Goal: Task Accomplishment & Management: Complete application form

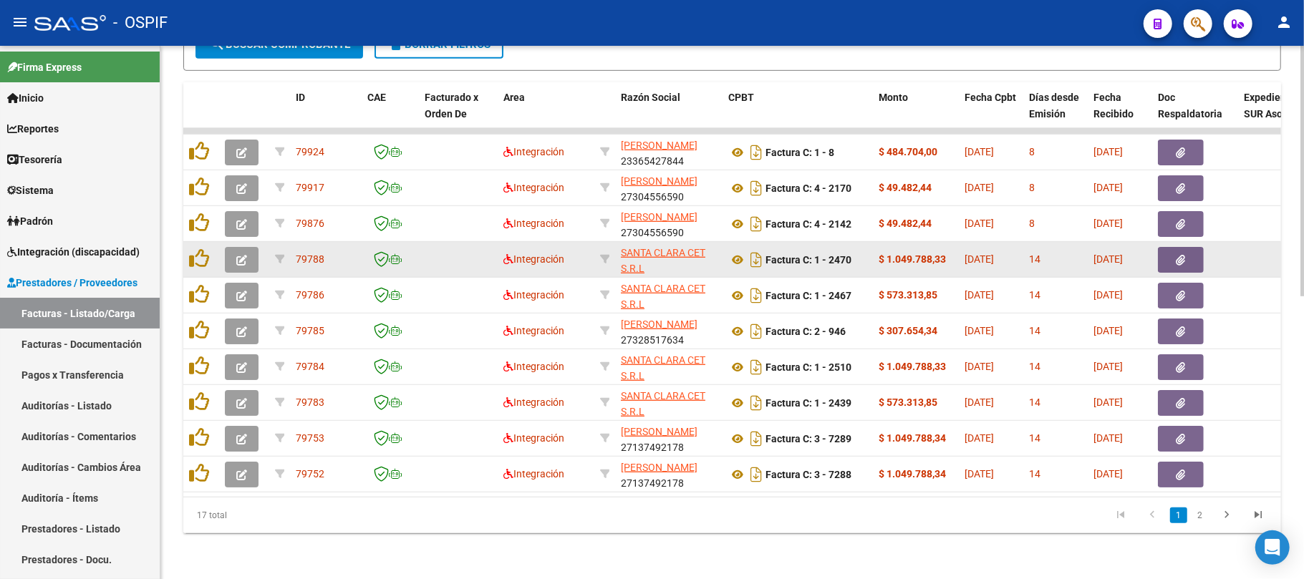
click at [239, 255] on icon "button" at bounding box center [241, 260] width 11 height 11
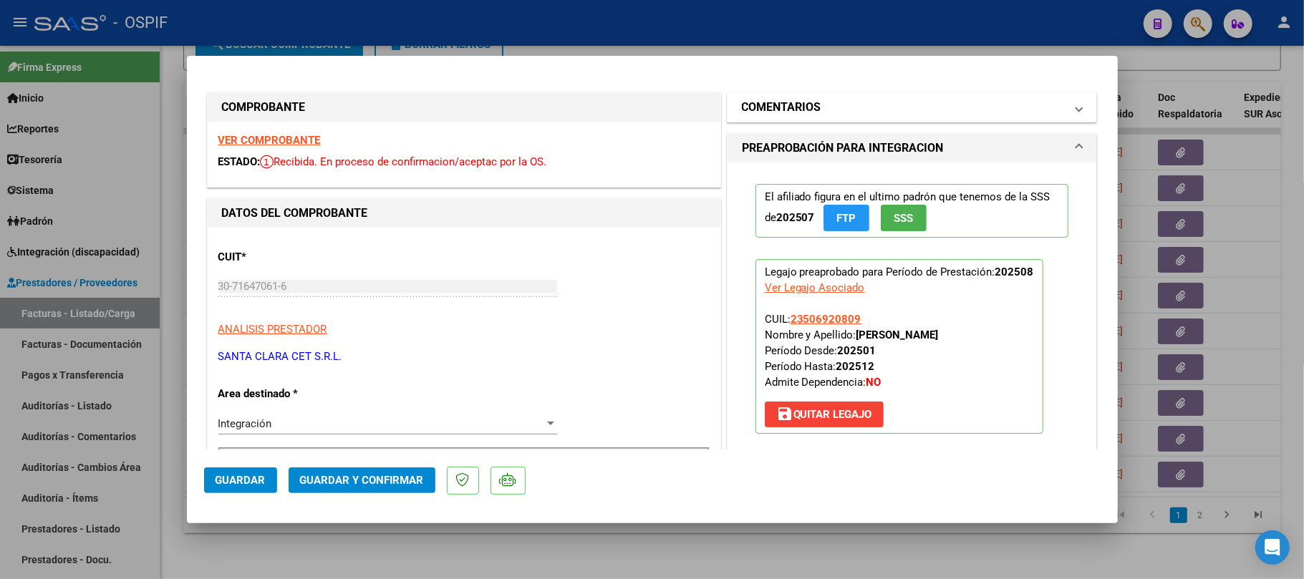
click at [863, 117] on mat-expansion-panel-header "COMENTARIOS" at bounding box center [911, 107] width 369 height 29
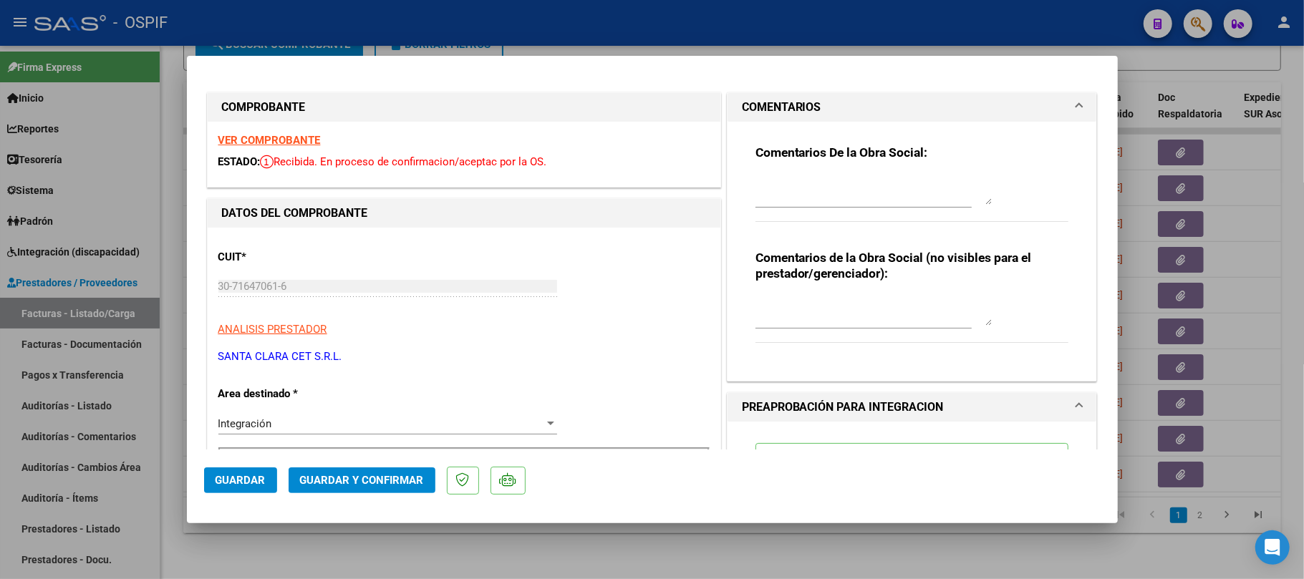
drag, startPoint x: 881, startPoint y: 216, endPoint x: 895, endPoint y: 175, distance: 43.3
click at [883, 208] on div at bounding box center [863, 197] width 216 height 48
click at [895, 176] on textarea at bounding box center [873, 190] width 236 height 29
click at [551, 295] on div "30-71647061-6 Ingresar CUIT" at bounding box center [387, 286] width 339 height 21
drag, startPoint x: 838, startPoint y: 190, endPoint x: 838, endPoint y: 182, distance: 8.6
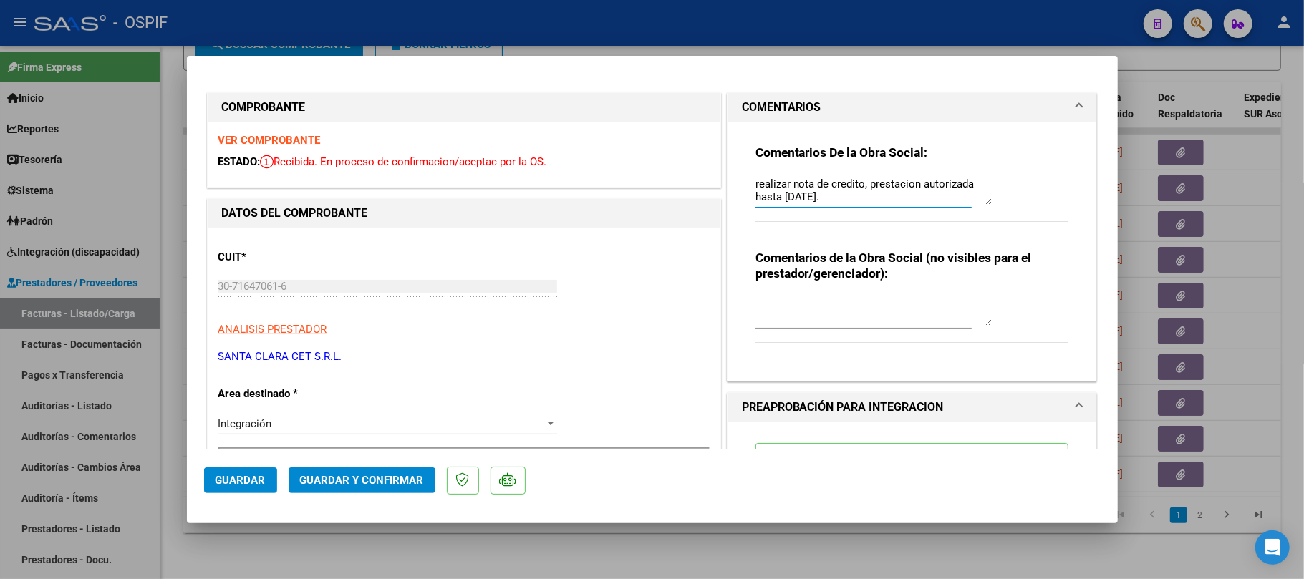
click at [843, 183] on textarea "realizar nota de credito, prestacion autorizada hasta mayo 2025." at bounding box center [873, 190] width 236 height 29
click at [874, 195] on textarea "realizar nota de crédito, prestacion autorizada hasta mayo 2025." at bounding box center [873, 190] width 236 height 29
click at [843, 188] on textarea "realizar nota de crédito, prestacion autorizada hasta mayo 2025." at bounding box center [873, 190] width 236 height 29
type textarea "realizar nota de crédito, prestacion autorizada hasta mayo 2025."
click at [213, 480] on button "Guardar" at bounding box center [240, 481] width 73 height 26
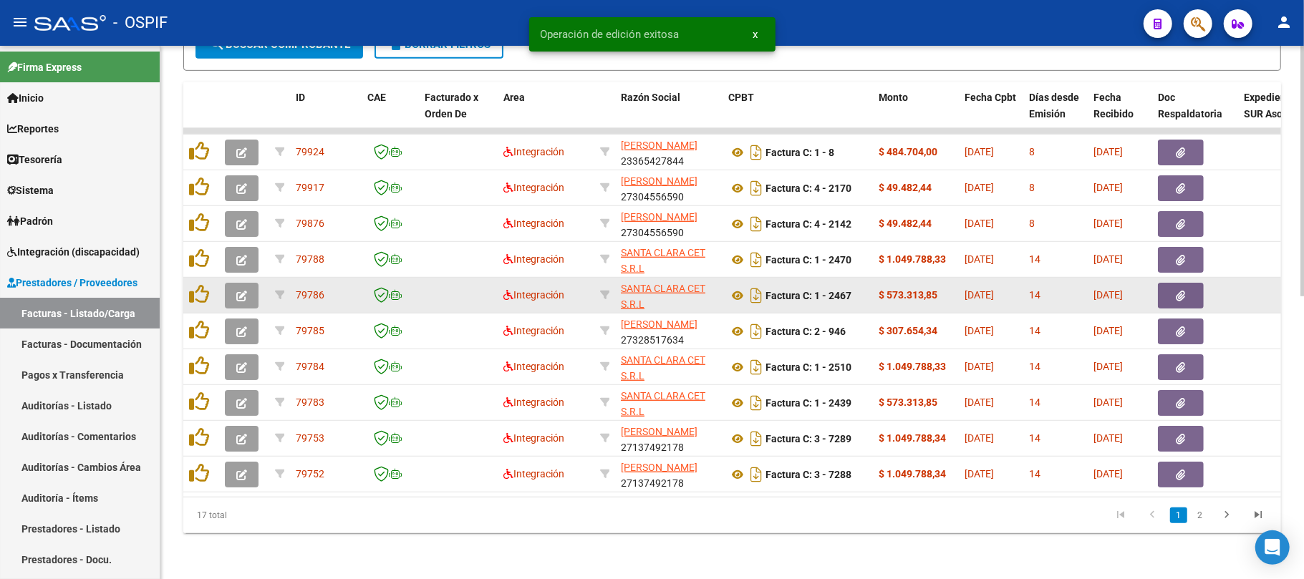
click at [250, 283] on button "button" at bounding box center [242, 296] width 34 height 26
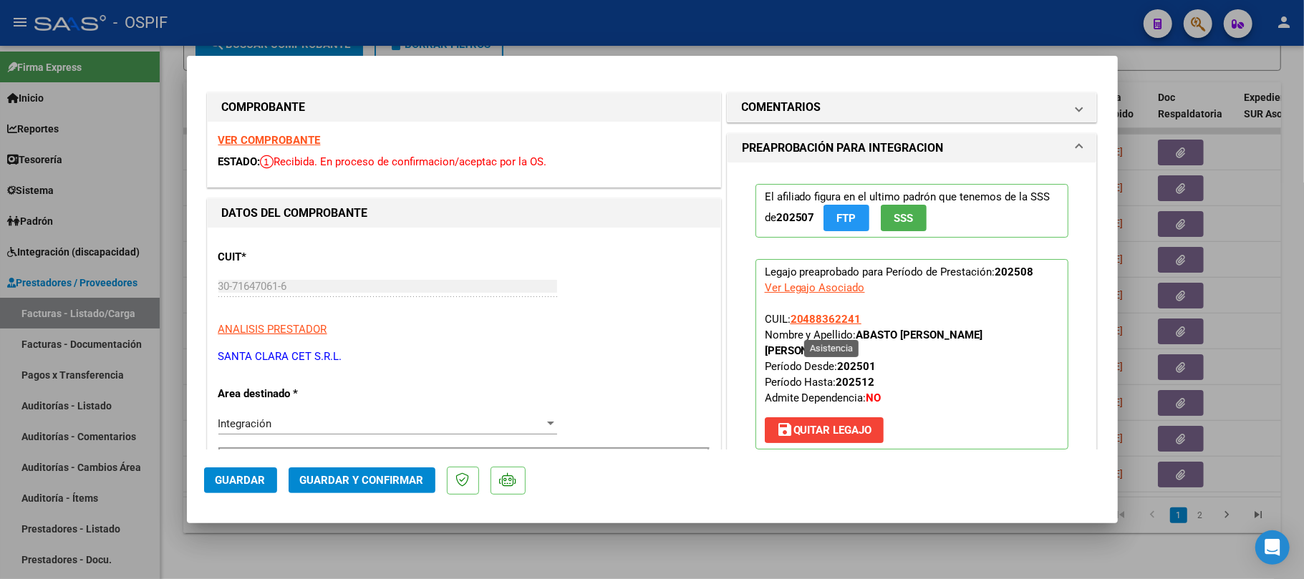
scroll to position [286, 0]
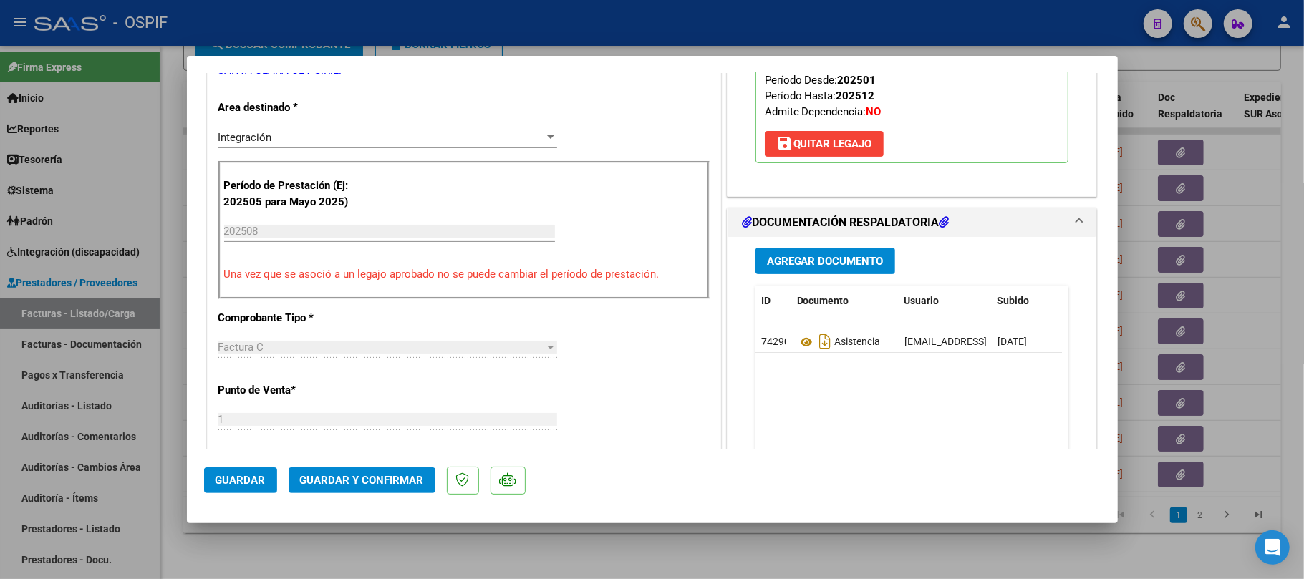
click at [364, 483] on span "Guardar y Confirmar" at bounding box center [362, 480] width 124 height 13
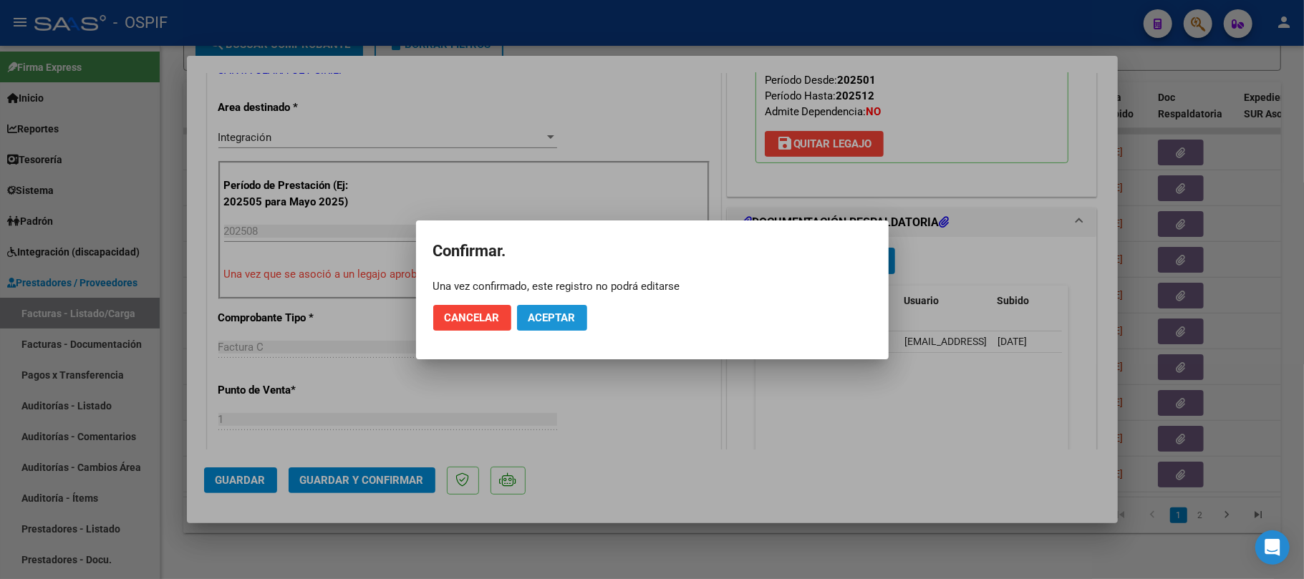
click at [553, 313] on span "Aceptar" at bounding box center [551, 317] width 47 height 13
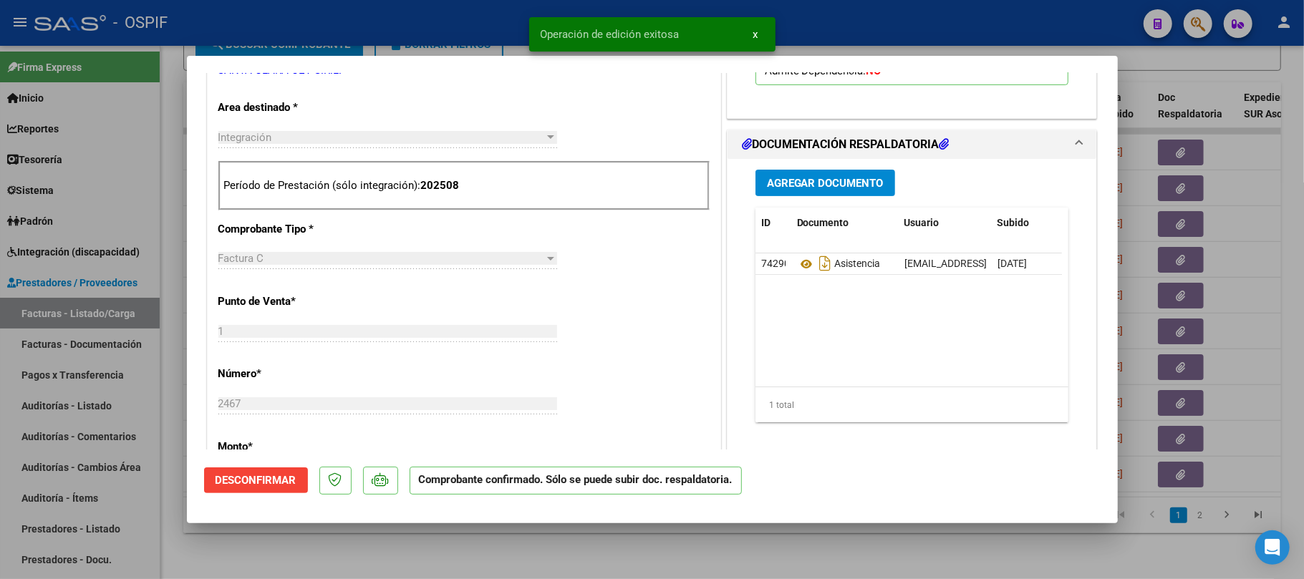
scroll to position [411, 0]
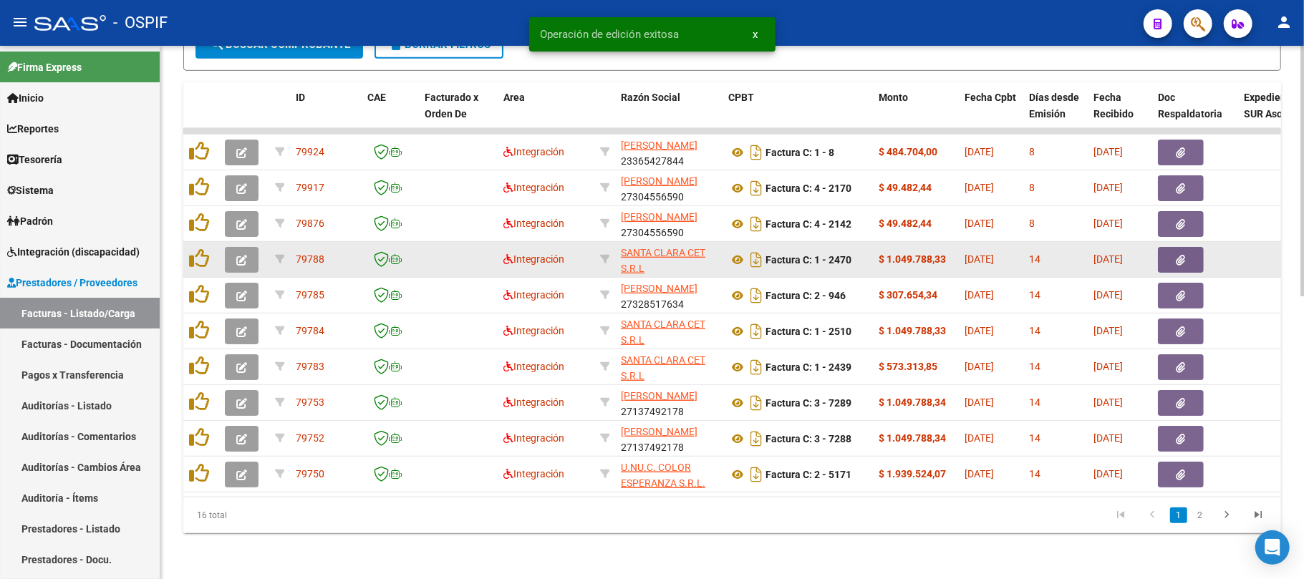
drag, startPoint x: 246, startPoint y: 250, endPoint x: 246, endPoint y: 259, distance: 9.3
click at [246, 259] on datatable-body-cell at bounding box center [244, 259] width 50 height 35
click at [261, 247] on div at bounding box center [244, 260] width 39 height 26
click at [248, 247] on button "button" at bounding box center [242, 260] width 34 height 26
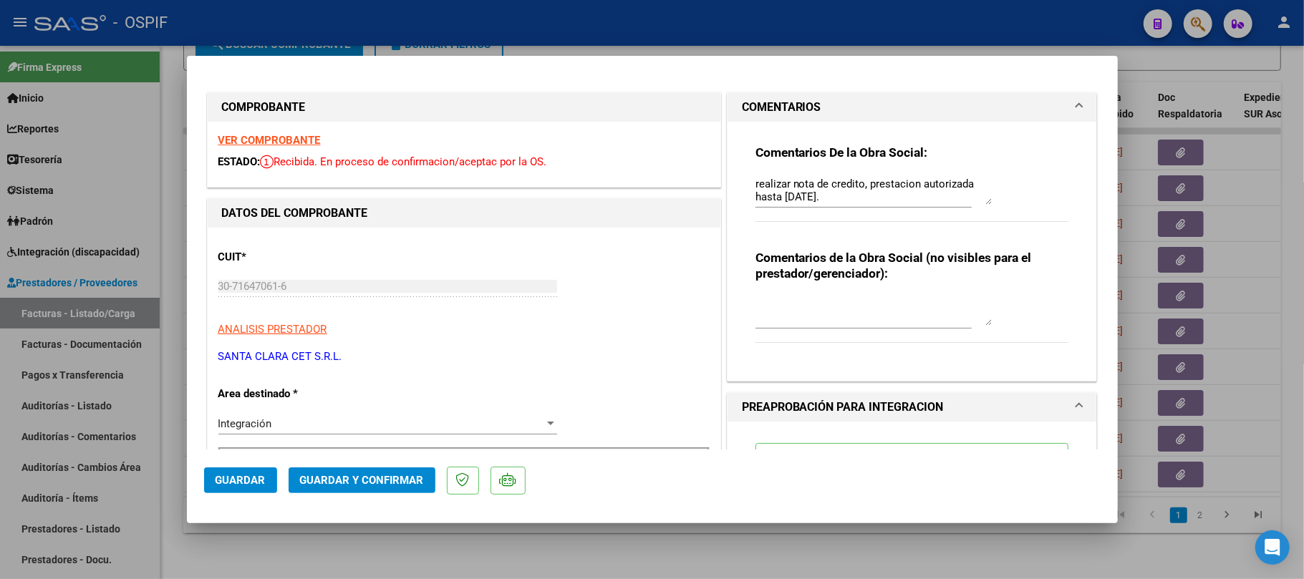
scroll to position [935, 0]
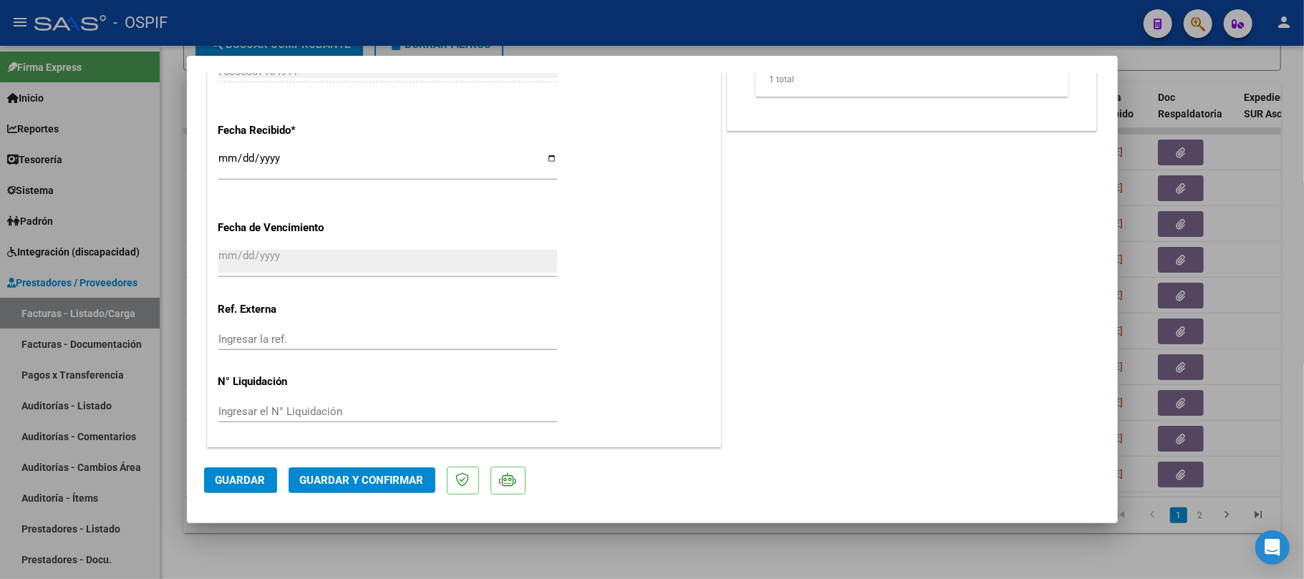
drag, startPoint x: 700, startPoint y: 538, endPoint x: 769, endPoint y: 516, distance: 72.9
click at [699, 542] on div at bounding box center [652, 289] width 1304 height 579
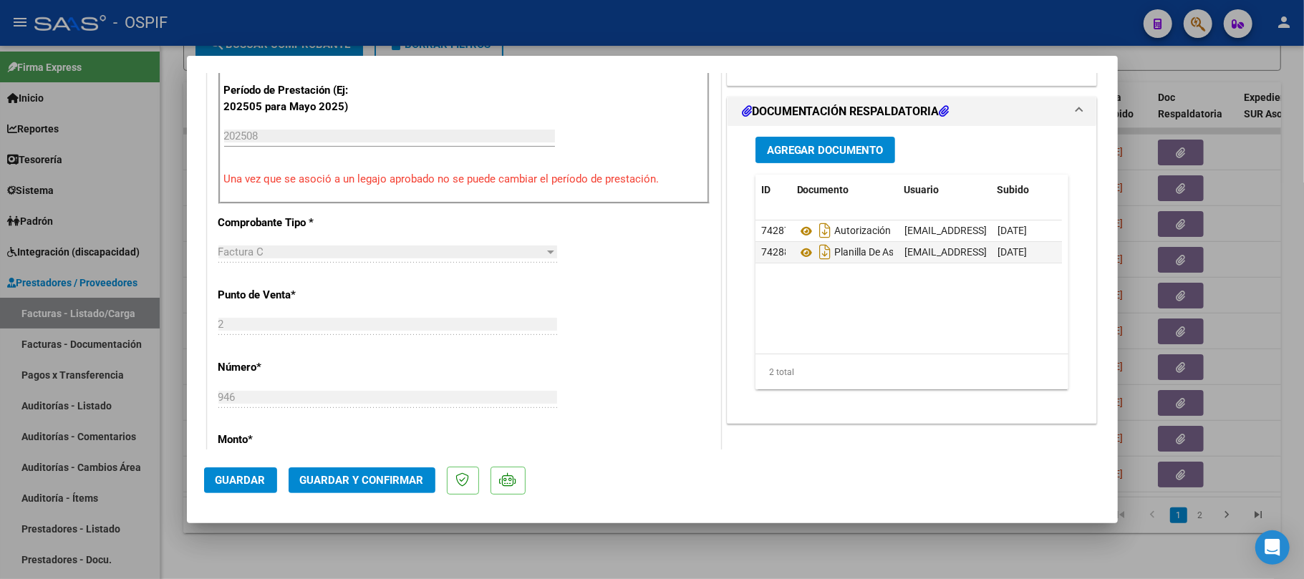
scroll to position [0, 0]
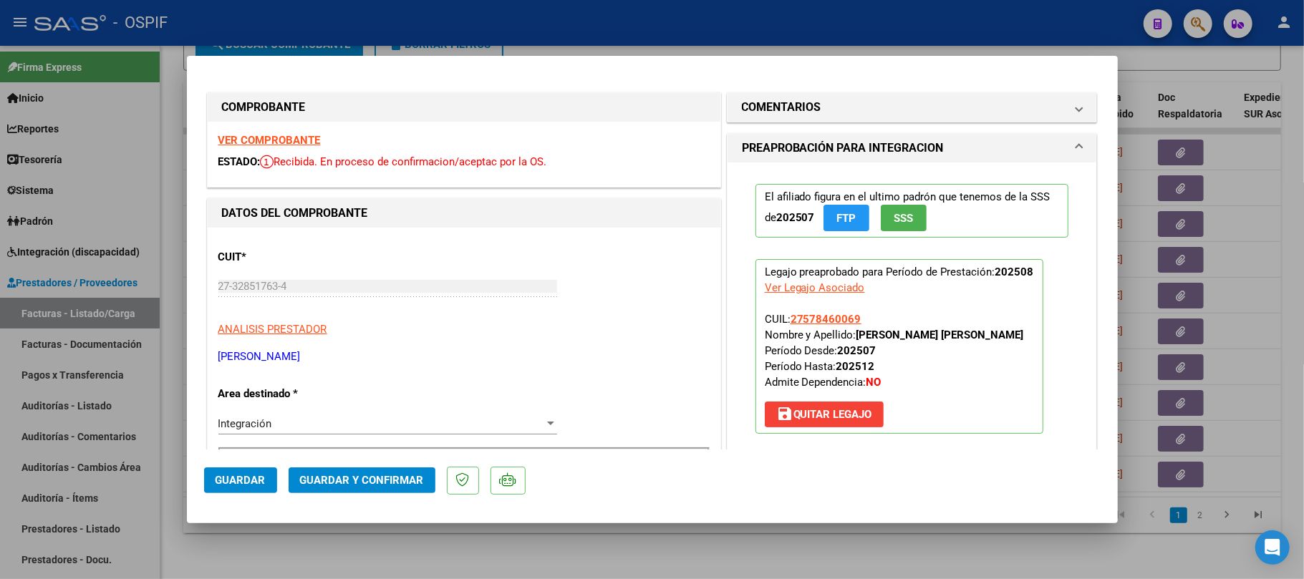
click at [396, 459] on mat-dialog-actions "Guardar Guardar y Confirmar" at bounding box center [652, 478] width 896 height 57
click at [384, 479] on span "Guardar y Confirmar" at bounding box center [362, 480] width 124 height 13
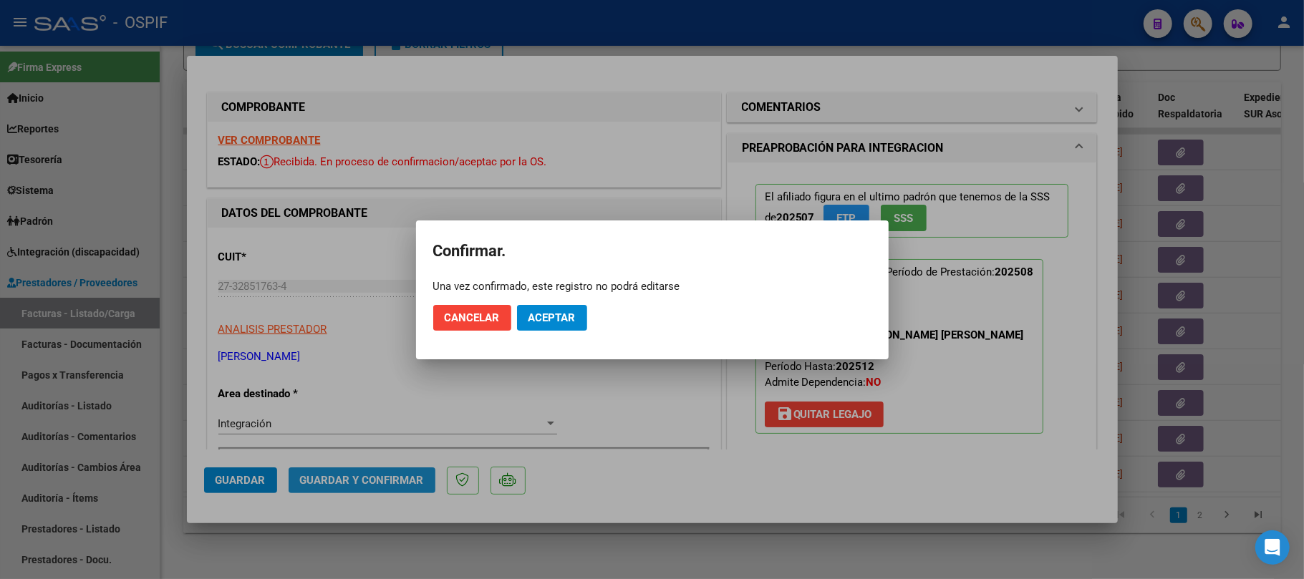
click at [538, 318] on span "Aceptar" at bounding box center [551, 317] width 47 height 13
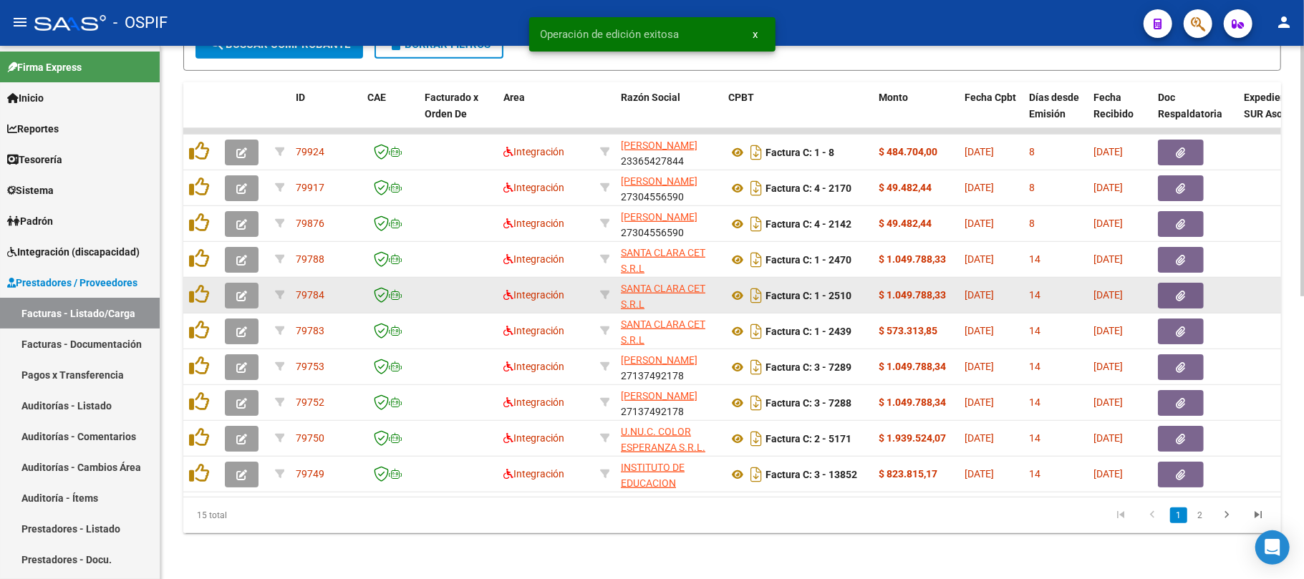
click at [230, 283] on button "button" at bounding box center [242, 296] width 34 height 26
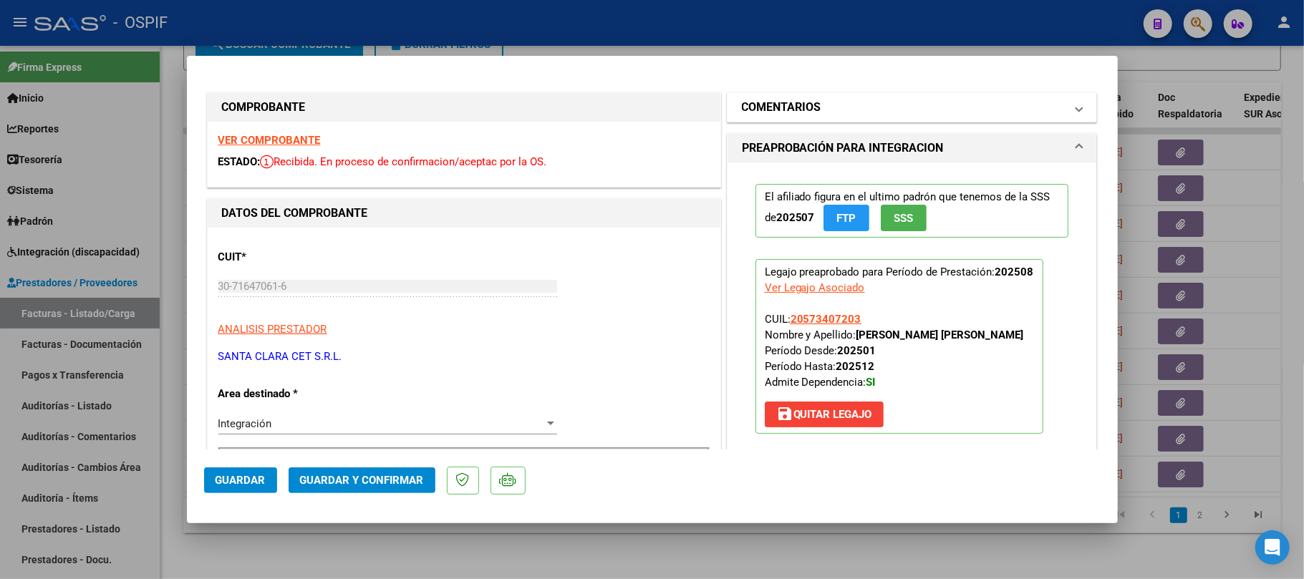
click at [911, 95] on mat-expansion-panel-header "COMENTARIOS" at bounding box center [911, 107] width 369 height 29
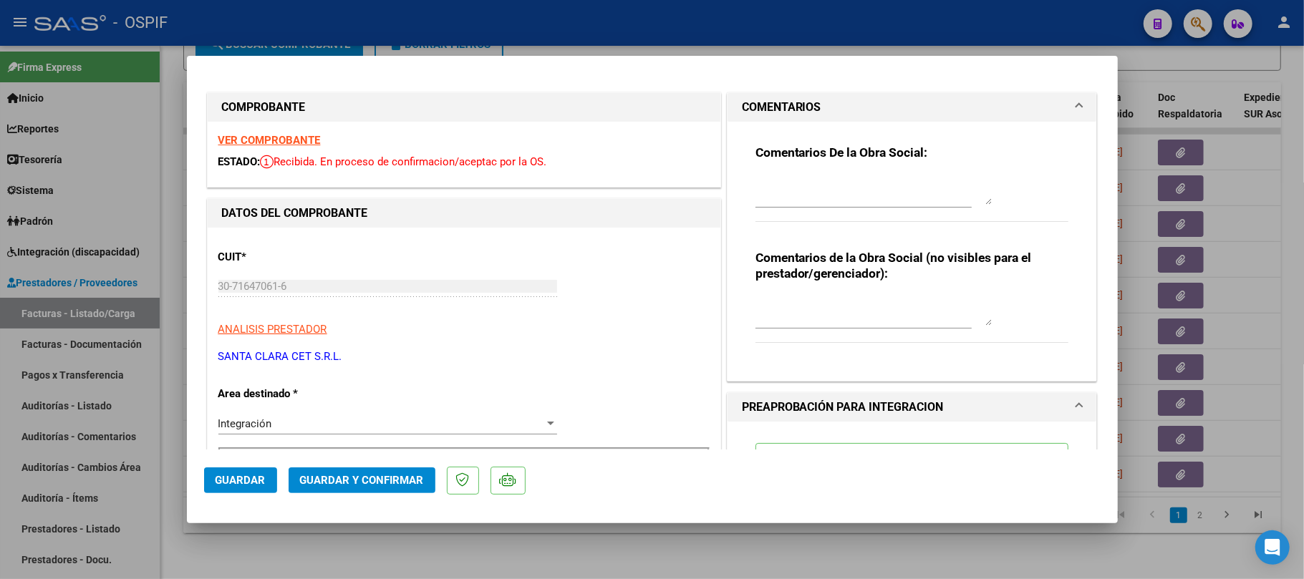
click at [836, 315] on textarea at bounding box center [873, 311] width 236 height 29
type textarea "ver dep- ok"
click at [255, 484] on span "Guardar" at bounding box center [241, 480] width 50 height 13
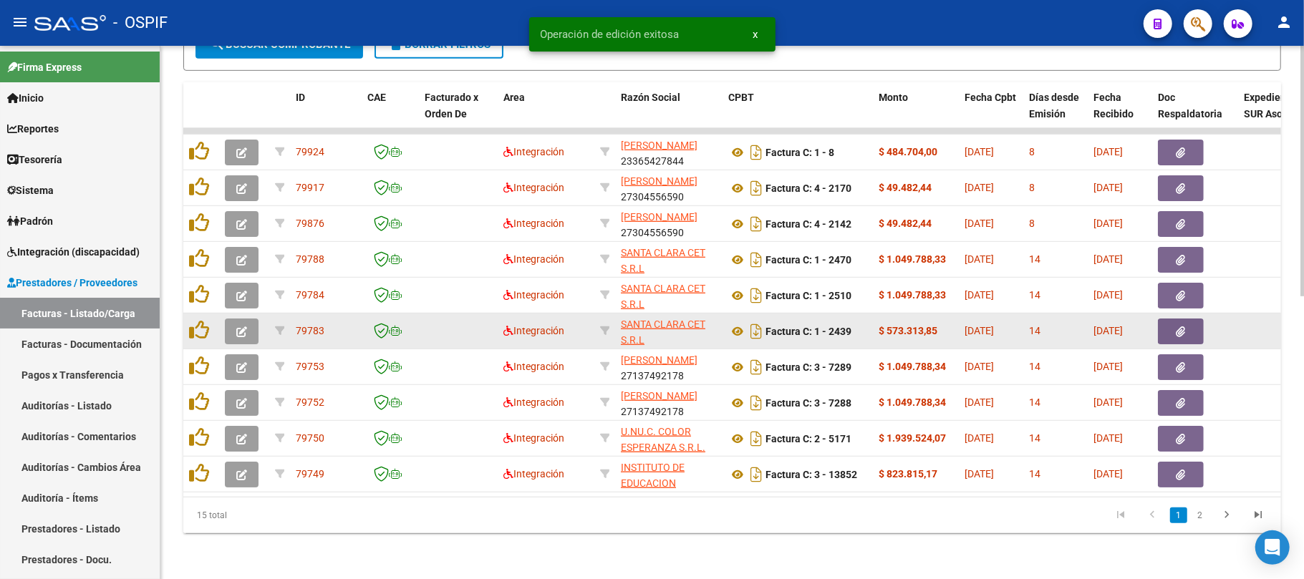
click at [231, 319] on button "button" at bounding box center [242, 332] width 34 height 26
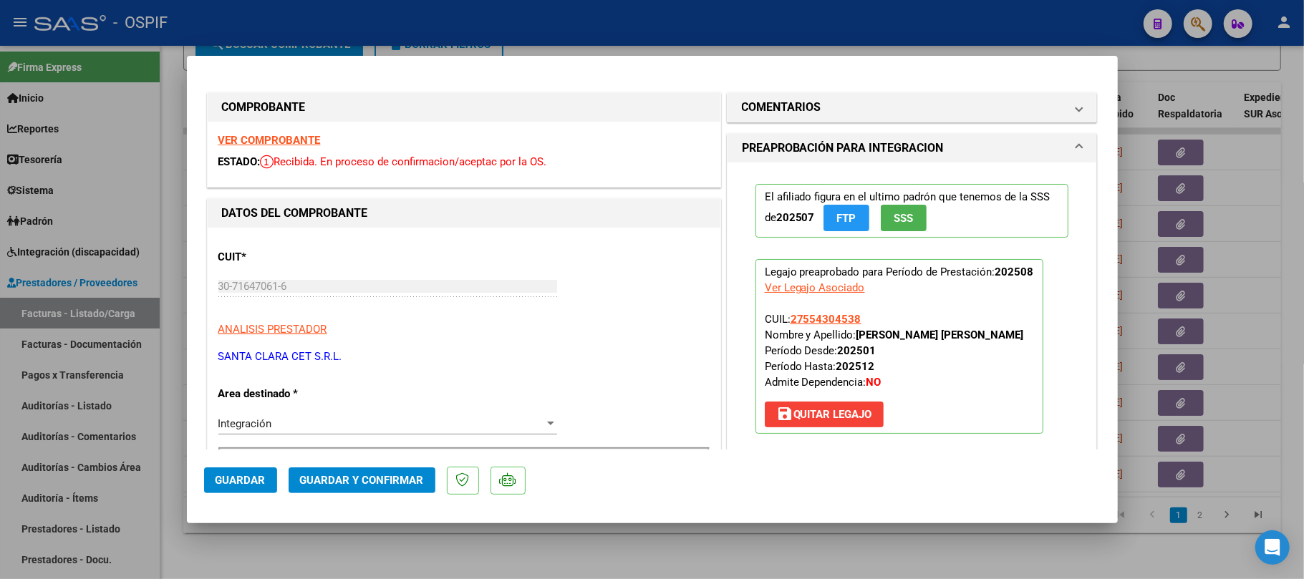
click at [397, 484] on span "Guardar y Confirmar" at bounding box center [362, 480] width 124 height 13
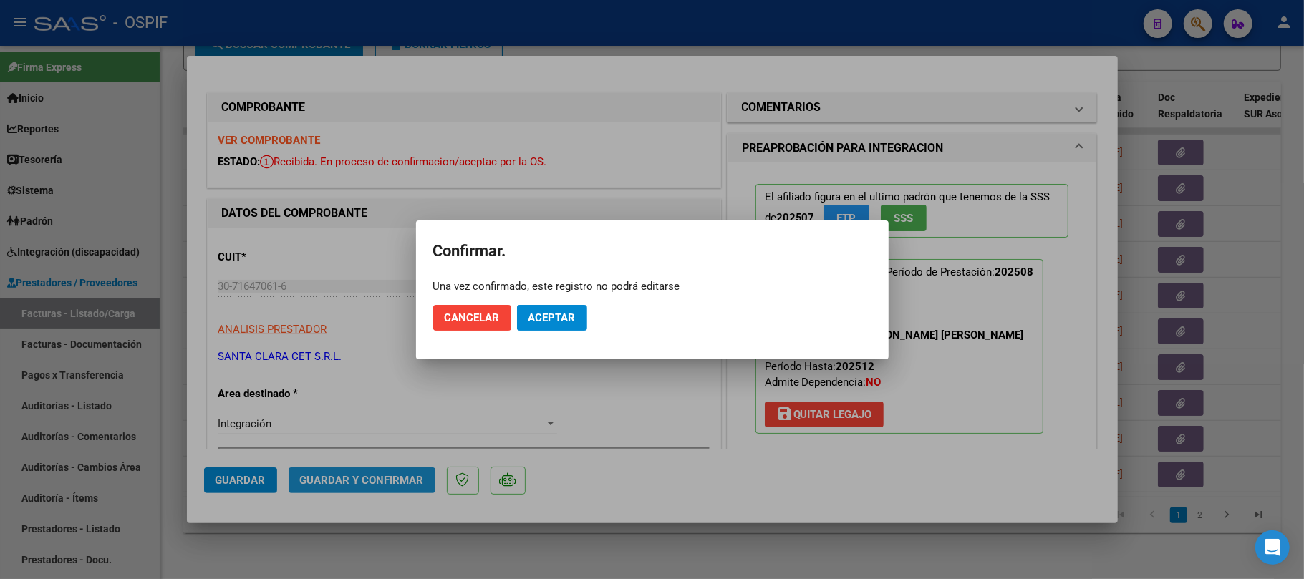
click at [551, 327] on button "Aceptar" at bounding box center [552, 318] width 70 height 26
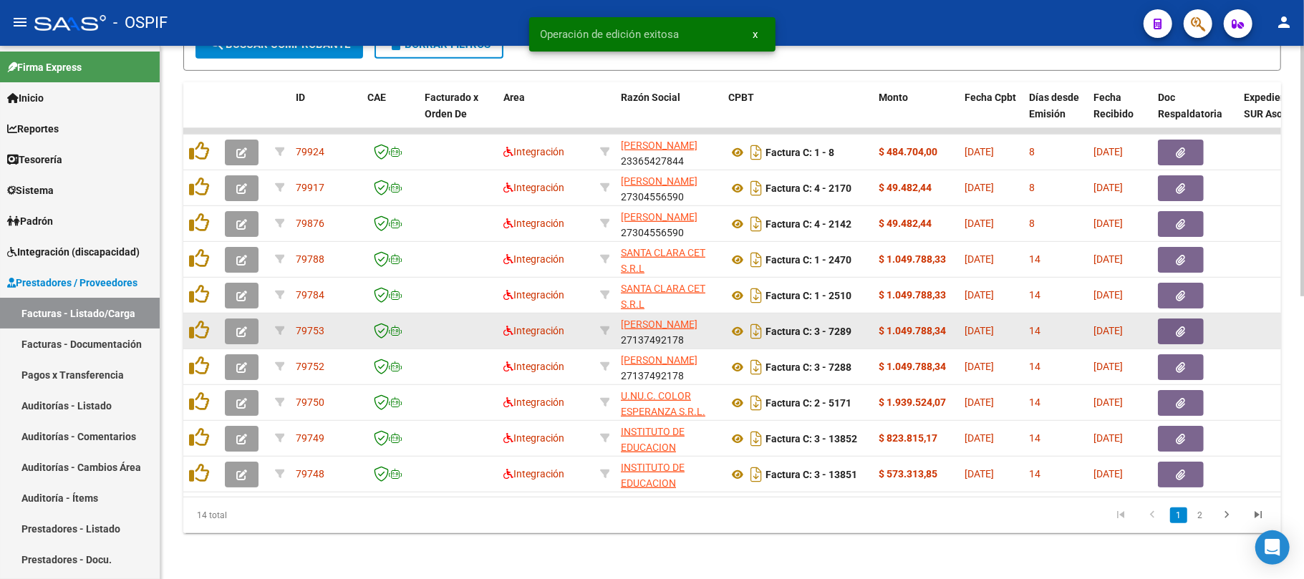
click at [238, 327] on icon "button" at bounding box center [241, 332] width 11 height 11
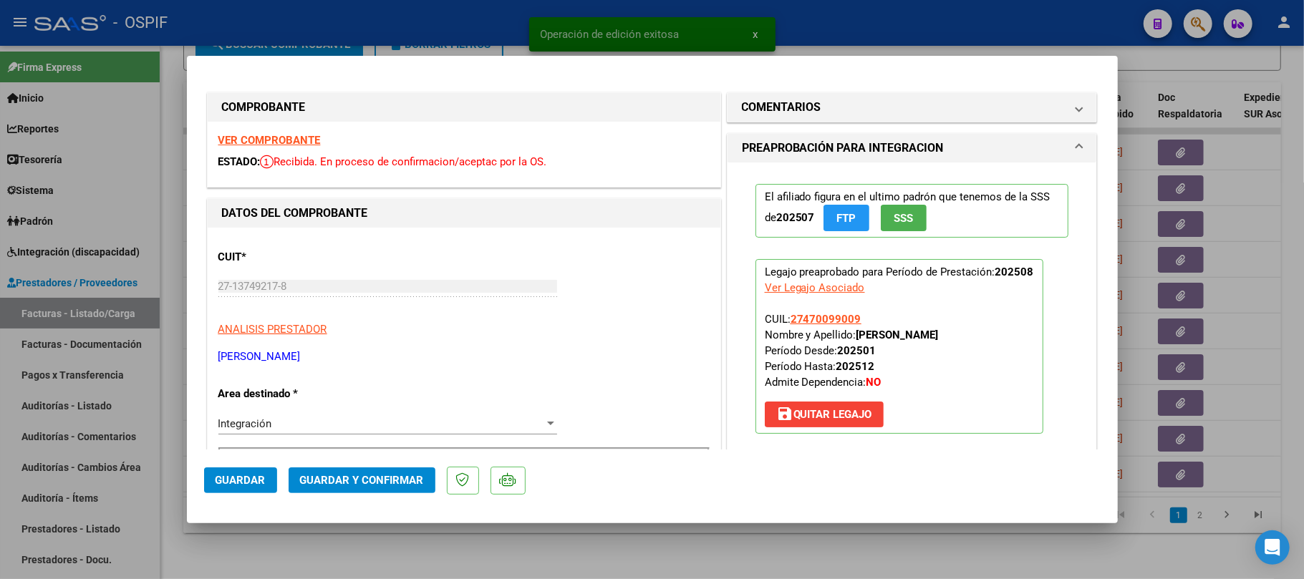
click at [344, 475] on span "Guardar y Confirmar" at bounding box center [362, 480] width 124 height 13
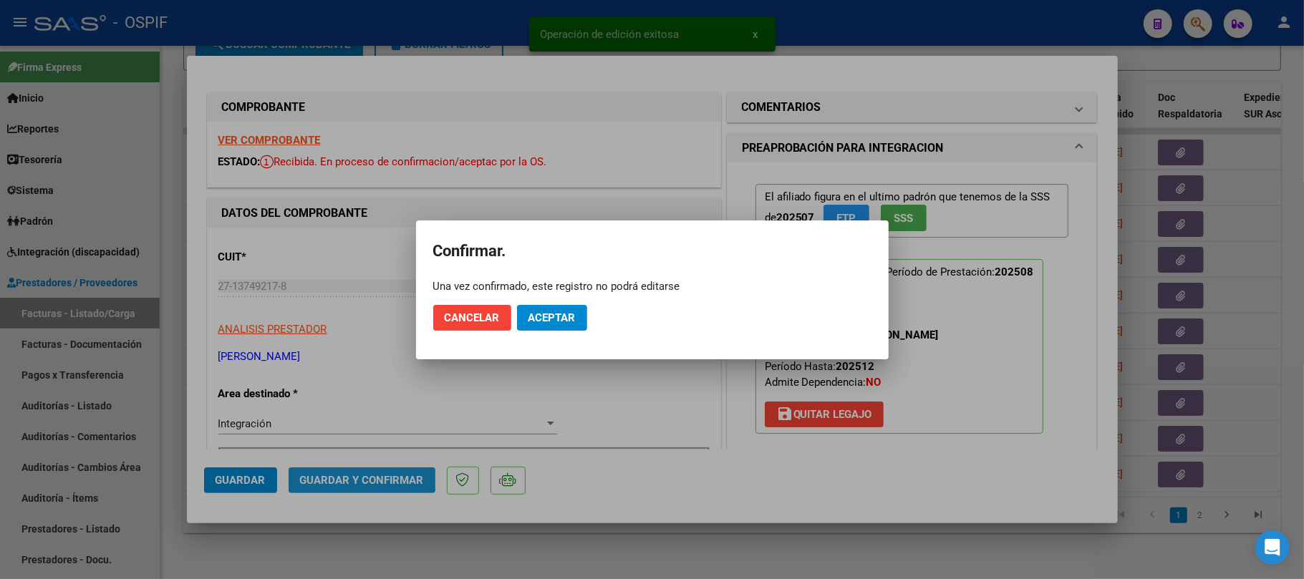
click at [540, 315] on span "Aceptar" at bounding box center [551, 317] width 47 height 13
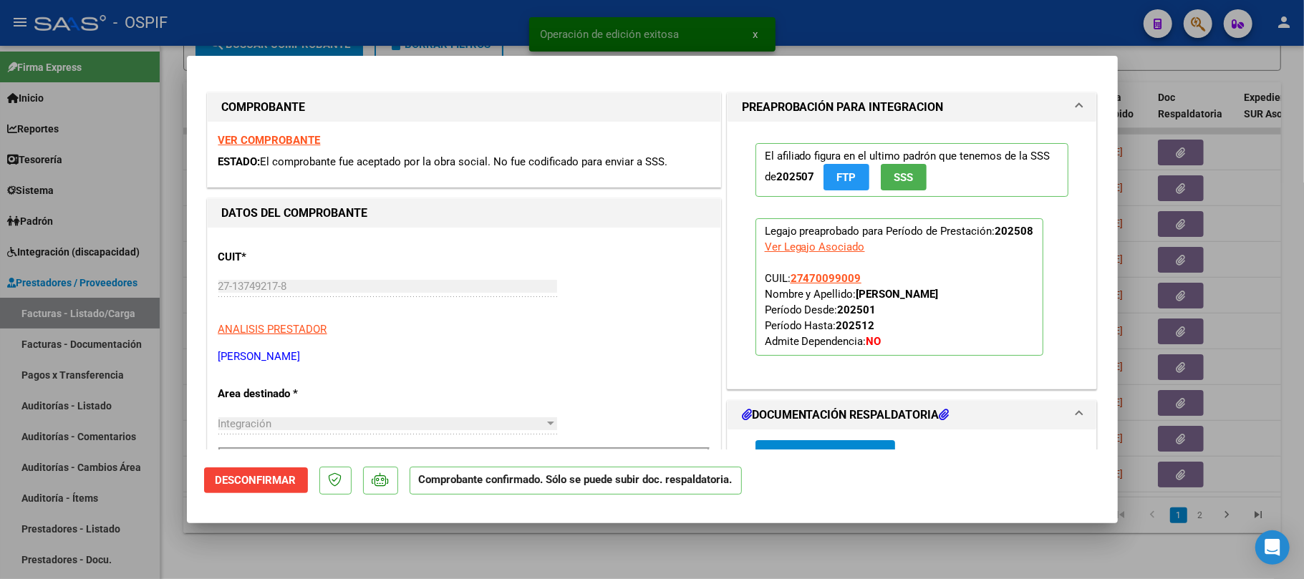
click at [491, 548] on div at bounding box center [652, 289] width 1304 height 579
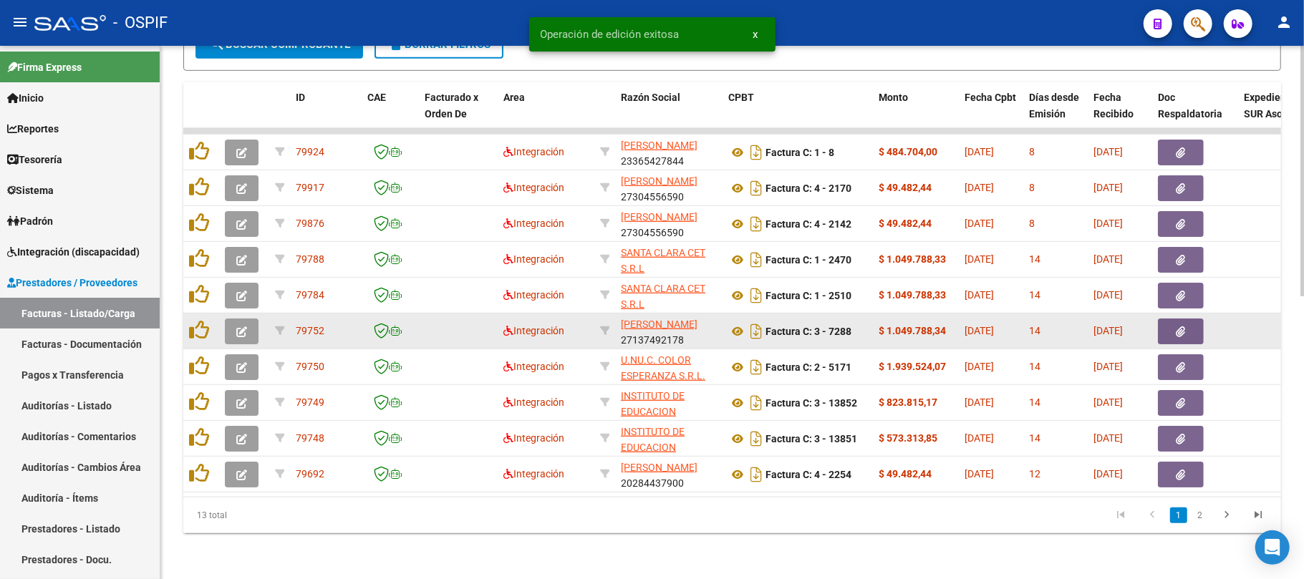
click at [247, 321] on button "button" at bounding box center [242, 332] width 34 height 26
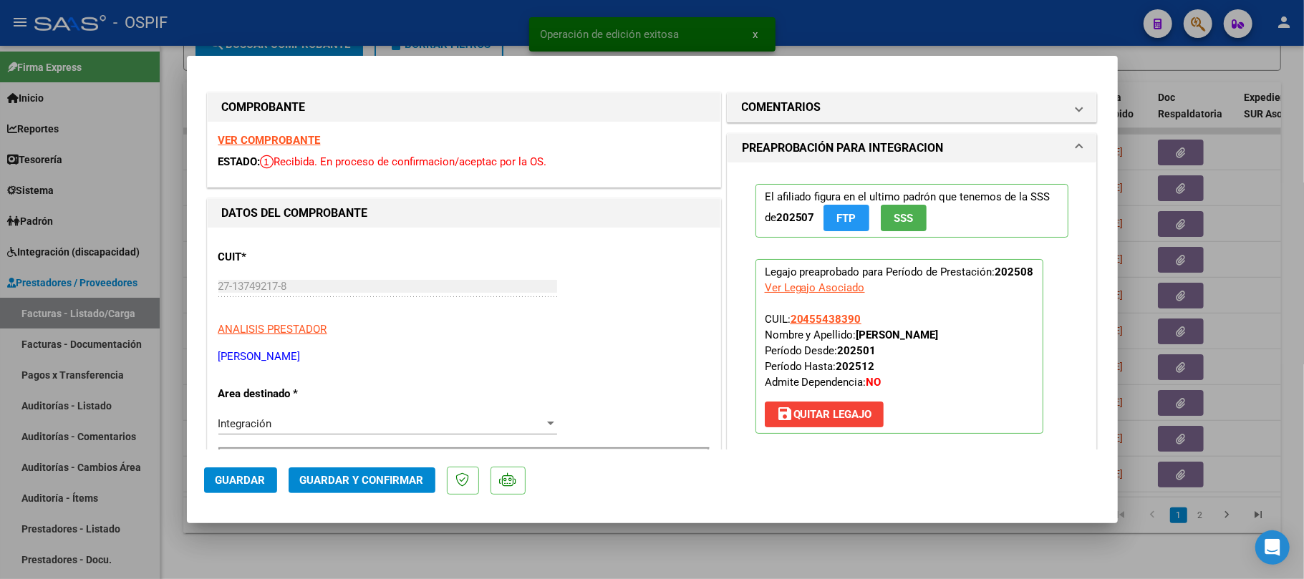
scroll to position [286, 0]
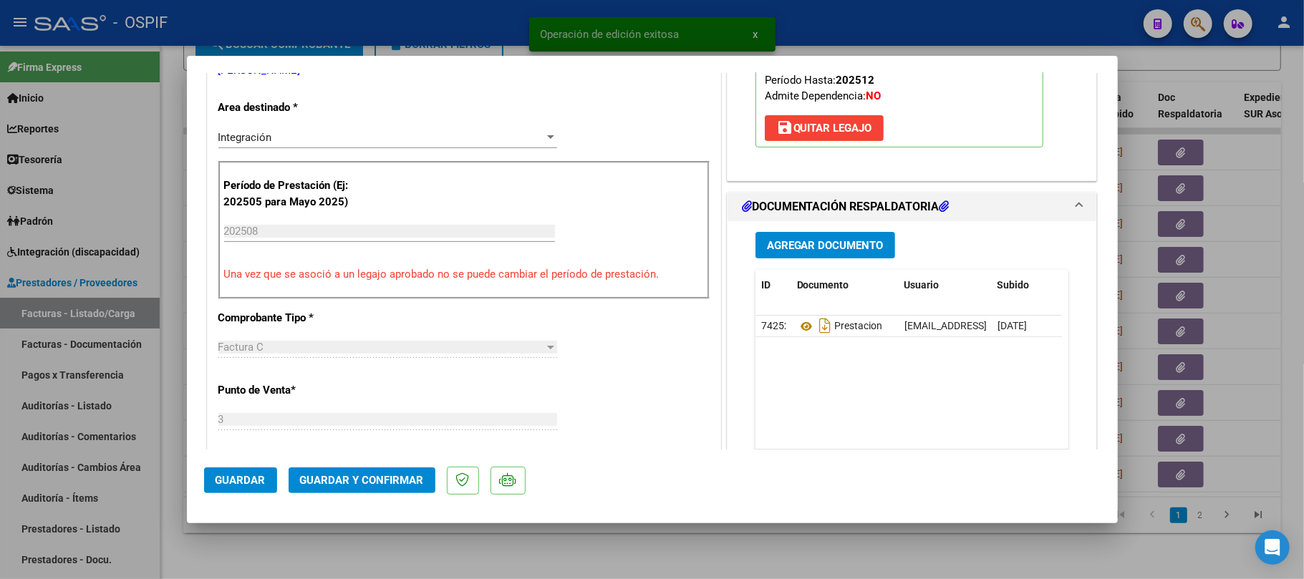
click at [354, 488] on button "Guardar y Confirmar" at bounding box center [362, 481] width 147 height 26
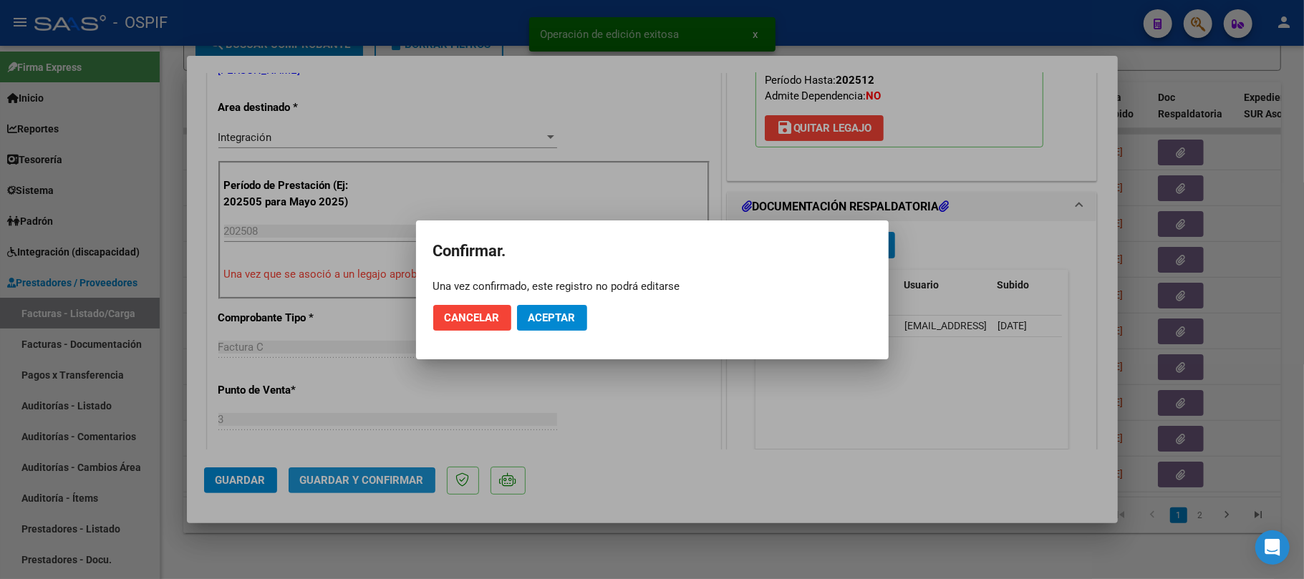
click at [545, 321] on span "Aceptar" at bounding box center [551, 317] width 47 height 13
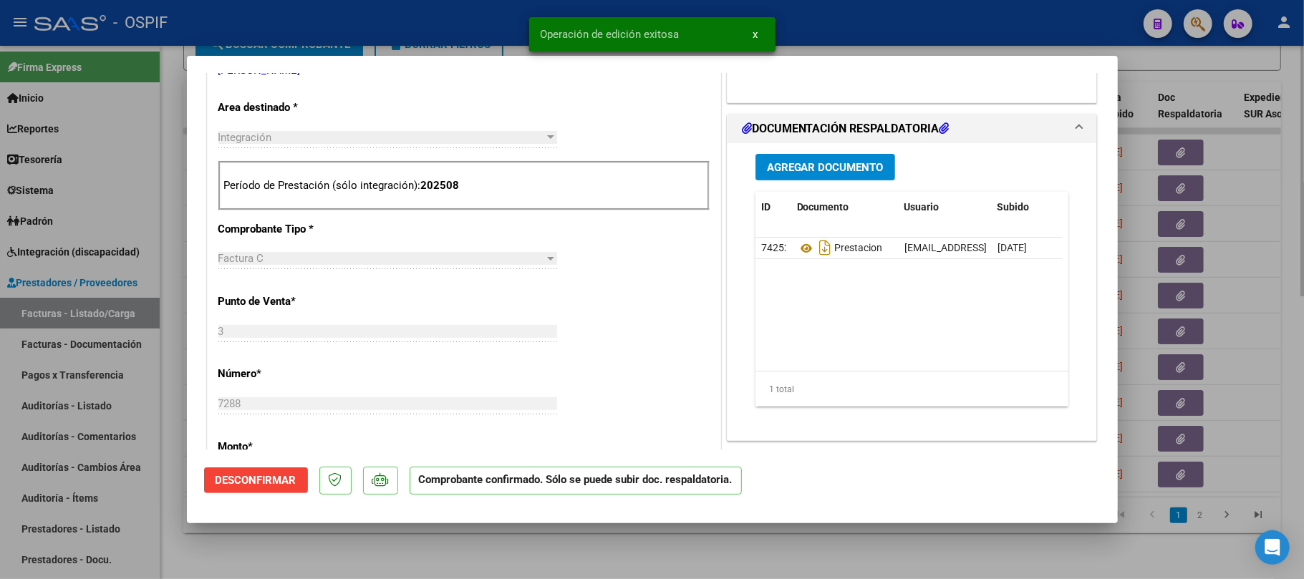
drag, startPoint x: 587, startPoint y: 536, endPoint x: 266, endPoint y: 571, distance: 322.7
click at [564, 539] on div at bounding box center [652, 289] width 1304 height 579
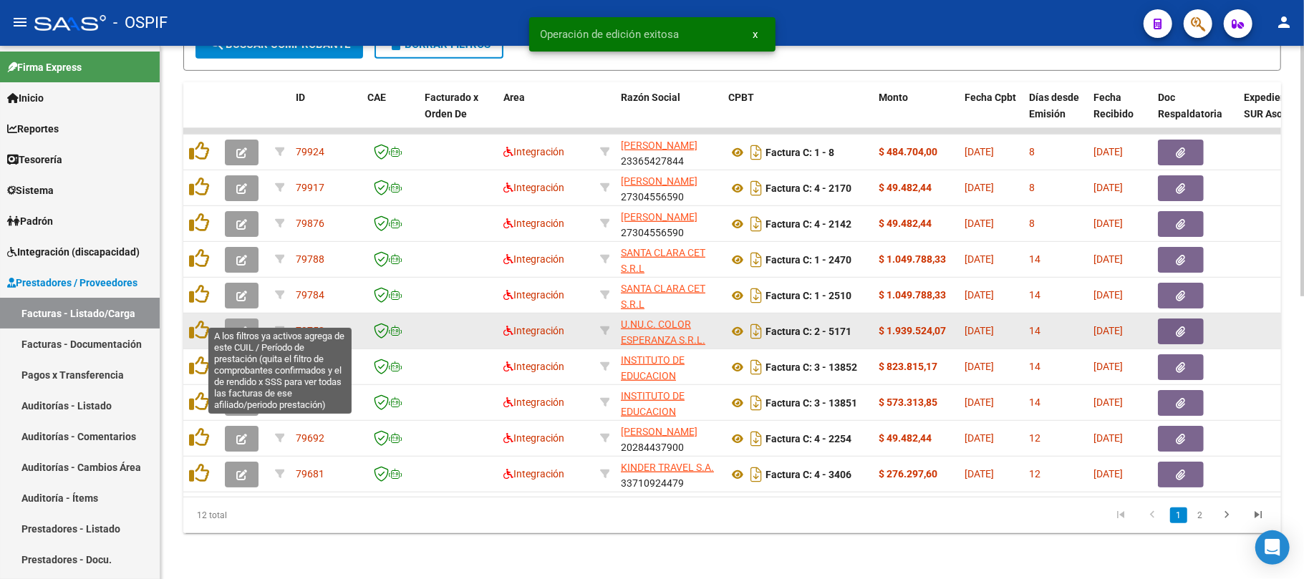
click at [235, 319] on button "button" at bounding box center [242, 332] width 34 height 26
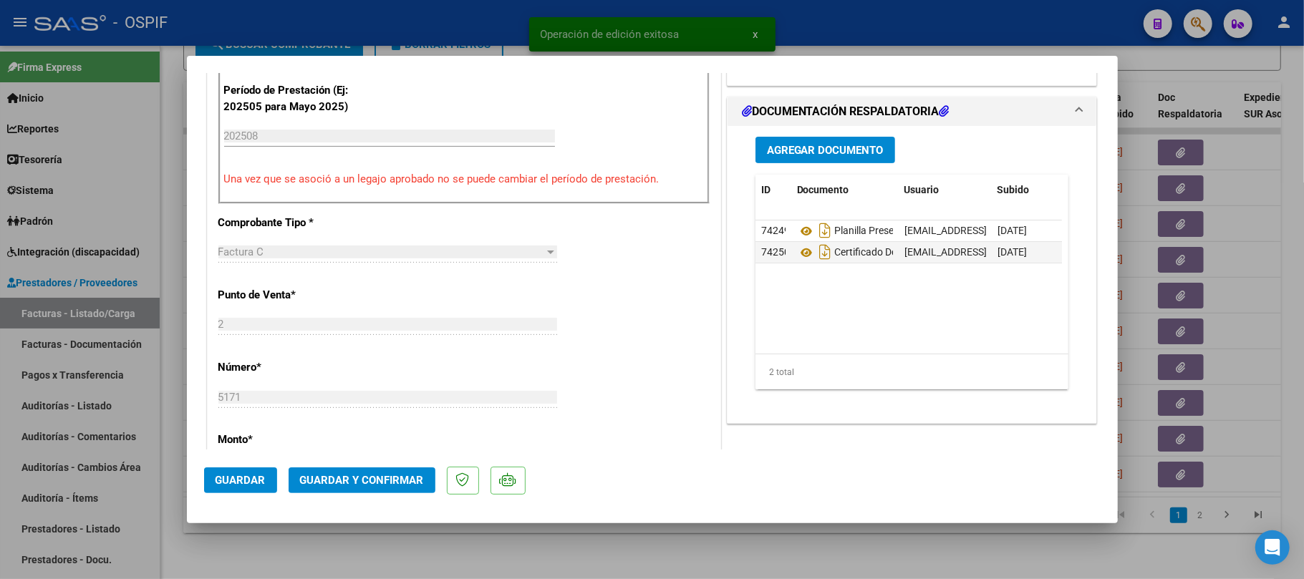
scroll to position [0, 0]
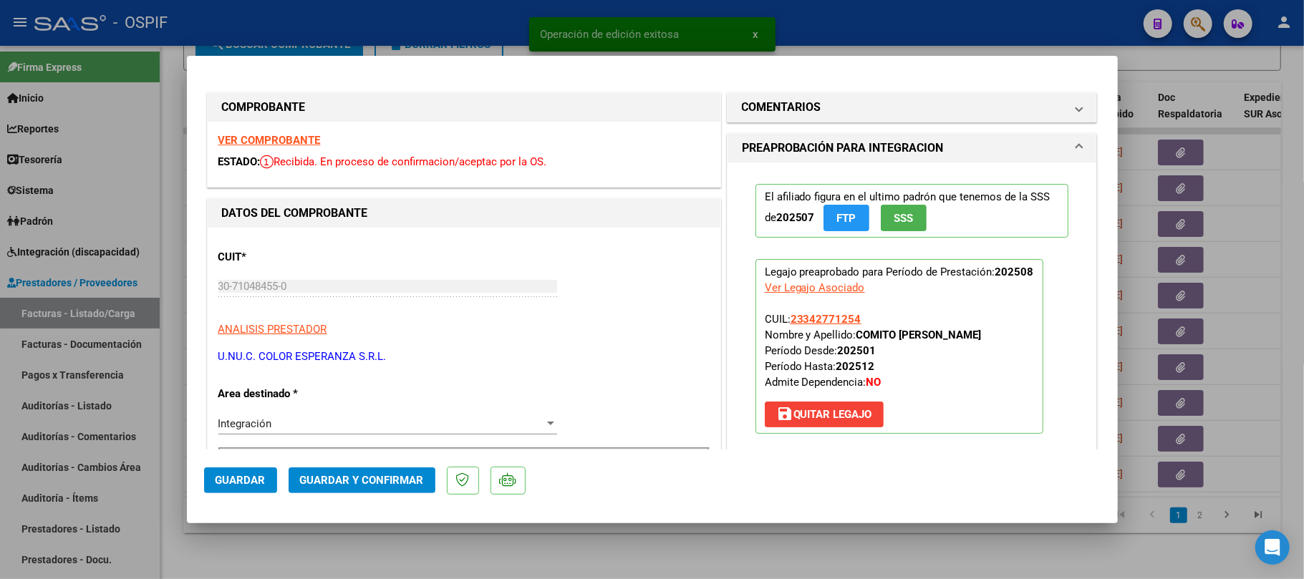
drag, startPoint x: 382, startPoint y: 349, endPoint x: 215, endPoint y: 358, distance: 167.1
drag, startPoint x: 262, startPoint y: 365, endPoint x: 906, endPoint y: 362, distance: 643.7
click at [906, 362] on p "Legajo preaprobado para Período de Prestación: 202508 Ver Legajo Asociado CUIL:…" at bounding box center [899, 346] width 288 height 175
click at [876, 330] on strong "COMITO [PERSON_NAME]" at bounding box center [918, 335] width 125 height 13
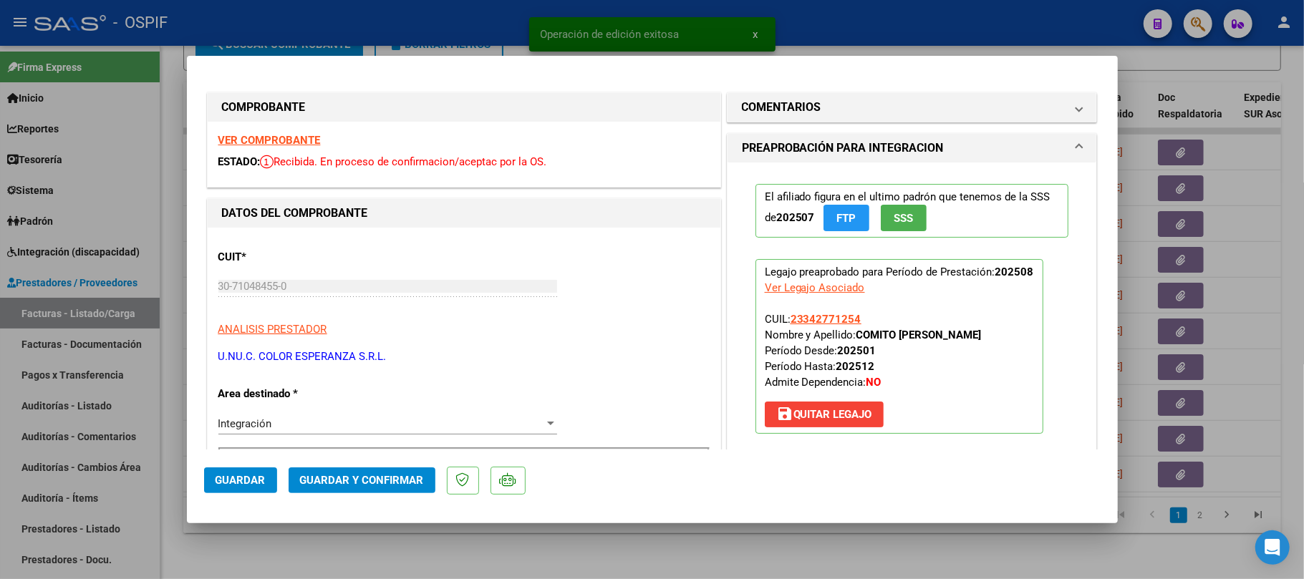
drag, startPoint x: 876, startPoint y: 330, endPoint x: 974, endPoint y: 331, distance: 97.4
click at [974, 331] on p "Legajo preaprobado para Período de Prestación: 202508 Ver Legajo Asociado CUIL:…" at bounding box center [899, 346] width 288 height 175
drag, startPoint x: 967, startPoint y: 335, endPoint x: 958, endPoint y: 339, distance: 9.3
copy strong "COMITO [PERSON_NAME]"
click at [831, 117] on mat-expansion-panel-header "COMENTARIOS" at bounding box center [911, 107] width 369 height 29
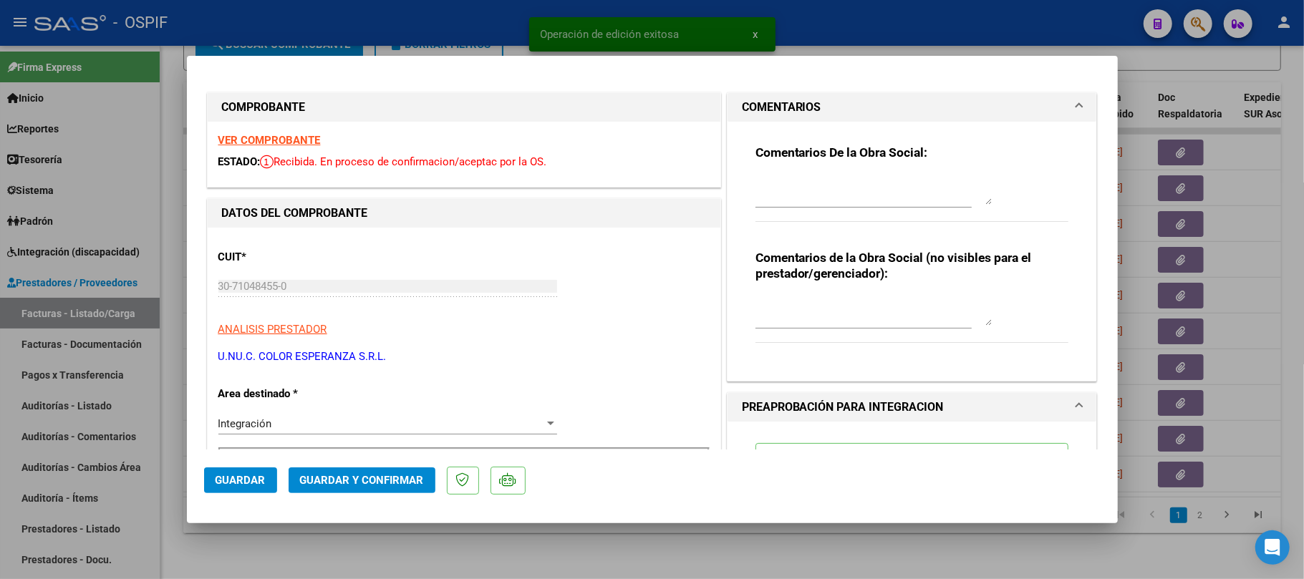
click at [912, 173] on div "Comentarios De la Obra Social:" at bounding box center [912, 191] width 314 height 92
click at [904, 196] on textarea at bounding box center [873, 190] width 236 height 29
paste textarea "La planilla de asistencia debe ser confeccionada por manuscrito o digitalmente …"
type textarea "La planilla de asistencia debe ser confeccionada por manuscrito o digitalmente …"
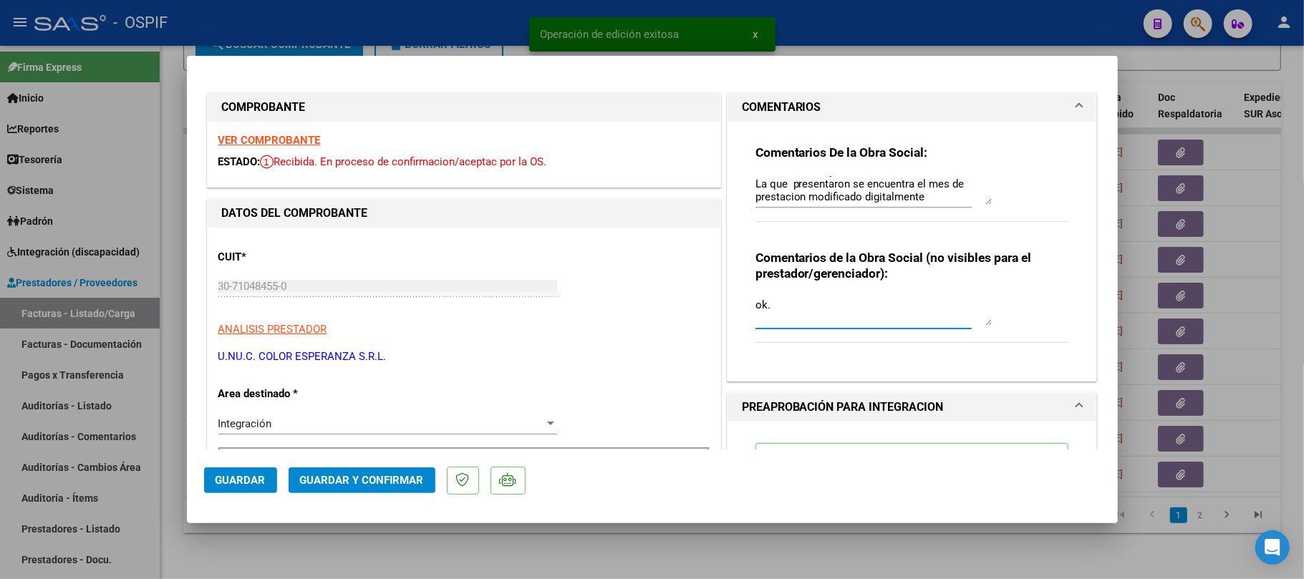
type textarea "ok."
click at [932, 190] on textarea "La planilla de asistencia debe ser confeccionada por manuscrito o digitalmente …" at bounding box center [873, 190] width 236 height 29
click at [919, 202] on textarea "La planilla de asistencia debe ser confeccionada por manuscrito o digitalmente …" at bounding box center [873, 190] width 236 height 29
type textarea "La planilla de asistencia debe ser confeccionada por manuscrito o digitalmente …"
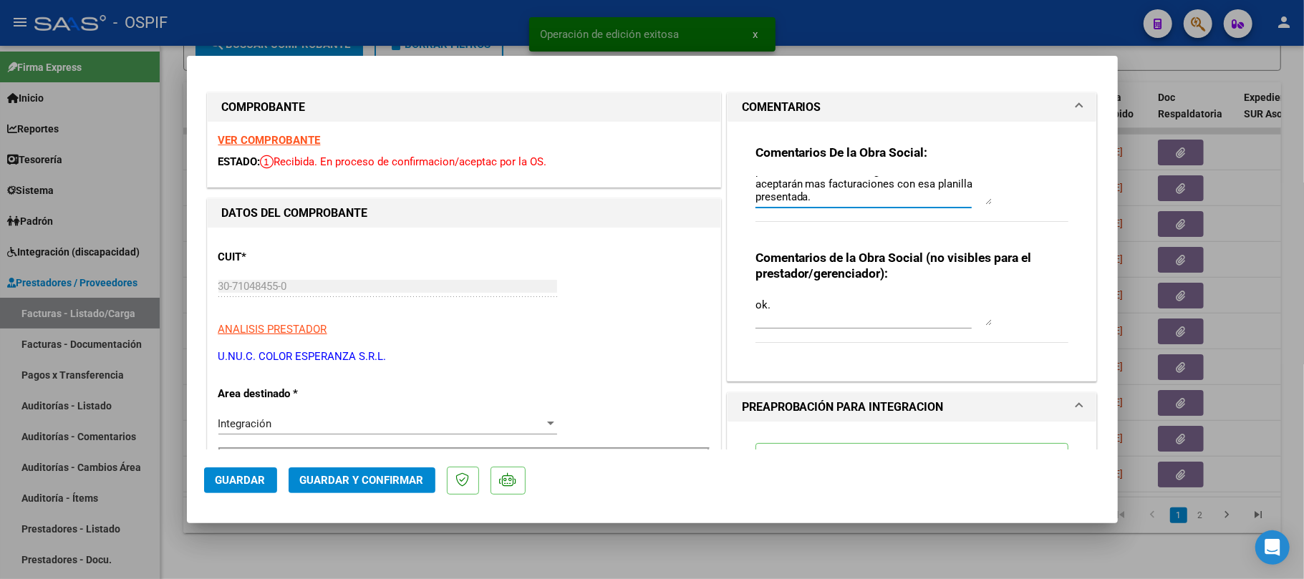
click at [232, 488] on button "Guardar" at bounding box center [240, 481] width 73 height 26
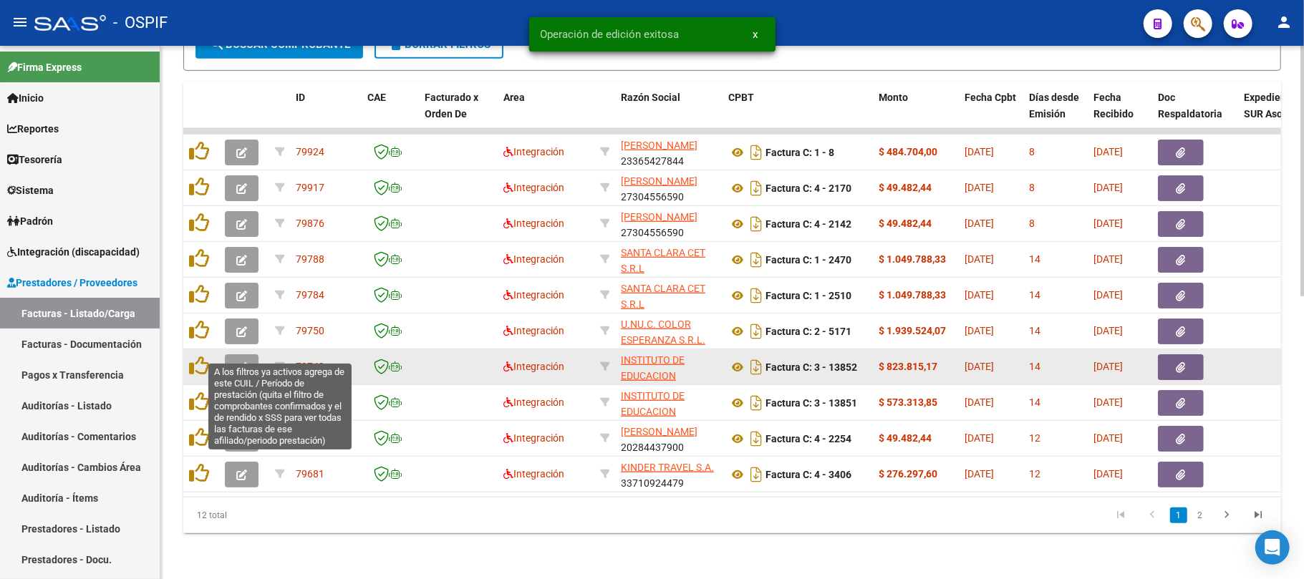
click at [251, 354] on button "button" at bounding box center [242, 367] width 34 height 26
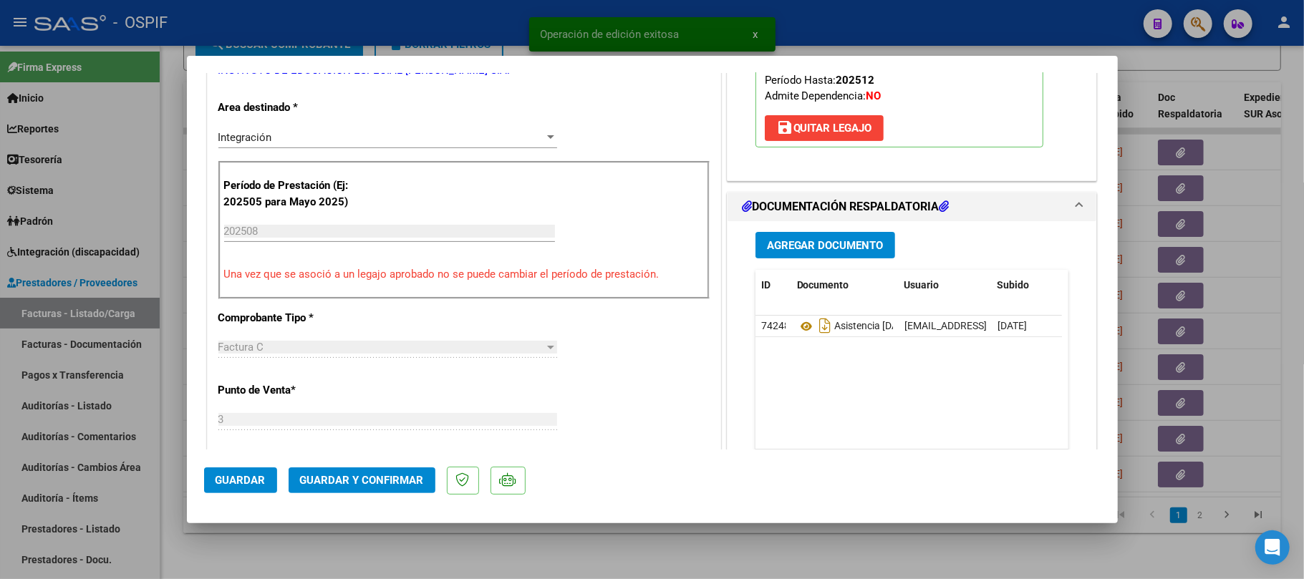
scroll to position [0, 0]
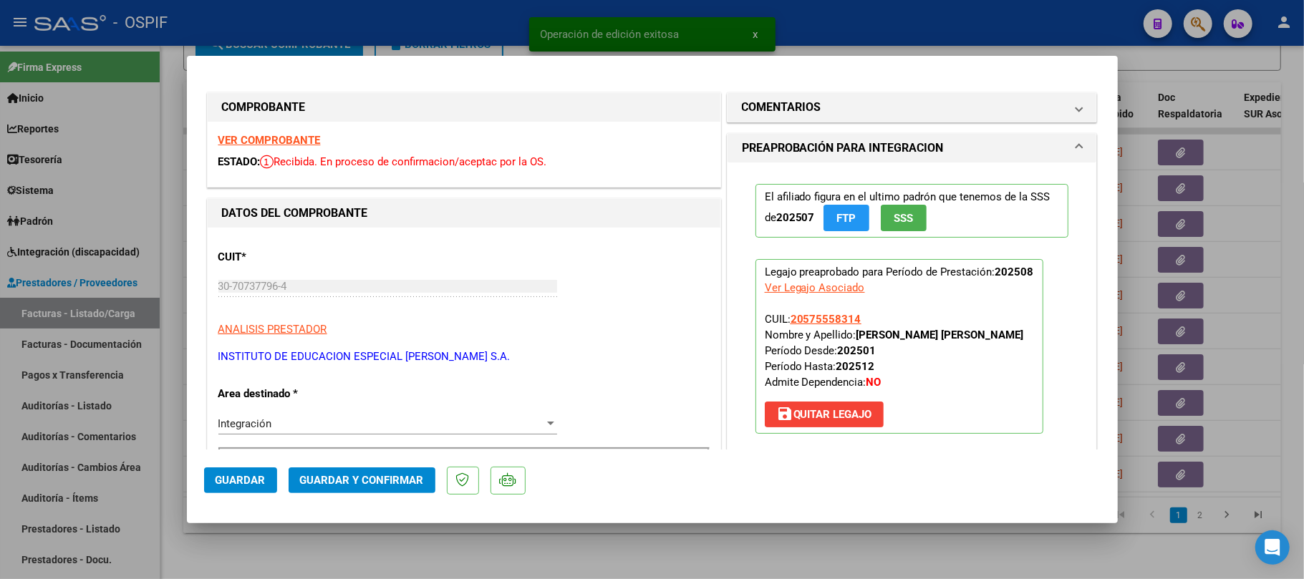
click at [394, 488] on button "Guardar y Confirmar" at bounding box center [362, 481] width 147 height 26
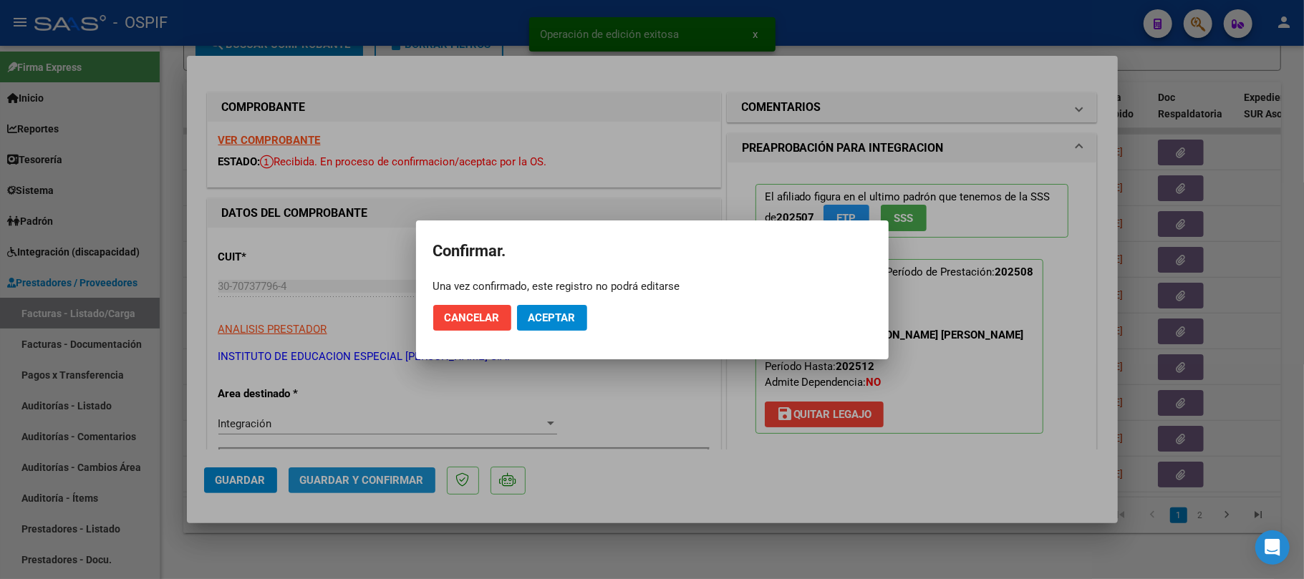
click at [551, 312] on span "Aceptar" at bounding box center [551, 317] width 47 height 13
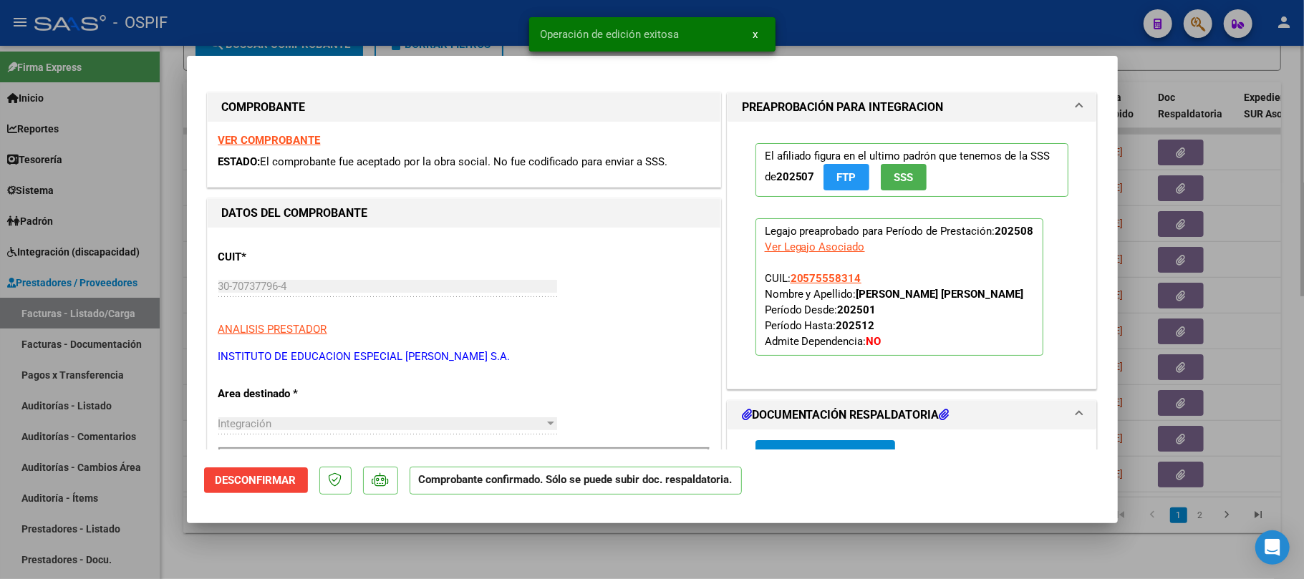
drag, startPoint x: 651, startPoint y: 546, endPoint x: 642, endPoint y: 538, distance: 11.2
click at [650, 546] on div at bounding box center [652, 289] width 1304 height 579
type input "$ 0,00"
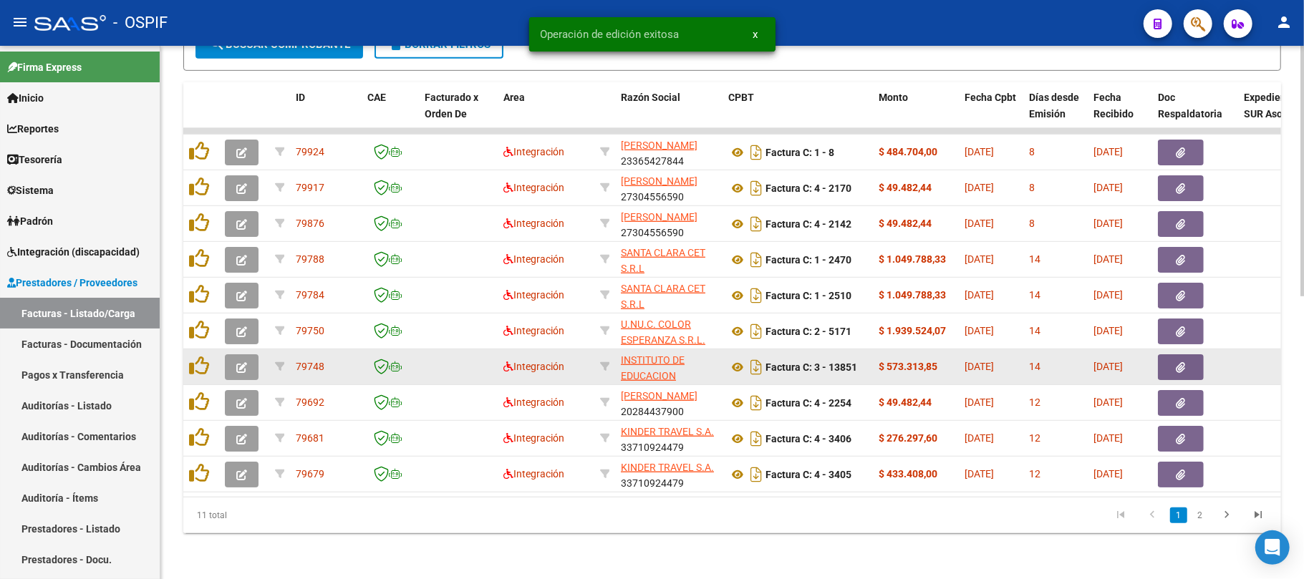
click at [245, 362] on icon "button" at bounding box center [241, 367] width 11 height 11
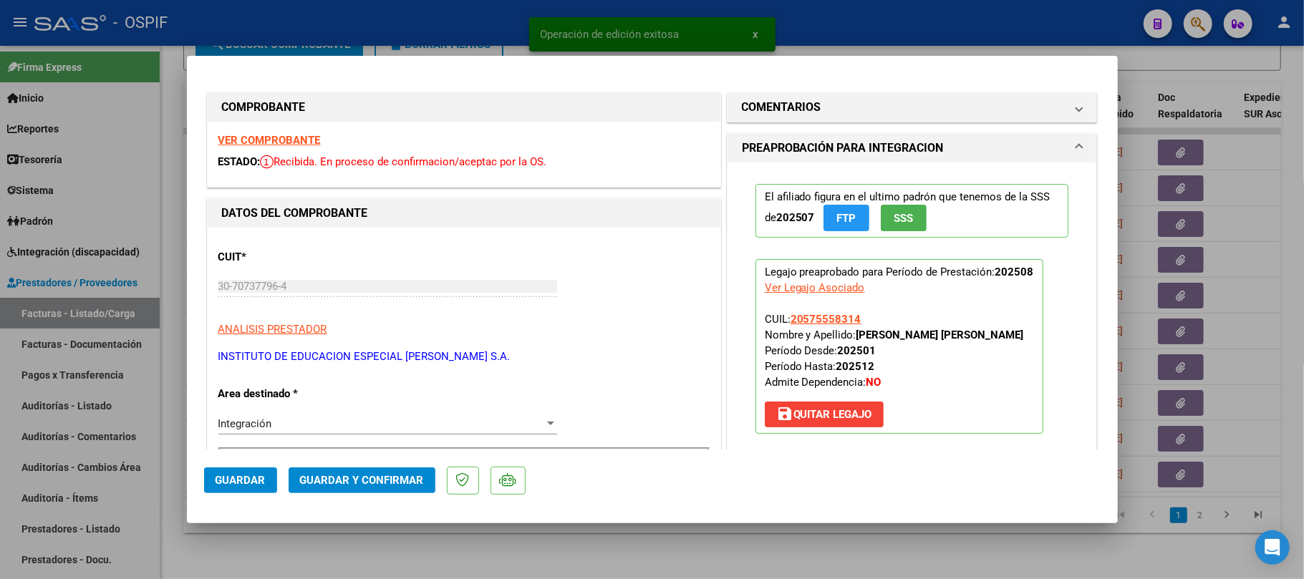
drag, startPoint x: 265, startPoint y: 133, endPoint x: 669, endPoint y: 312, distance: 441.7
click at [337, 470] on button "Guardar y Confirmar" at bounding box center [362, 481] width 147 height 26
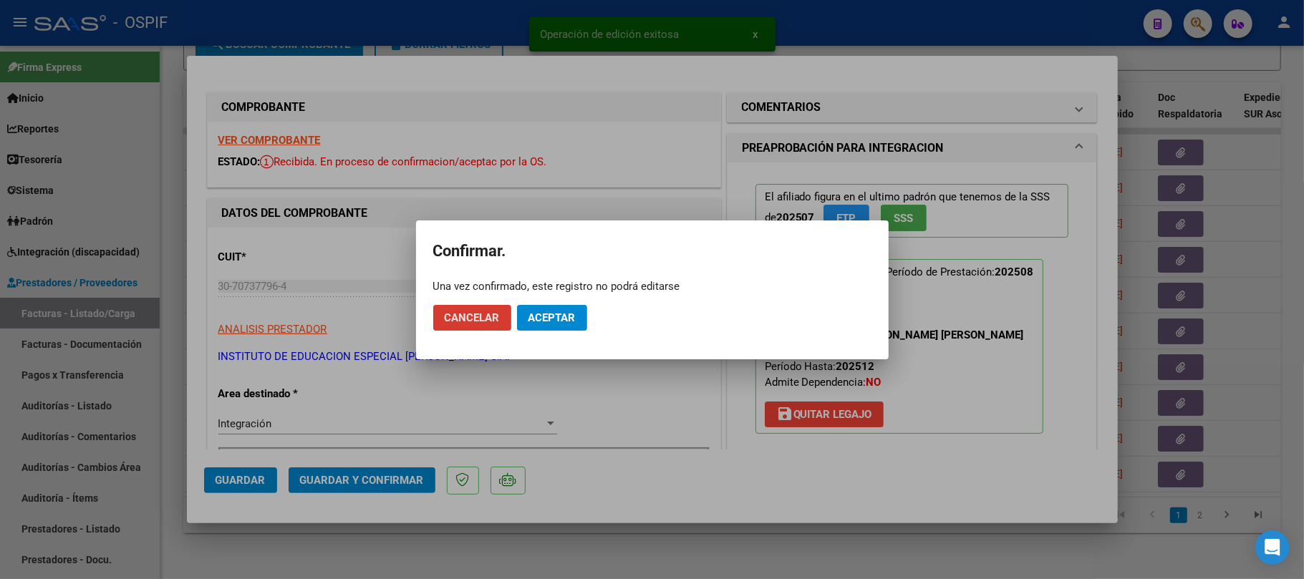
click at [560, 313] on span "Aceptar" at bounding box center [551, 317] width 47 height 13
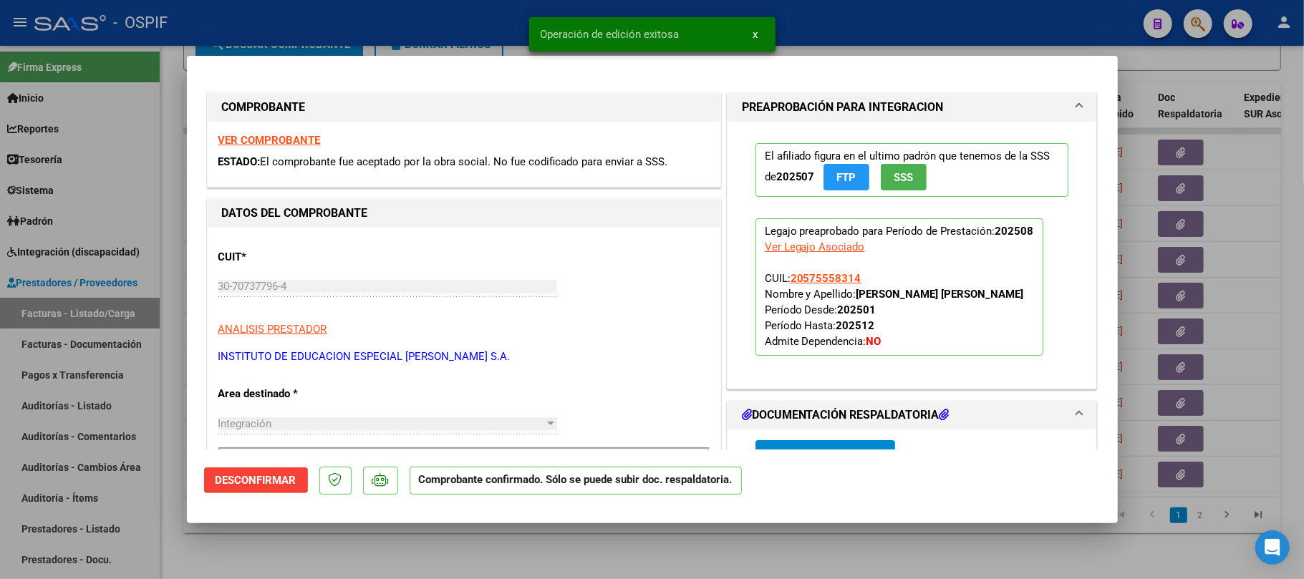
click at [507, 543] on div at bounding box center [652, 289] width 1304 height 579
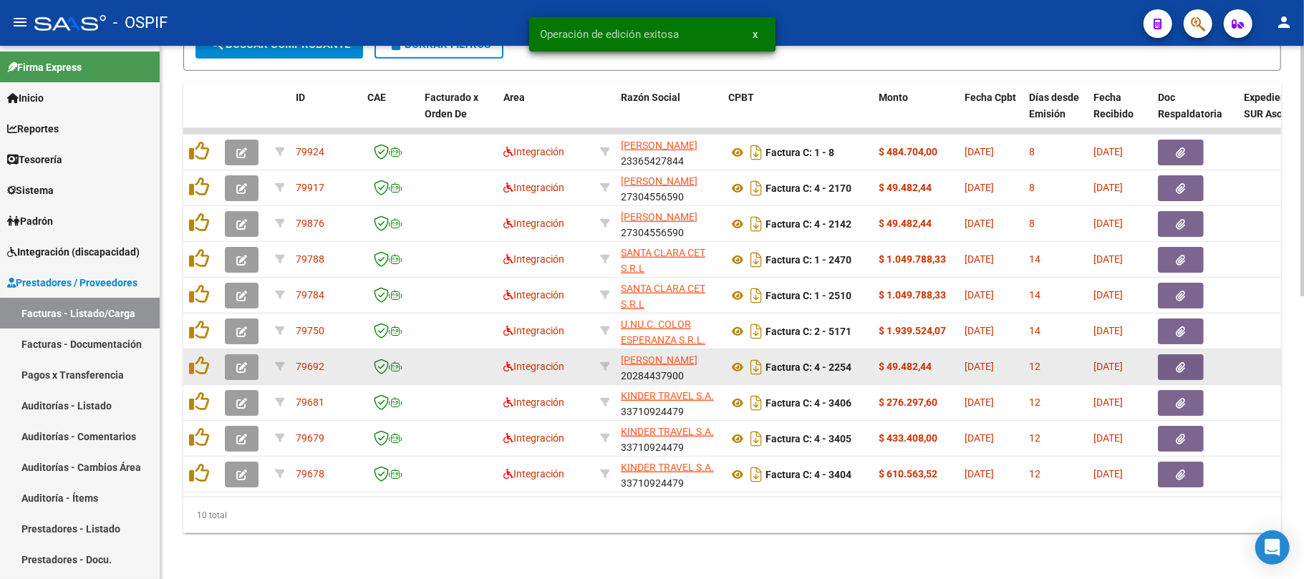
click at [242, 362] on icon "button" at bounding box center [241, 367] width 11 height 11
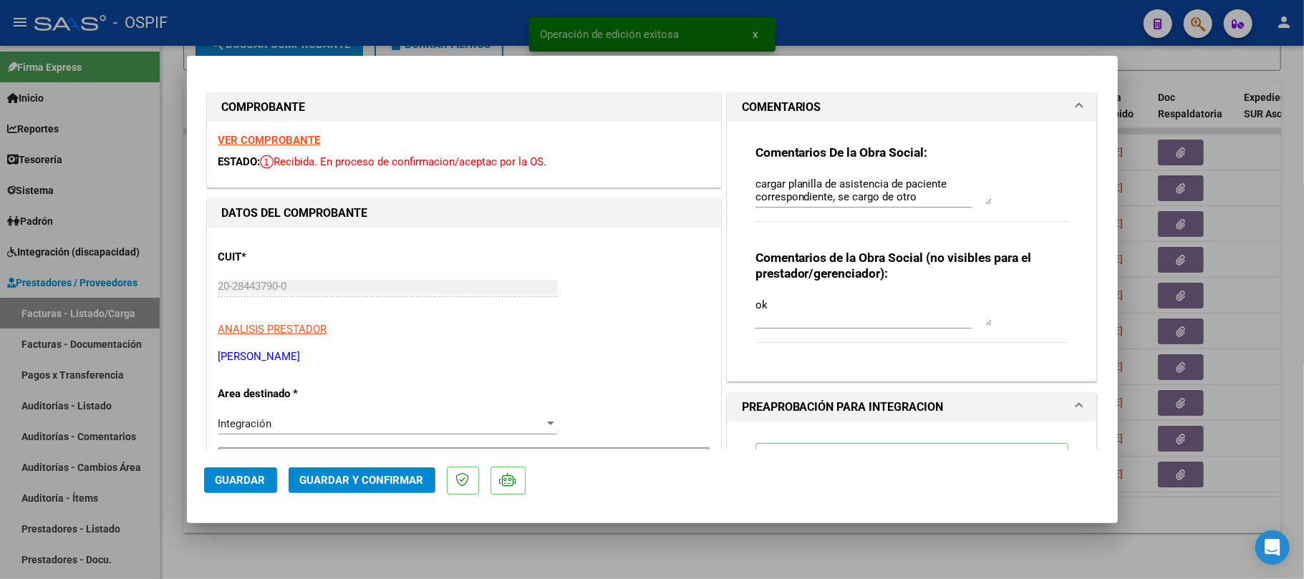
click at [644, 573] on div at bounding box center [652, 289] width 1304 height 579
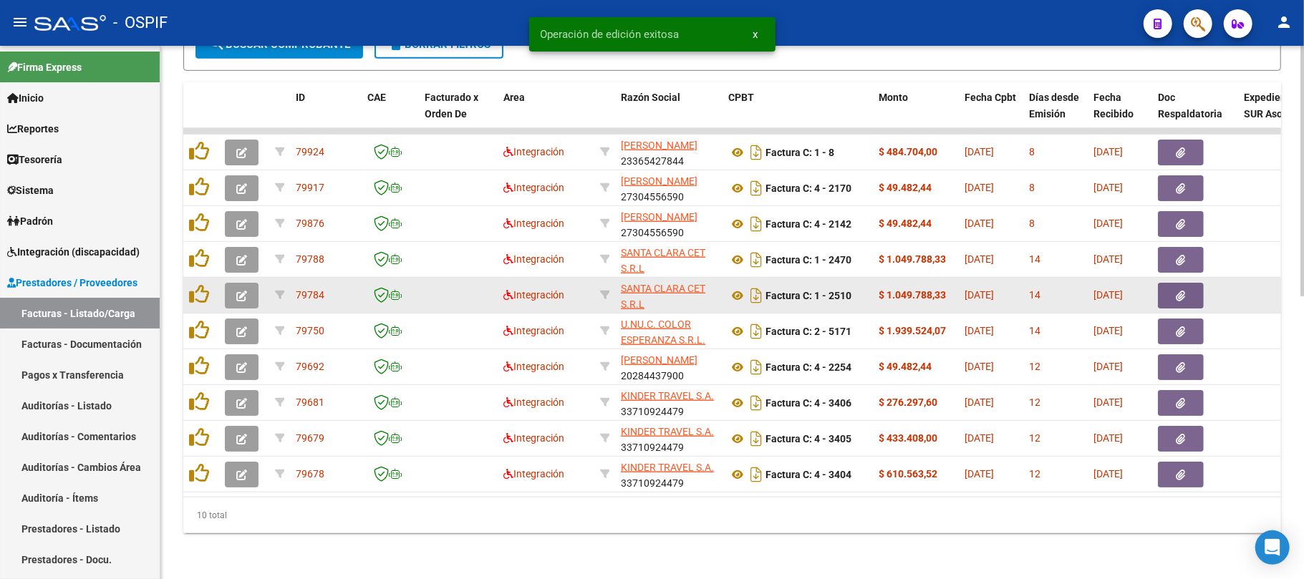
click at [258, 283] on div at bounding box center [244, 296] width 39 height 26
click at [252, 283] on button "button" at bounding box center [242, 296] width 34 height 26
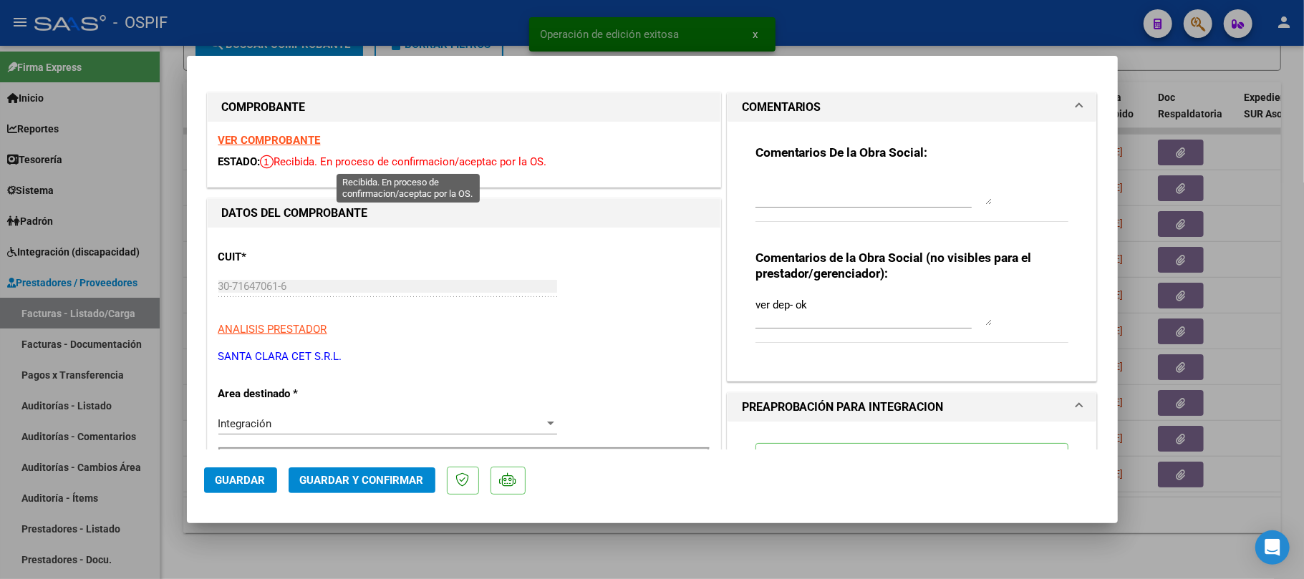
click at [371, 488] on button "Guardar y Confirmar" at bounding box center [362, 481] width 147 height 26
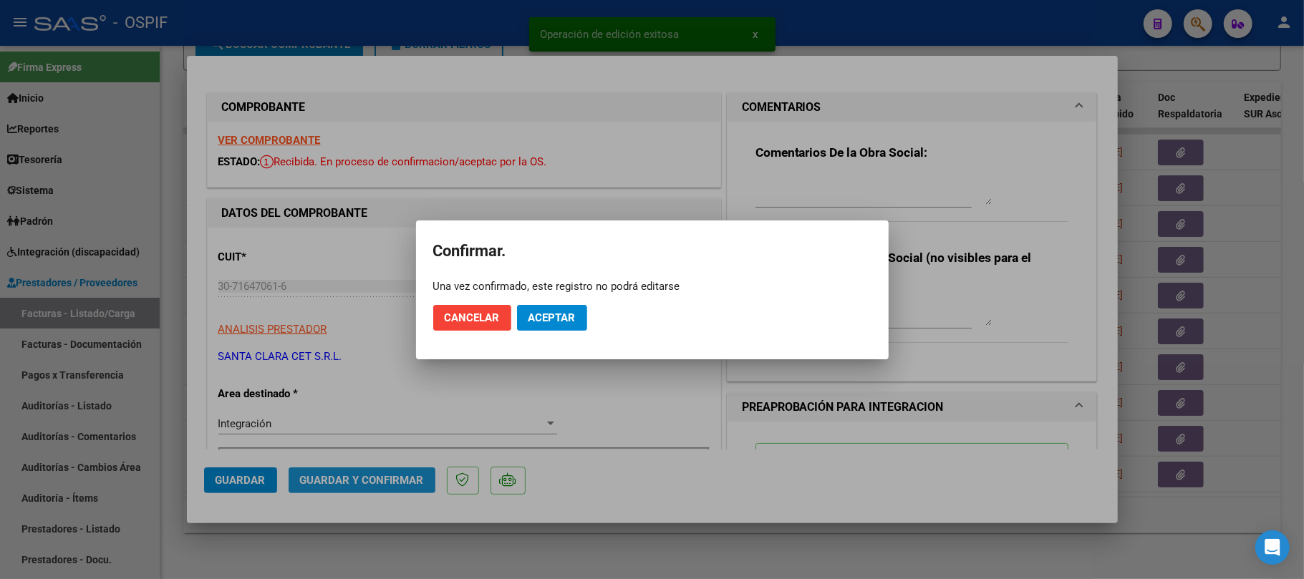
click at [551, 311] on span "Aceptar" at bounding box center [551, 317] width 47 height 13
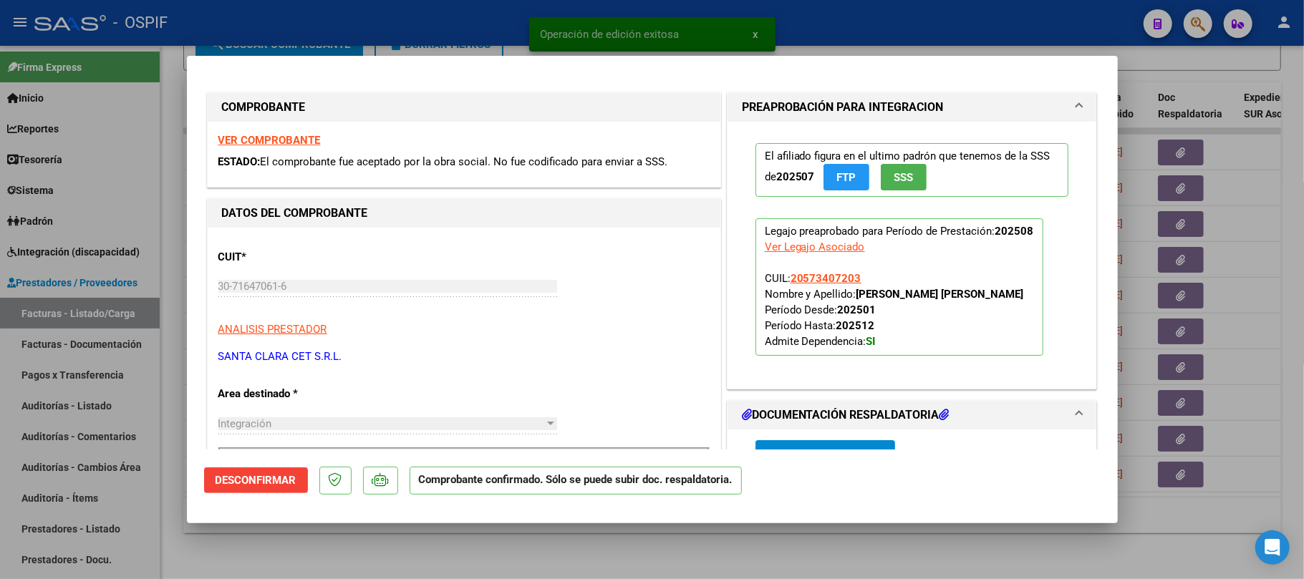
click at [722, 566] on div at bounding box center [652, 289] width 1304 height 579
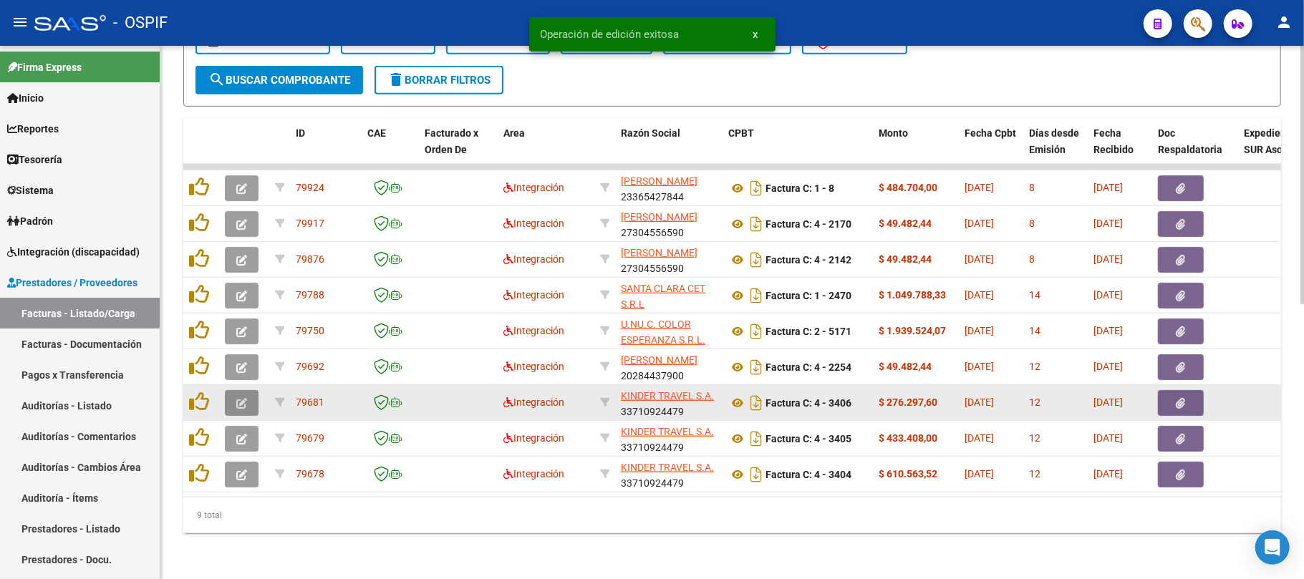
click at [238, 398] on icon "button" at bounding box center [241, 403] width 11 height 11
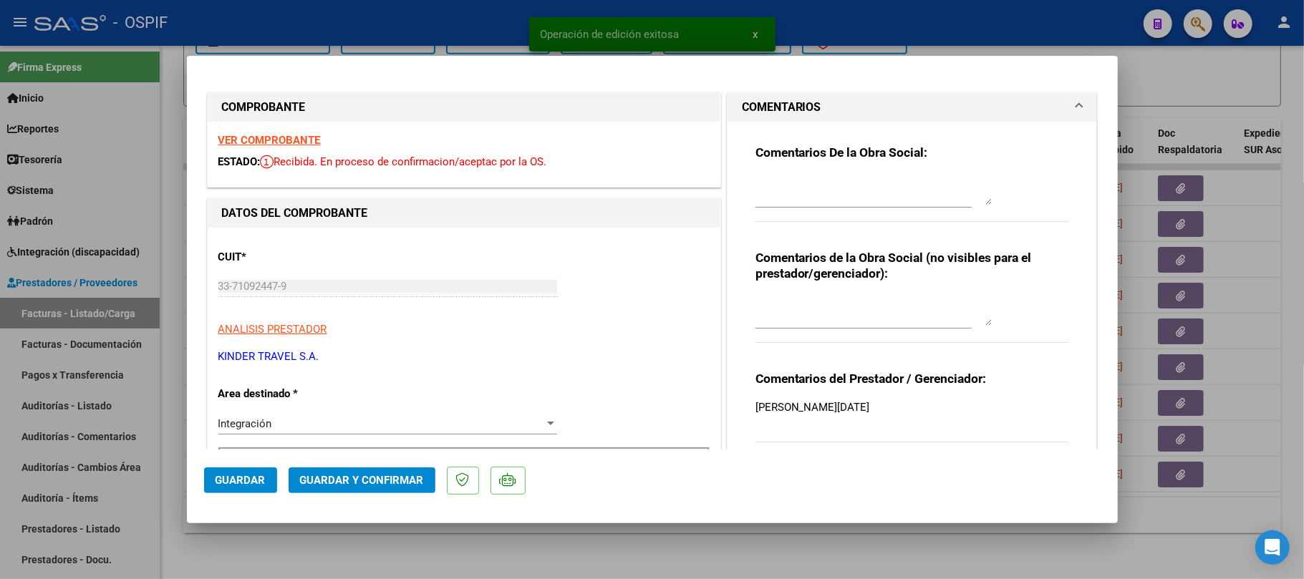
drag, startPoint x: 359, startPoint y: 463, endPoint x: 390, endPoint y: 465, distance: 31.6
click at [361, 463] on mat-dialog-actions "Guardar Guardar y Confirmar" at bounding box center [652, 478] width 896 height 57
click at [393, 475] on span "Guardar y Confirmar" at bounding box center [362, 480] width 124 height 13
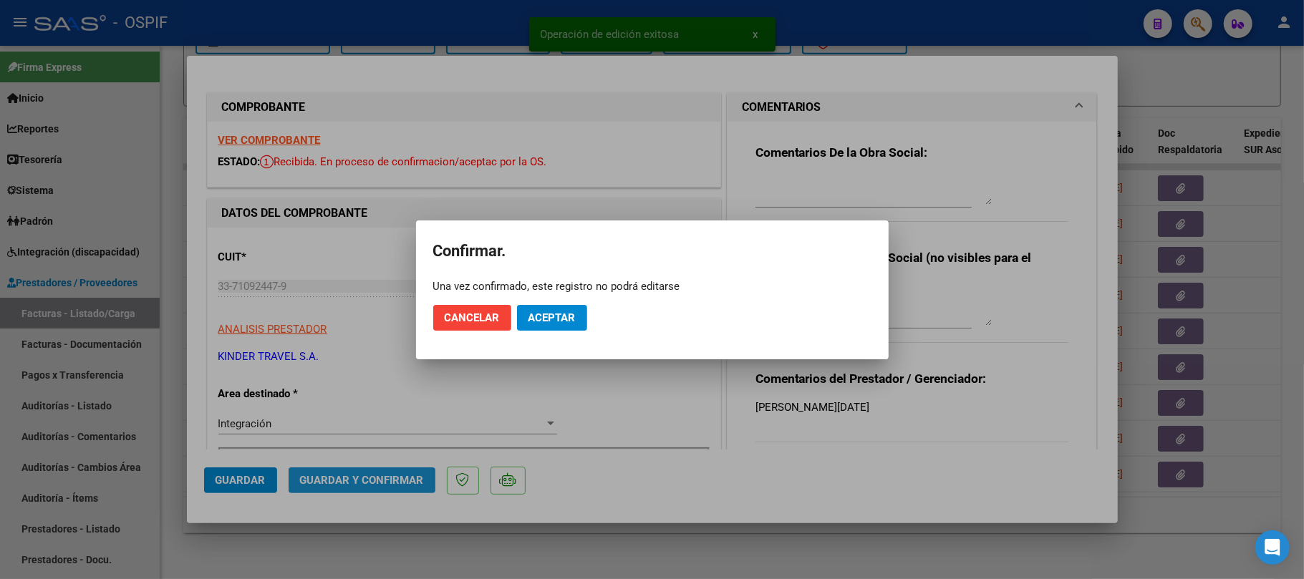
click at [531, 316] on span "Aceptar" at bounding box center [551, 317] width 47 height 13
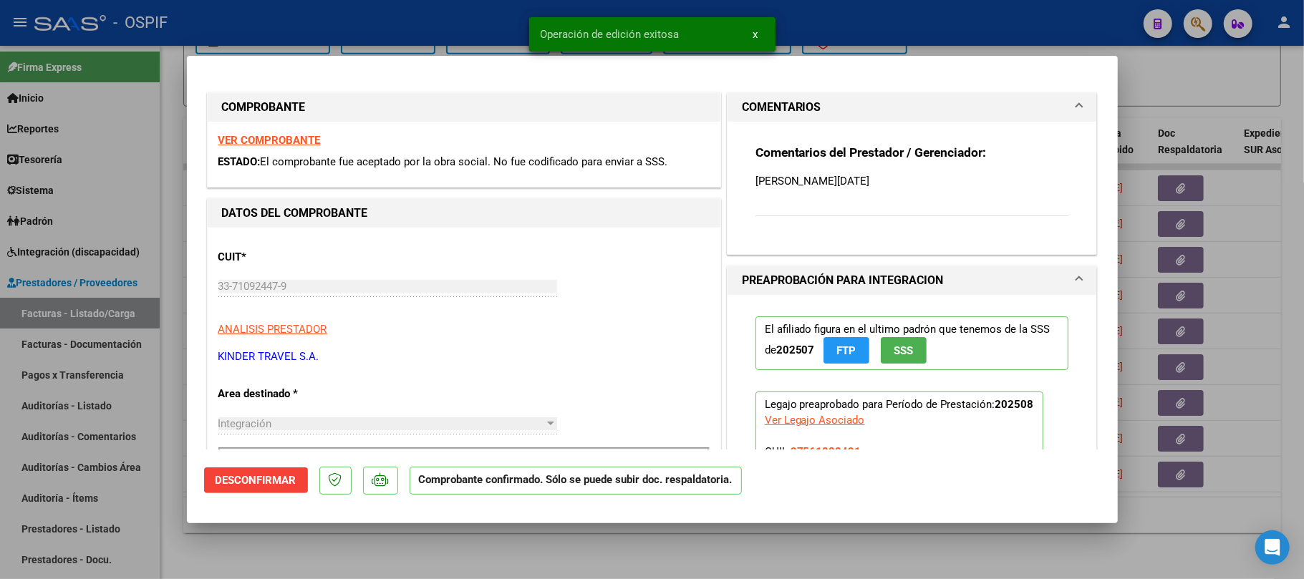
scroll to position [190, 0]
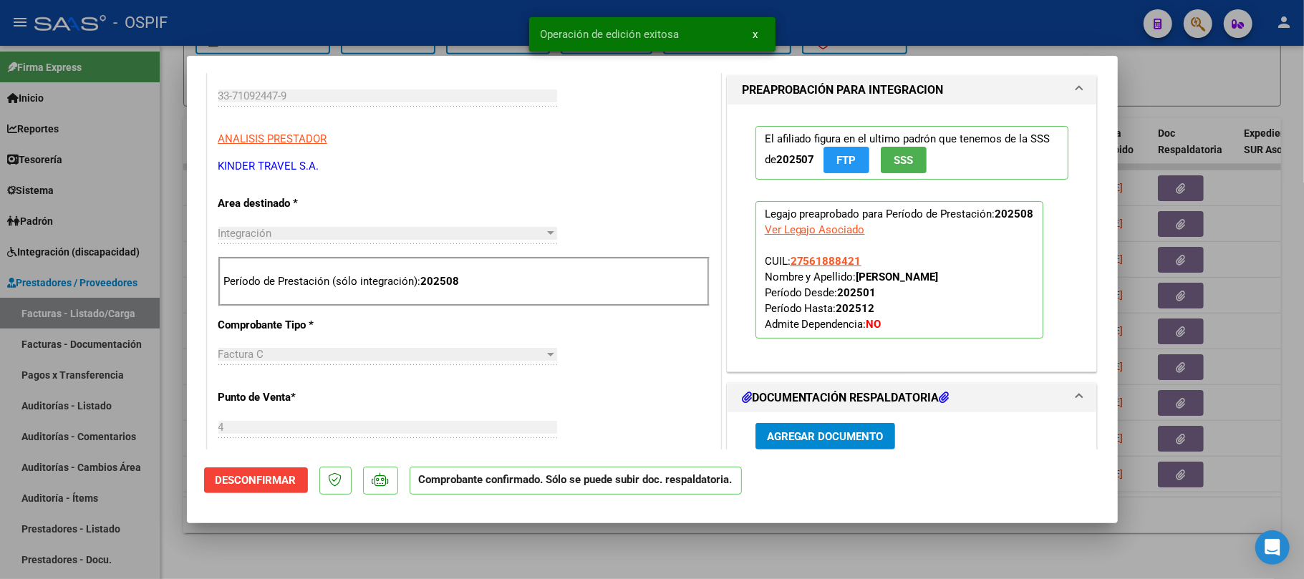
click at [776, 557] on div at bounding box center [652, 289] width 1304 height 579
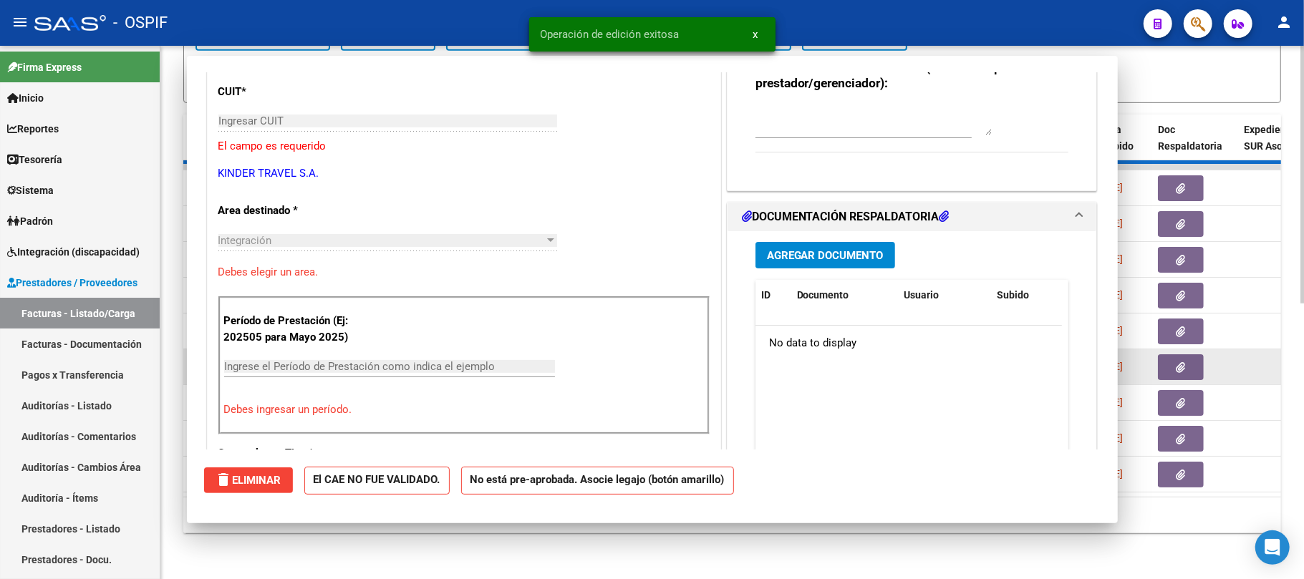
scroll to position [0, 0]
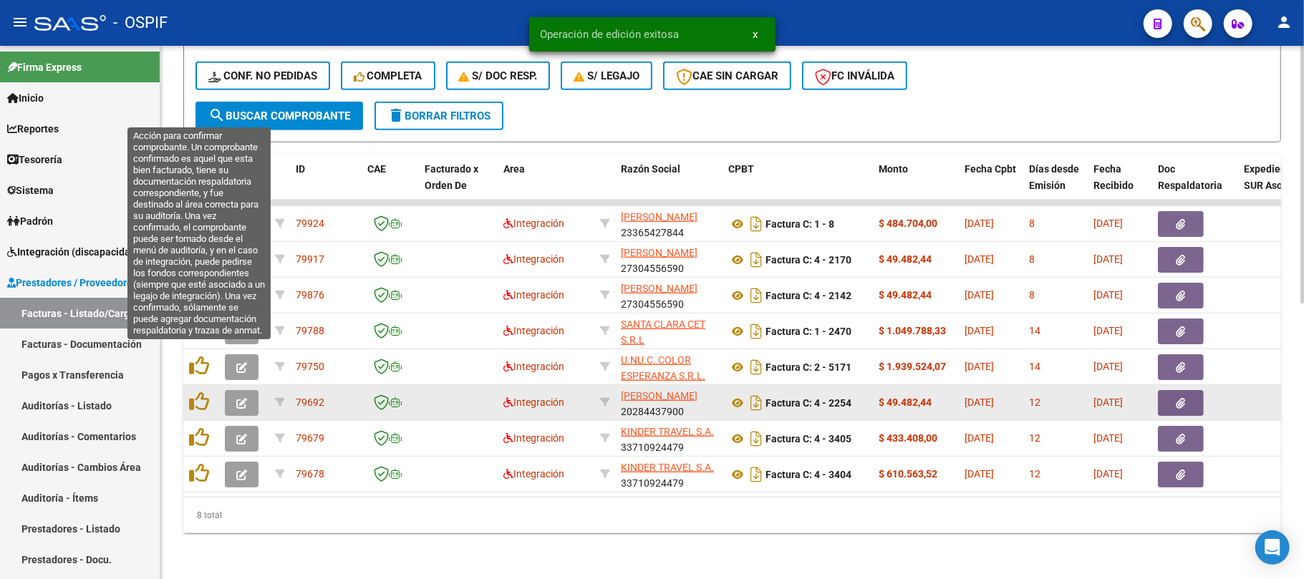
click at [241, 398] on icon "button" at bounding box center [241, 403] width 11 height 11
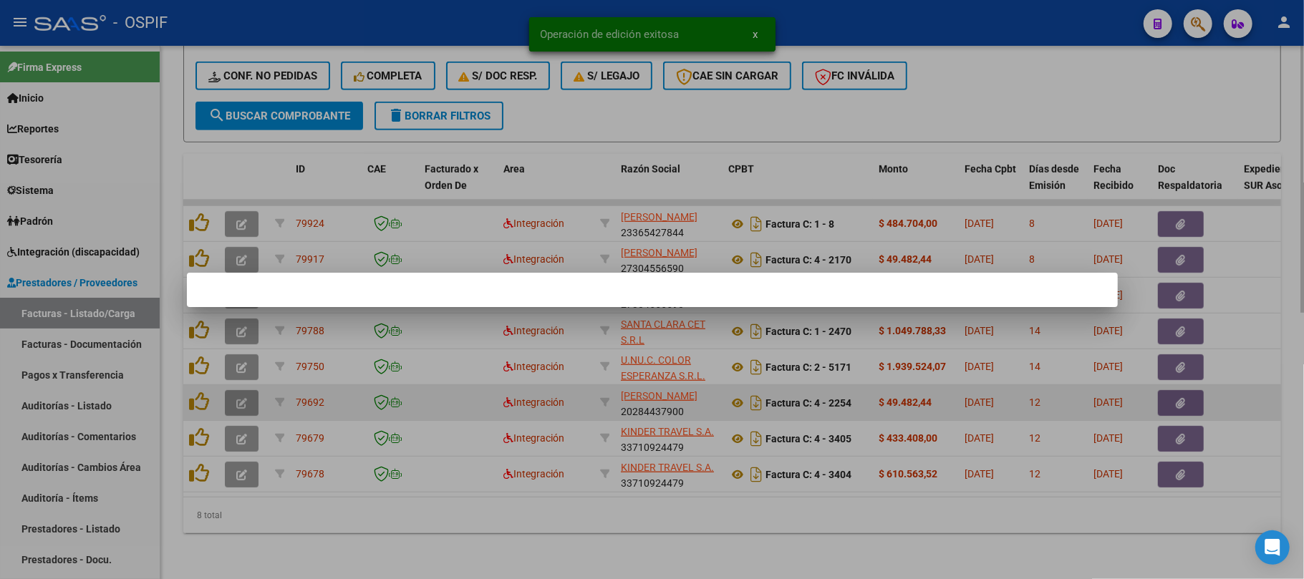
scroll to position [531, 0]
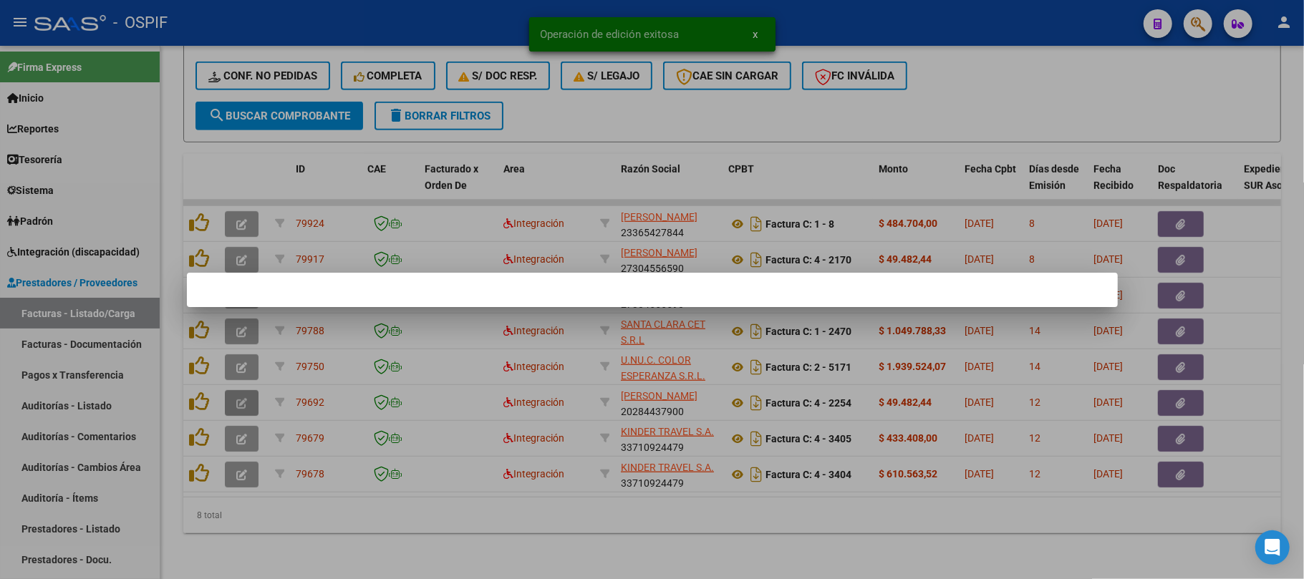
click at [422, 551] on div at bounding box center [652, 289] width 1304 height 579
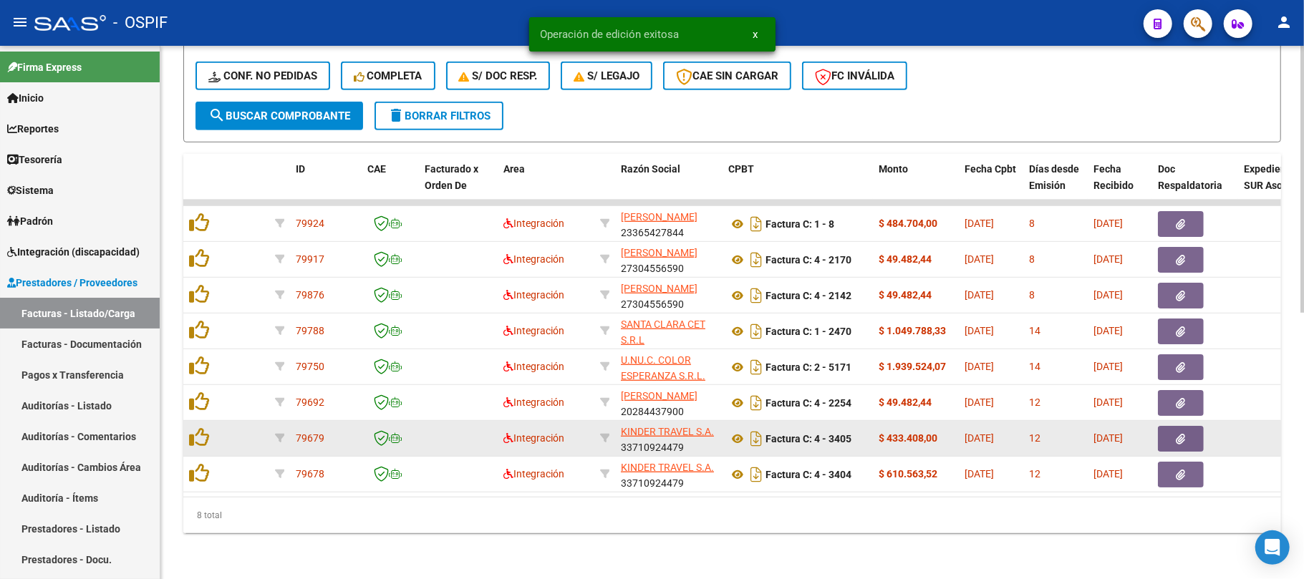
click at [241, 421] on datatable-body-cell at bounding box center [244, 438] width 50 height 35
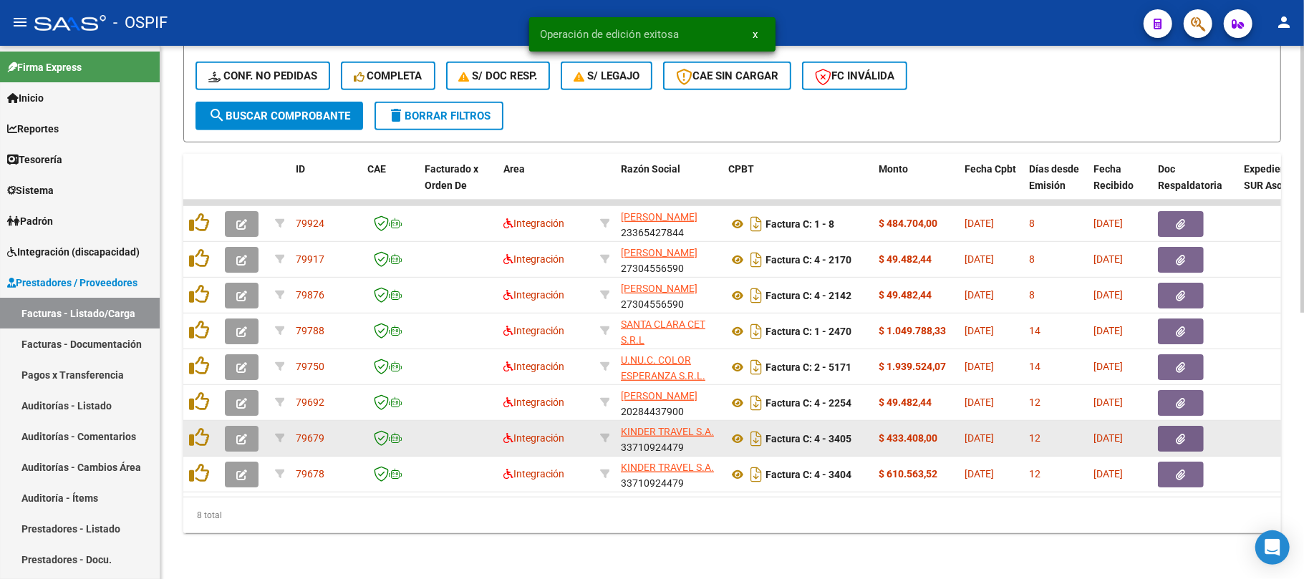
click at [241, 434] on icon "button" at bounding box center [241, 439] width 11 height 11
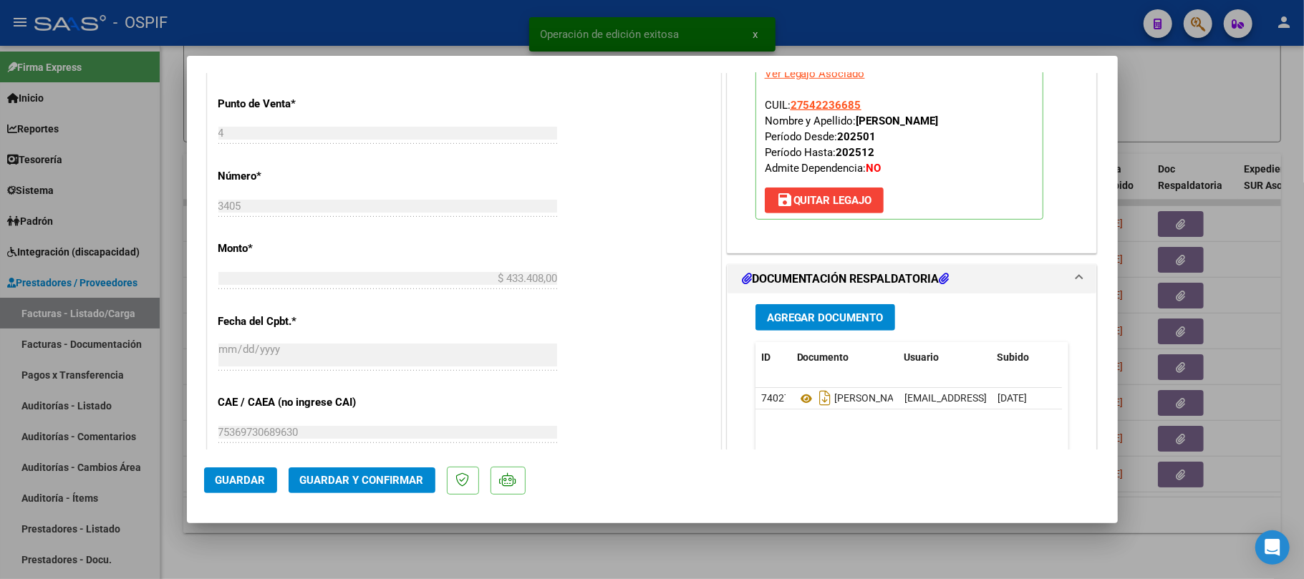
scroll to position [190, 0]
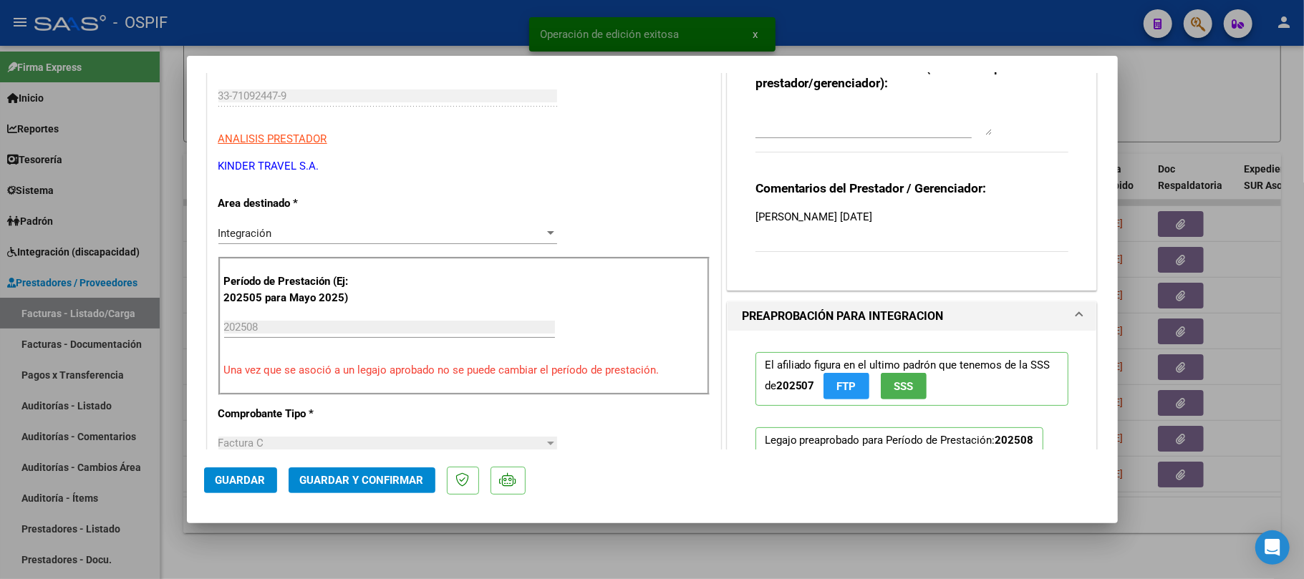
click at [325, 468] on button "Guardar y Confirmar" at bounding box center [362, 481] width 147 height 26
click at [390, 462] on mat-dialog-actions "Guardar Guardar y Confirmar" at bounding box center [652, 478] width 896 height 57
click at [390, 478] on span "Guardar y Confirmar" at bounding box center [362, 480] width 124 height 13
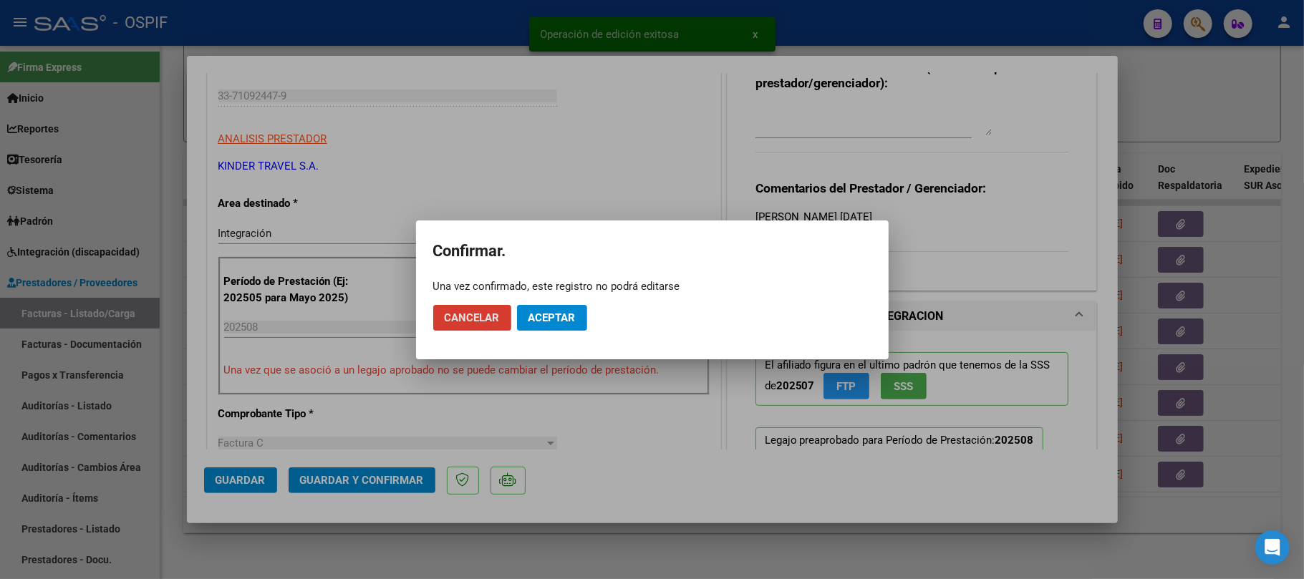
click at [543, 309] on button "Aceptar" at bounding box center [552, 318] width 70 height 26
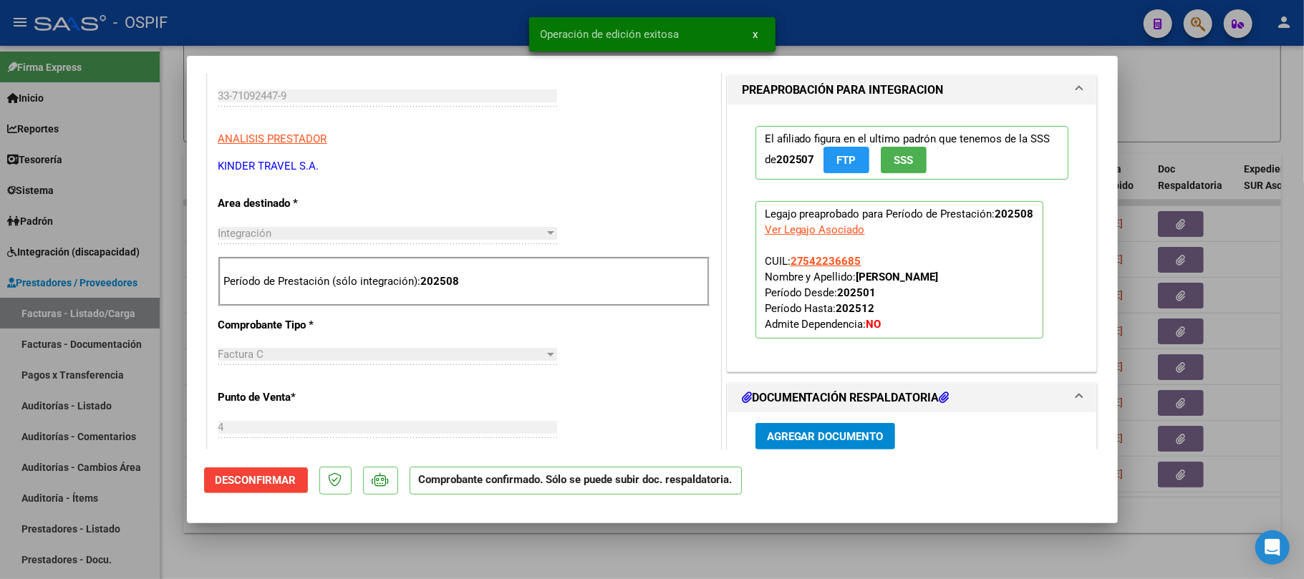
click at [715, 556] on div at bounding box center [652, 289] width 1304 height 579
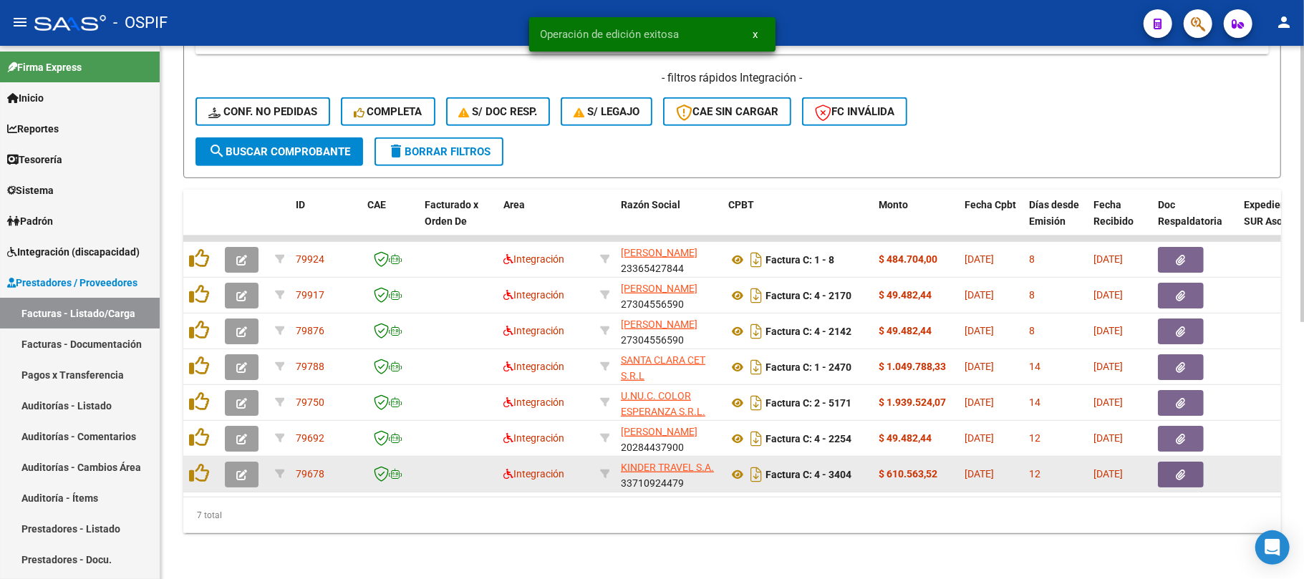
scroll to position [495, 0]
click at [248, 462] on button "button" at bounding box center [242, 475] width 34 height 26
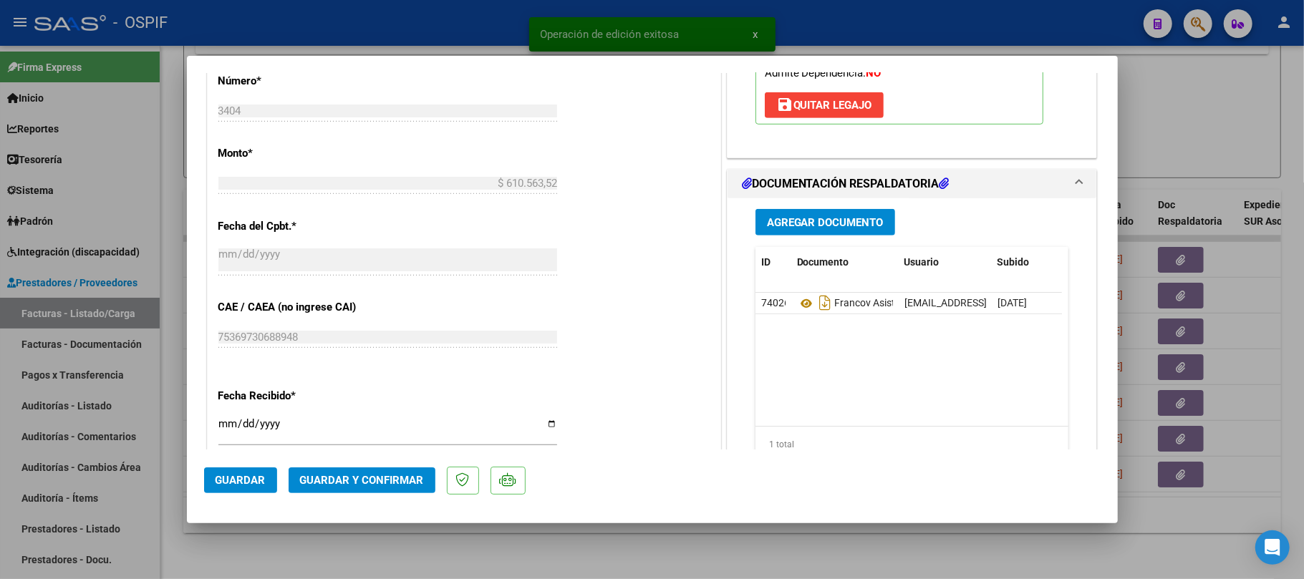
scroll to position [95, 0]
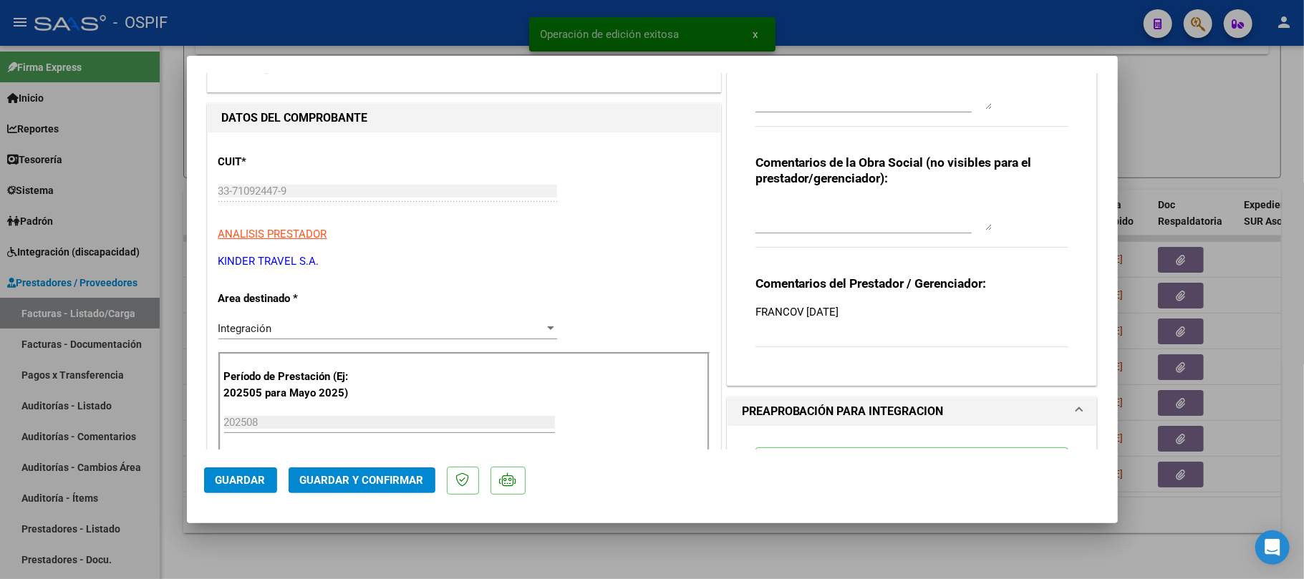
click at [367, 471] on button "Guardar y Confirmar" at bounding box center [362, 481] width 147 height 26
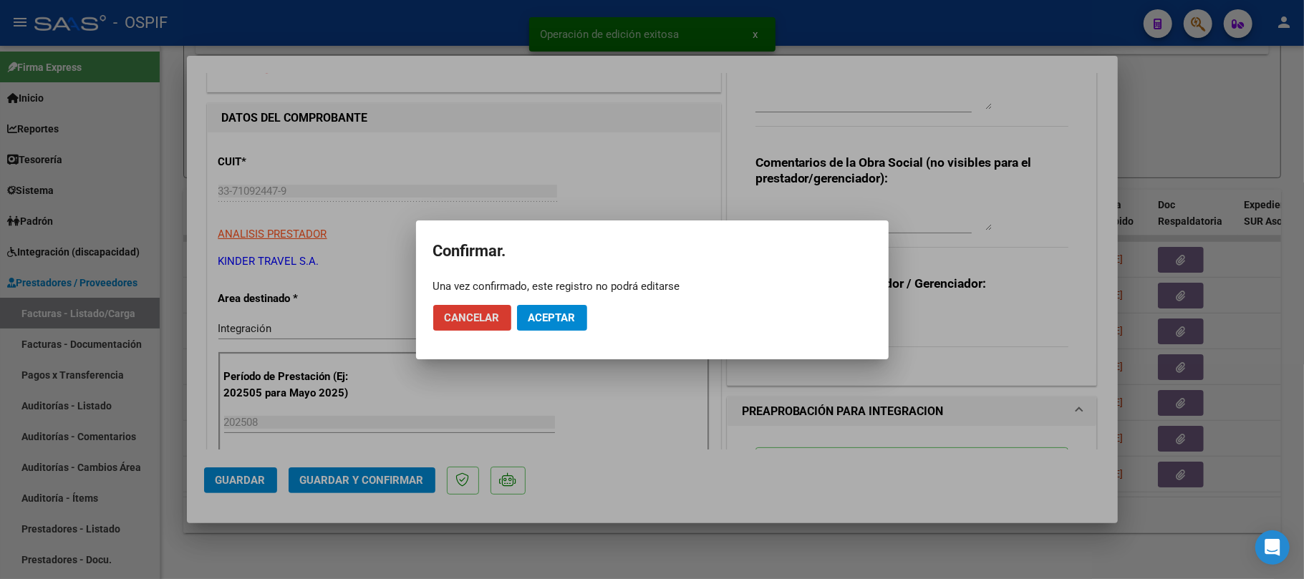
click at [545, 318] on span "Aceptar" at bounding box center [551, 317] width 47 height 13
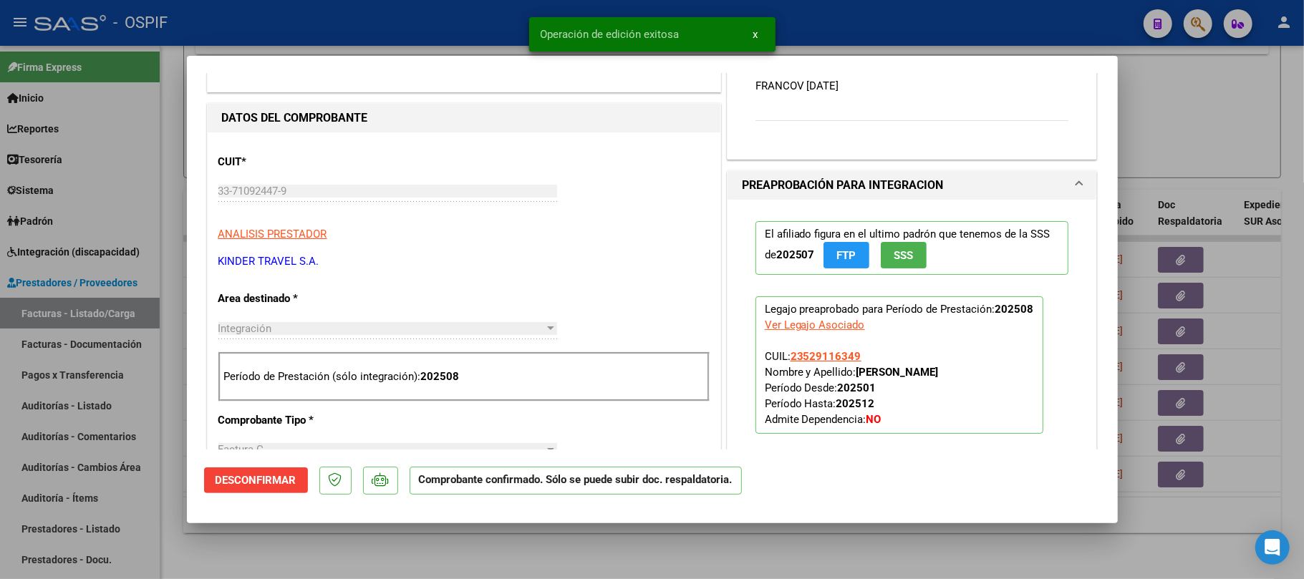
scroll to position [0, 0]
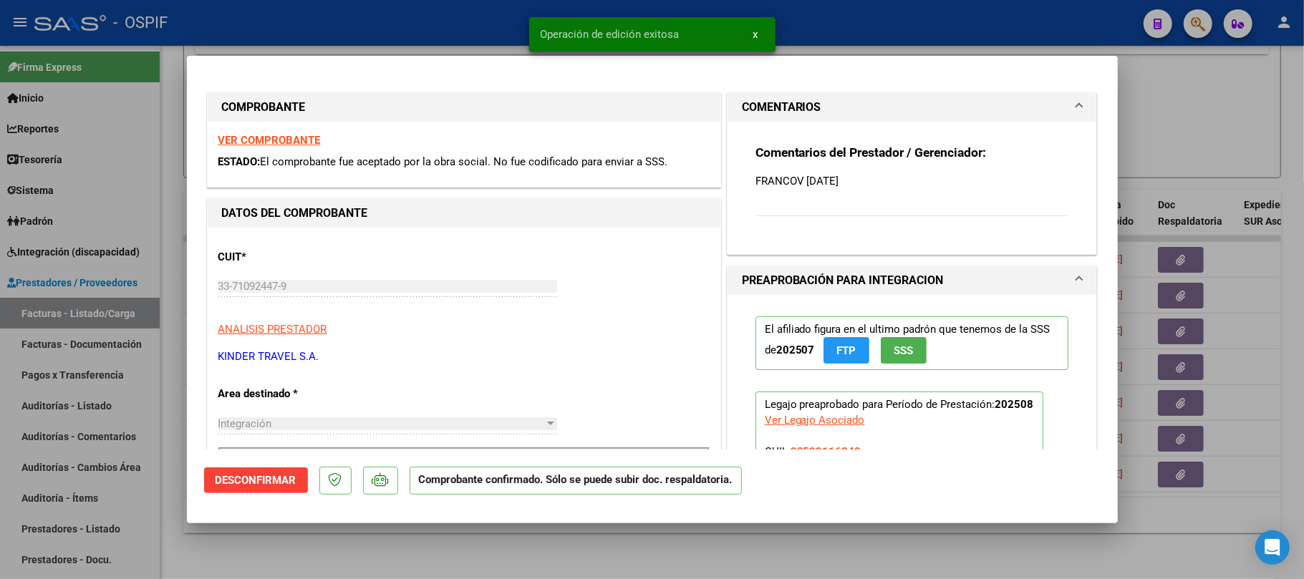
click at [768, 565] on div at bounding box center [652, 289] width 1304 height 579
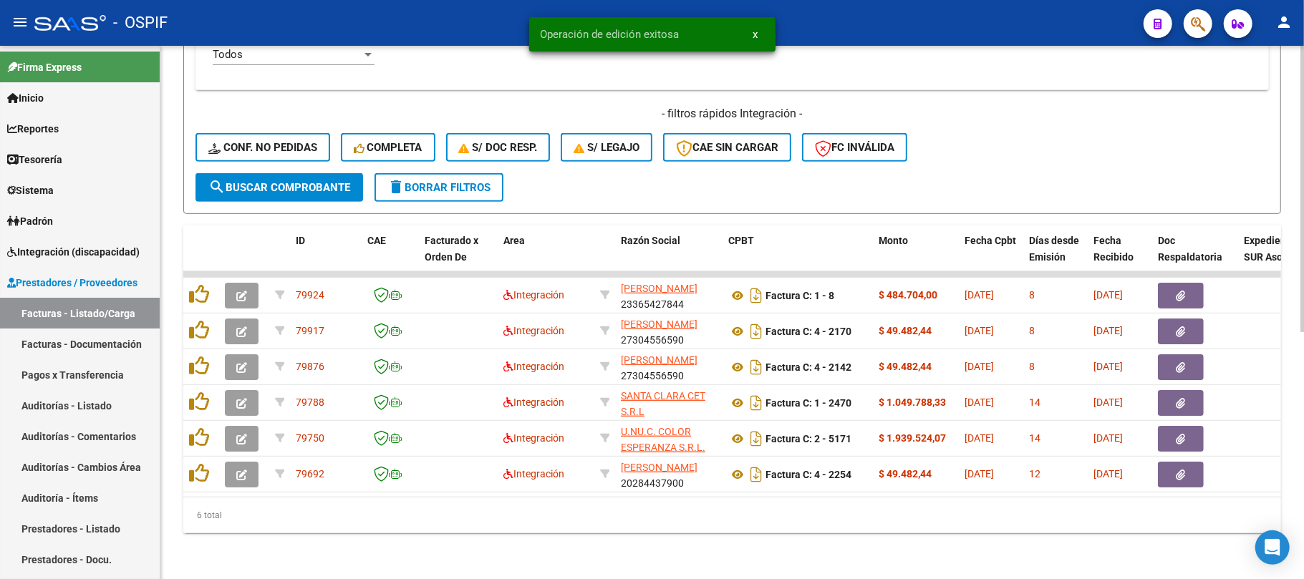
scroll to position [78, 0]
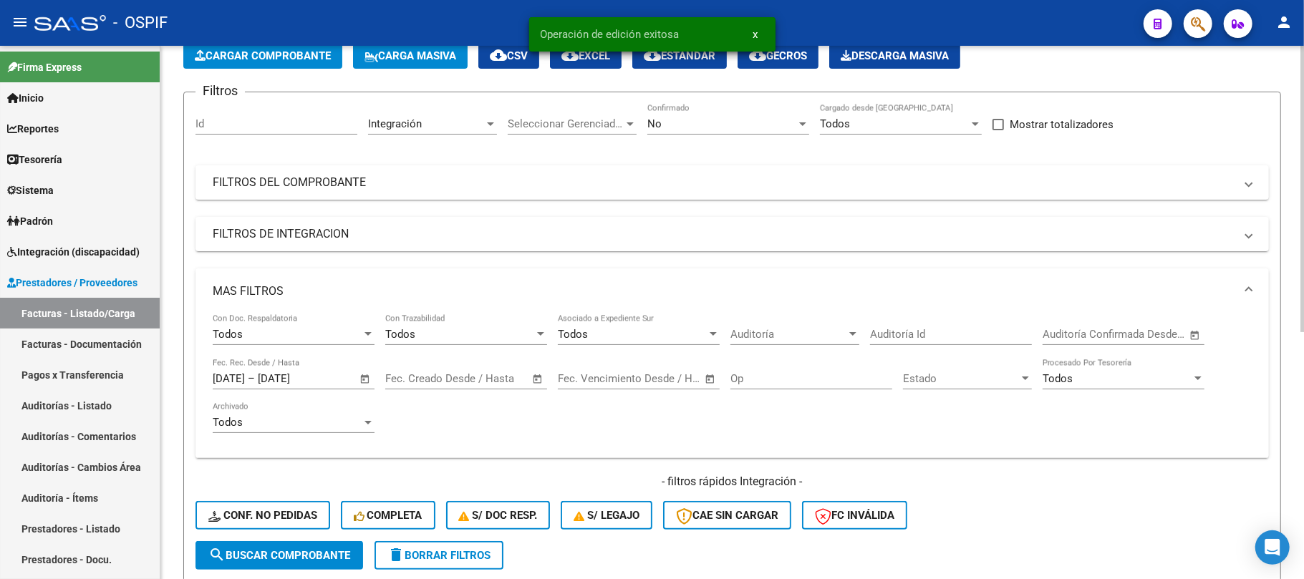
click at [351, 379] on span "Open calendar" at bounding box center [365, 379] width 34 height 34
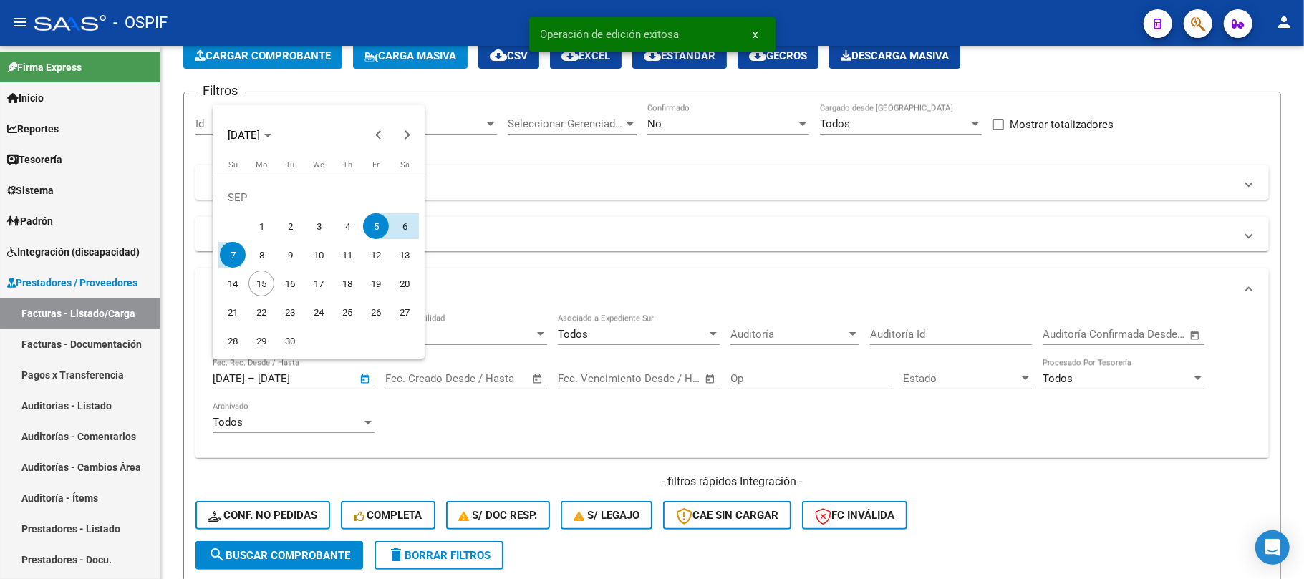
click at [253, 251] on span "8" at bounding box center [261, 255] width 26 height 26
type input "[DATE]"
click at [321, 258] on span "10" at bounding box center [319, 255] width 26 height 26
type input "10/09/2025"
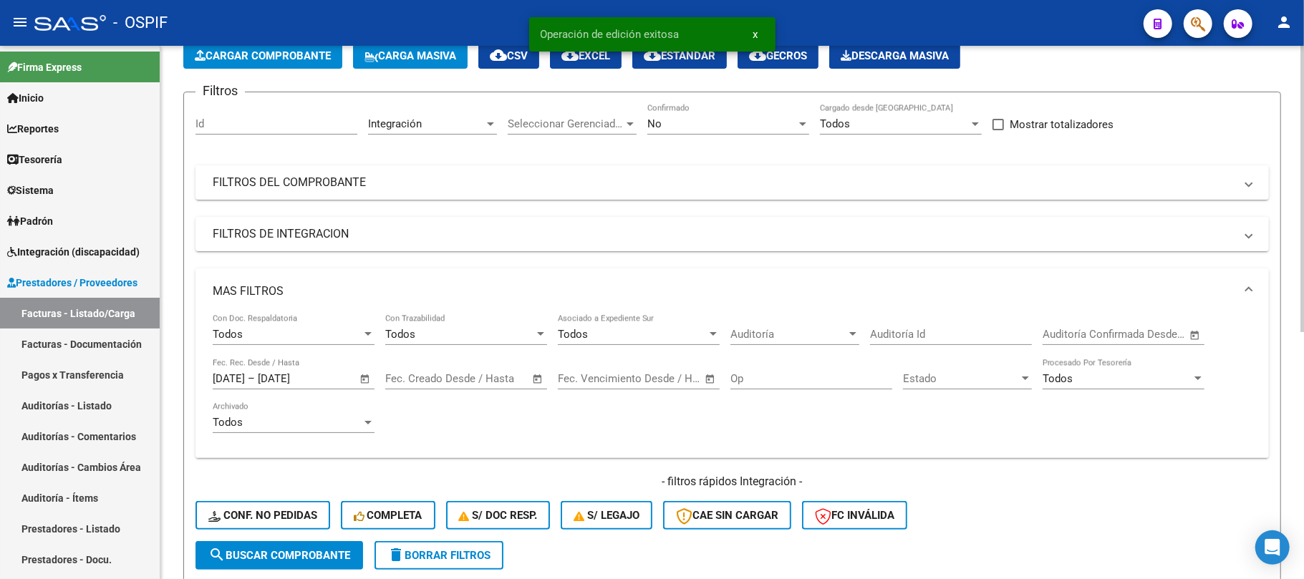
click at [327, 556] on span "search Buscar Comprobante" at bounding box center [279, 555] width 142 height 13
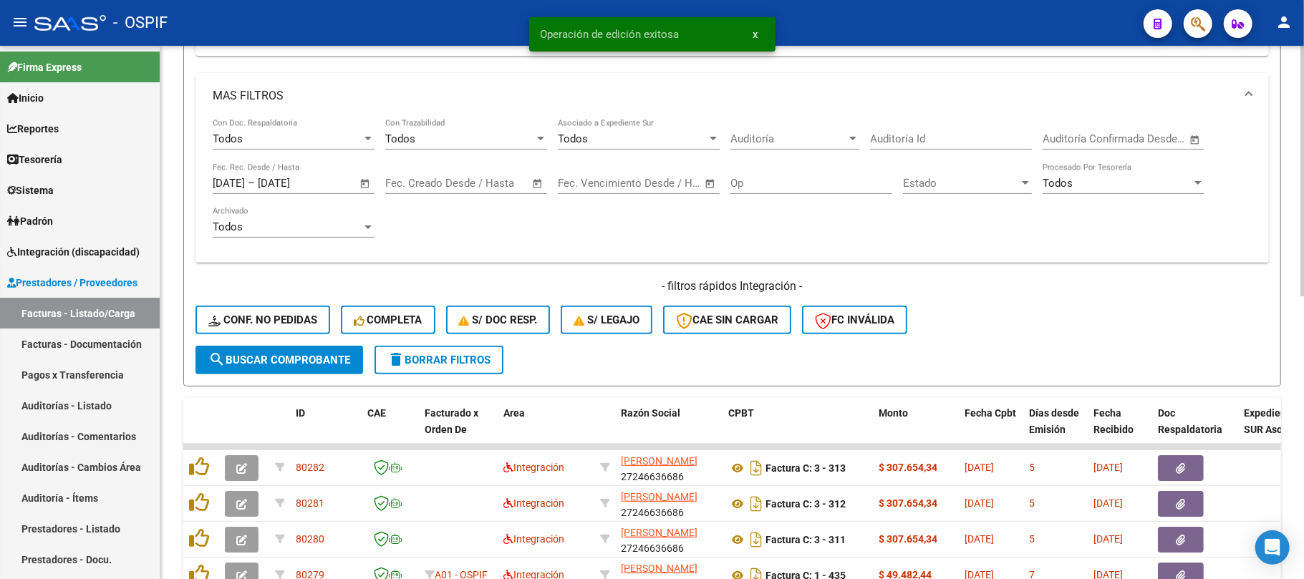
scroll to position [603, 0]
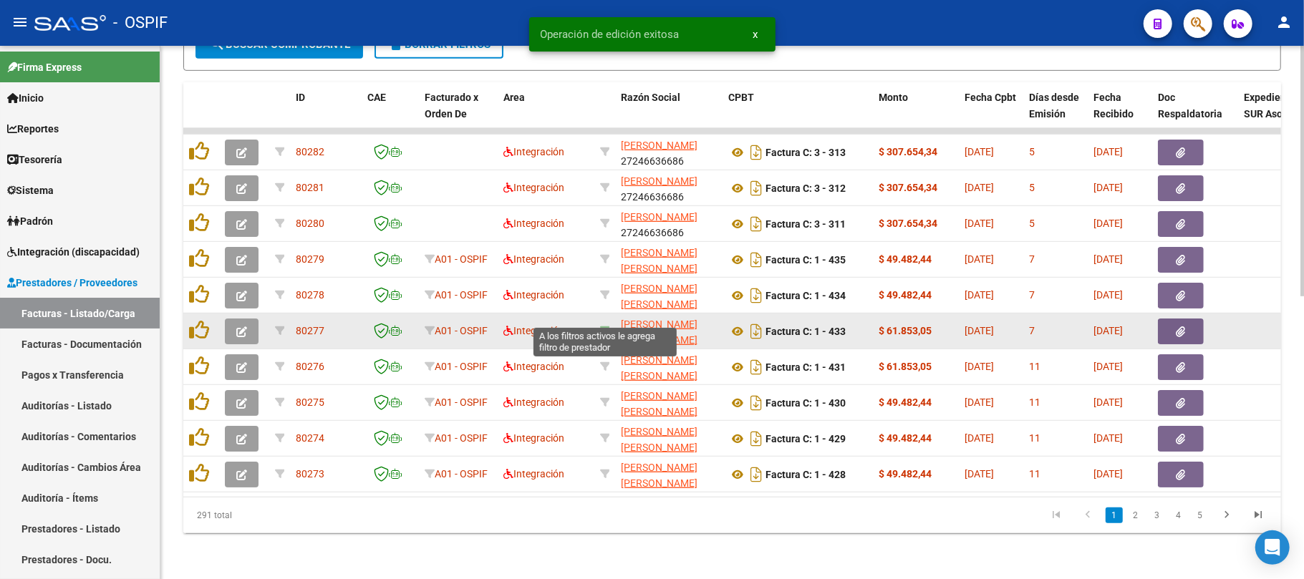
click at [605, 326] on icon at bounding box center [605, 331] width 10 height 10
type input "27948452184"
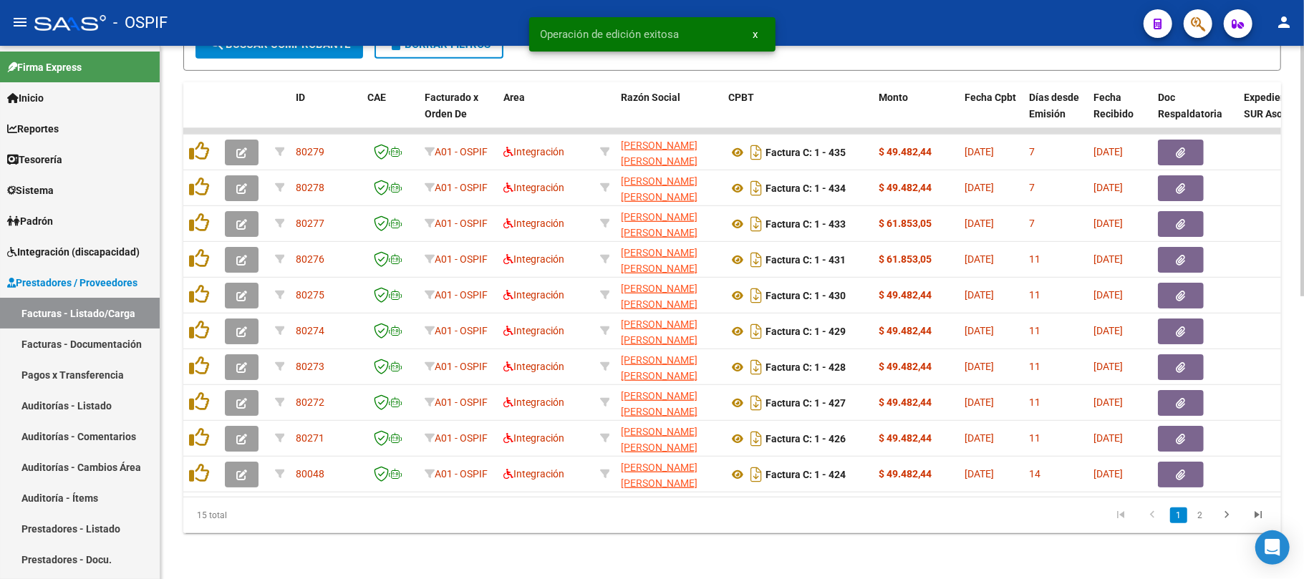
click at [776, 524] on datatable-pager "1 2" at bounding box center [840, 515] width 866 height 24
click at [805, 570] on div "Video tutorial PRESTADORES -> Listado de CPBTs Emitidos por Prestadores / Prove…" at bounding box center [731, 18] width 1143 height 1123
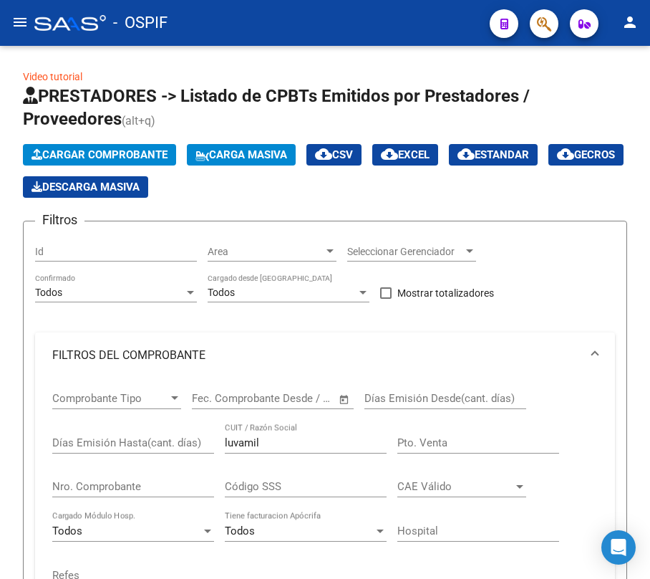
scroll to position [874, 0]
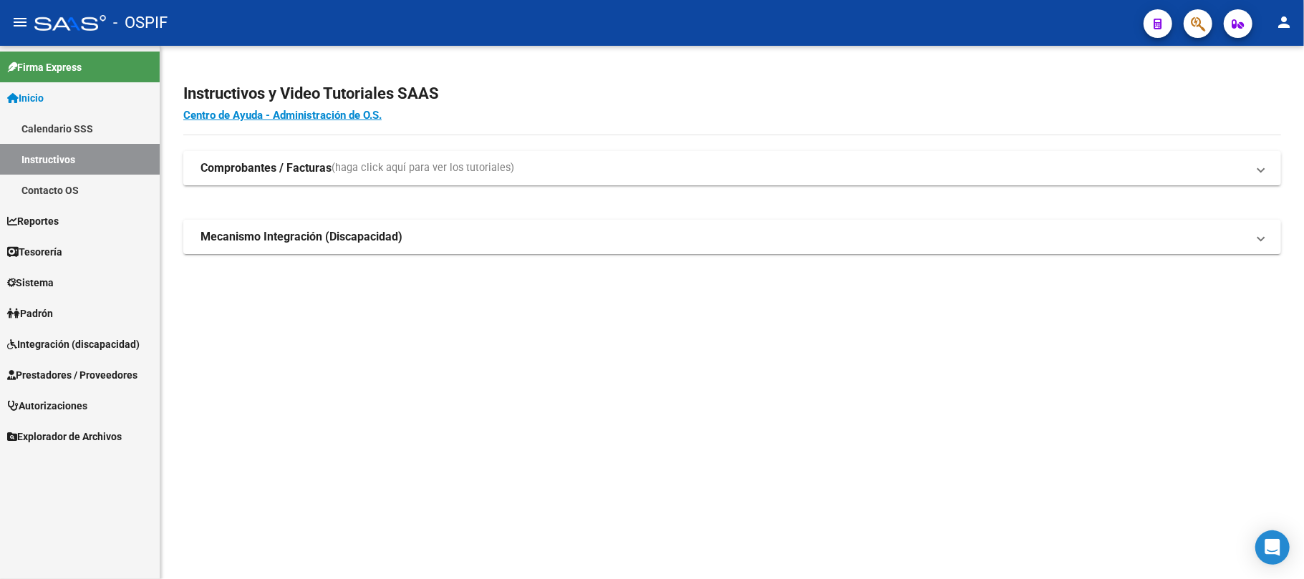
click at [123, 361] on link "Prestadores / Proveedores" at bounding box center [80, 374] width 160 height 31
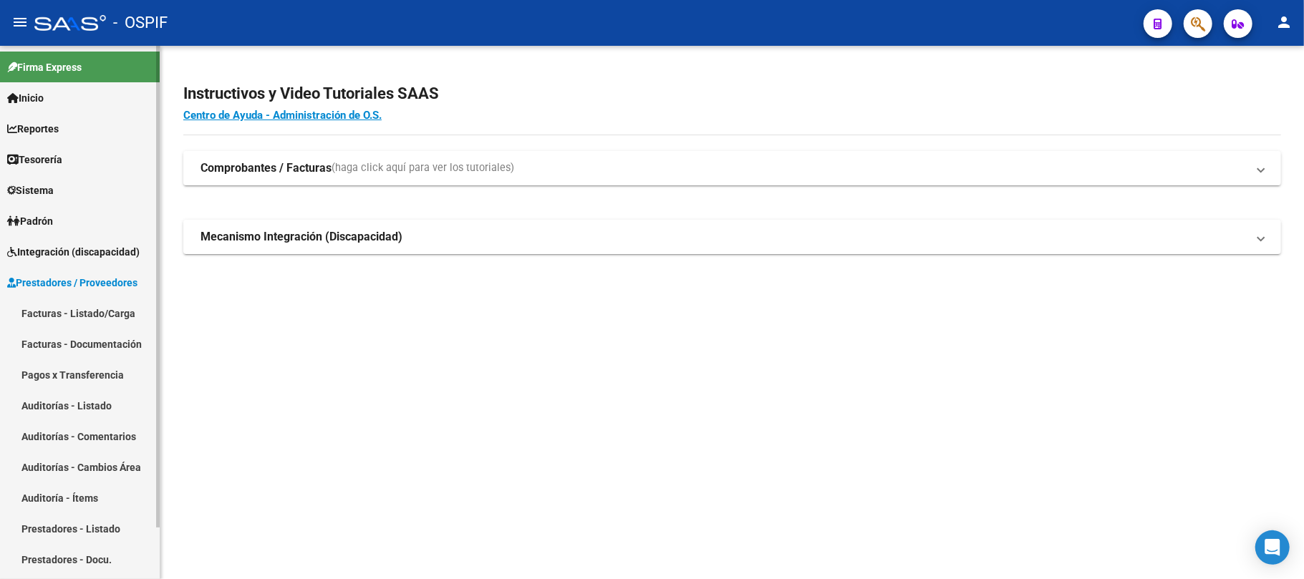
click at [84, 313] on link "Facturas - Listado/Carga" at bounding box center [80, 313] width 160 height 31
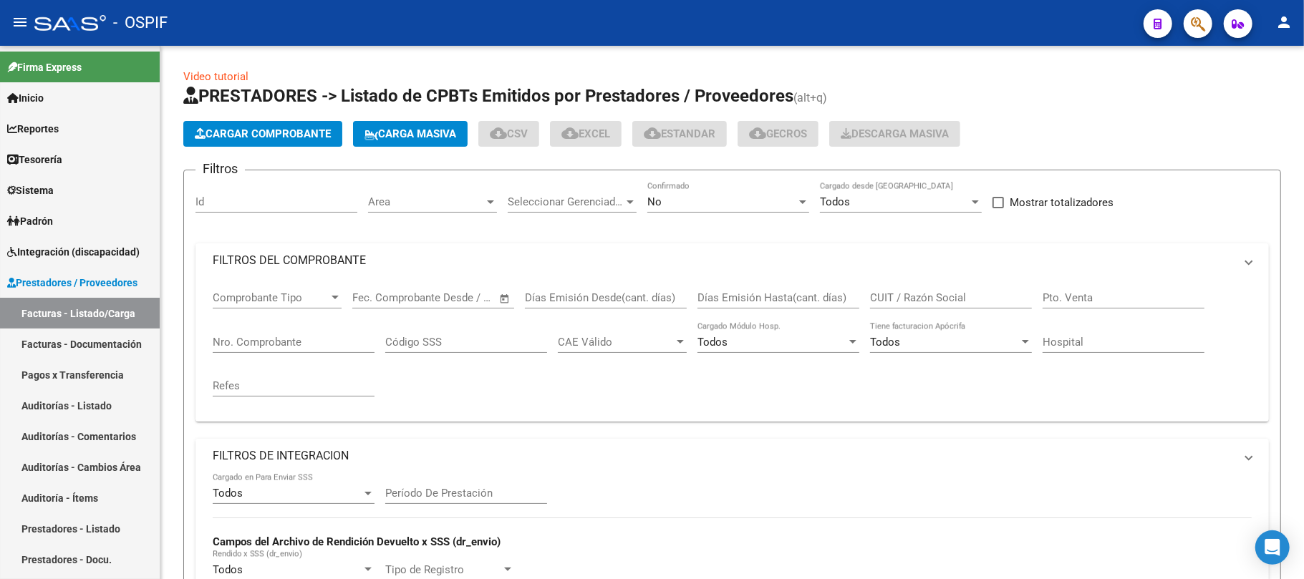
click at [364, 281] on div "Filtros Id Area Area Seleccionar Gerenciador Seleccionar Gerenciador No Confirm…" at bounding box center [731, 571] width 1073 height 779
click at [362, 439] on mat-expansion-panel-header "FILTROS DE INTEGRACION" at bounding box center [731, 456] width 1073 height 34
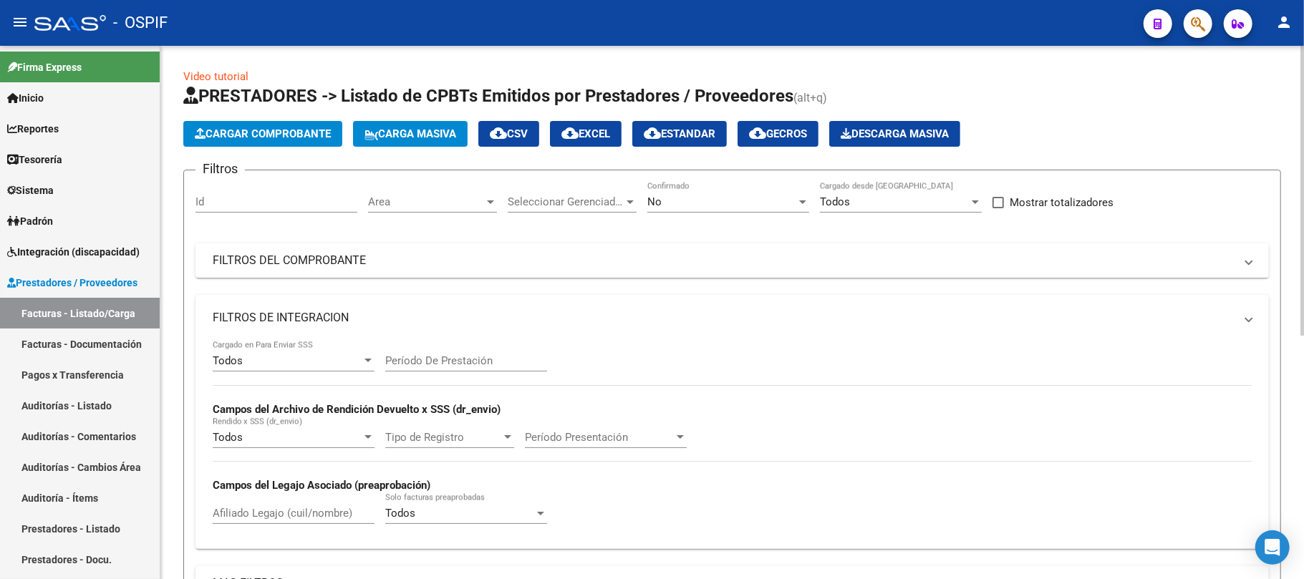
click at [700, 188] on div "No Confirmado" at bounding box center [728, 197] width 162 height 31
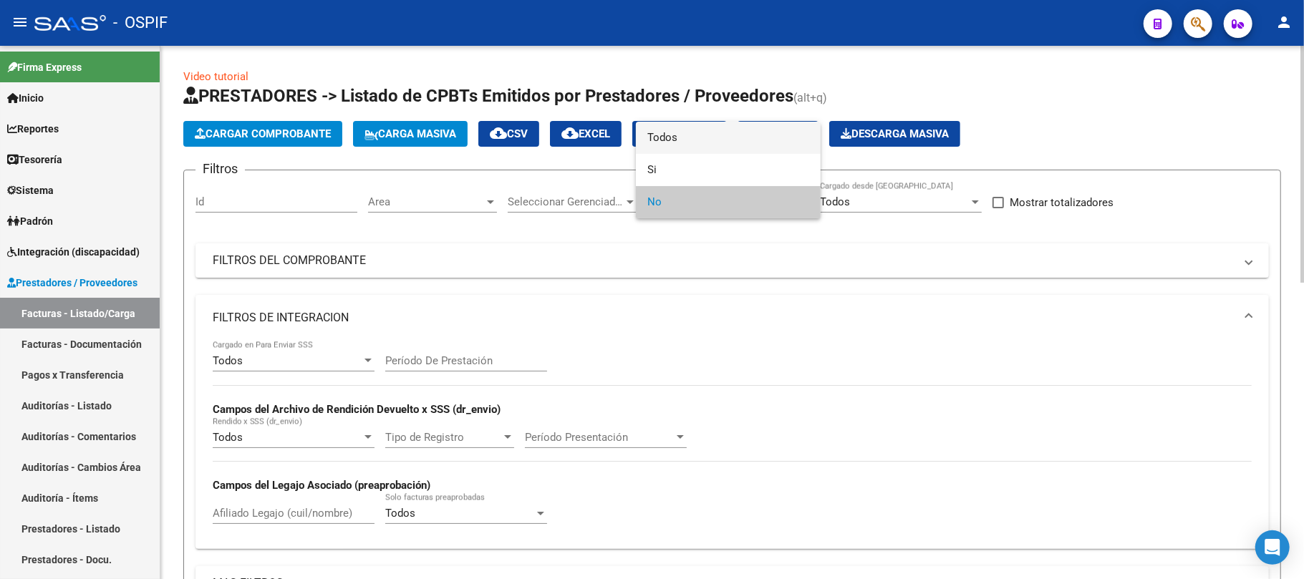
click at [682, 145] on span "Todos" at bounding box center [728, 138] width 162 height 32
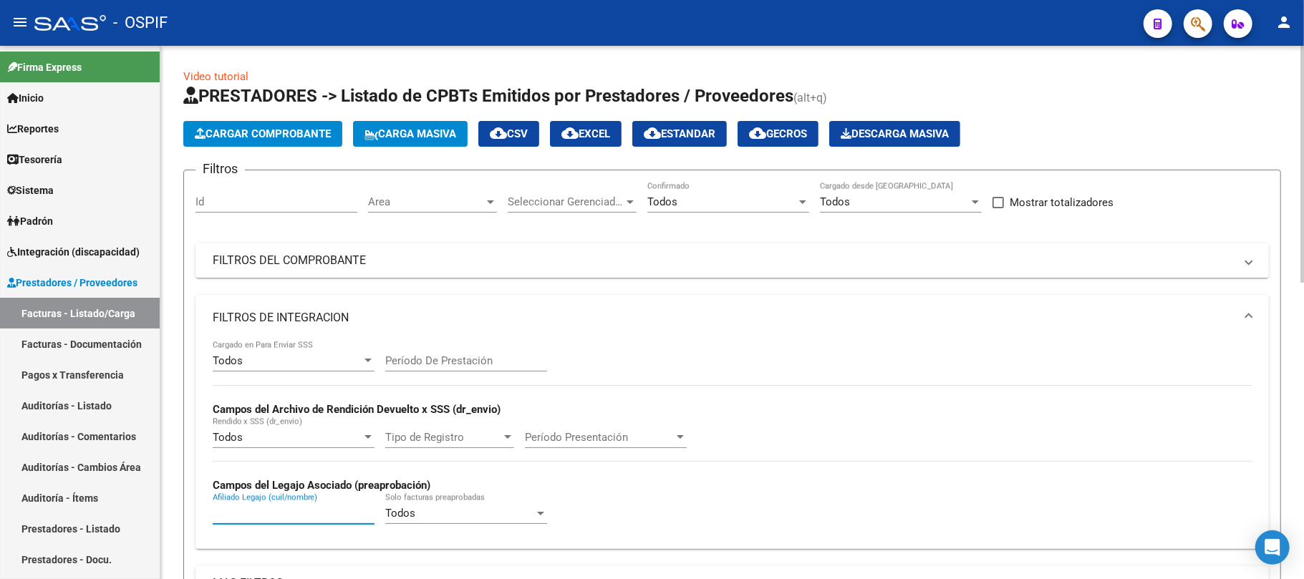
paste input "COMITO [PERSON_NAME]"
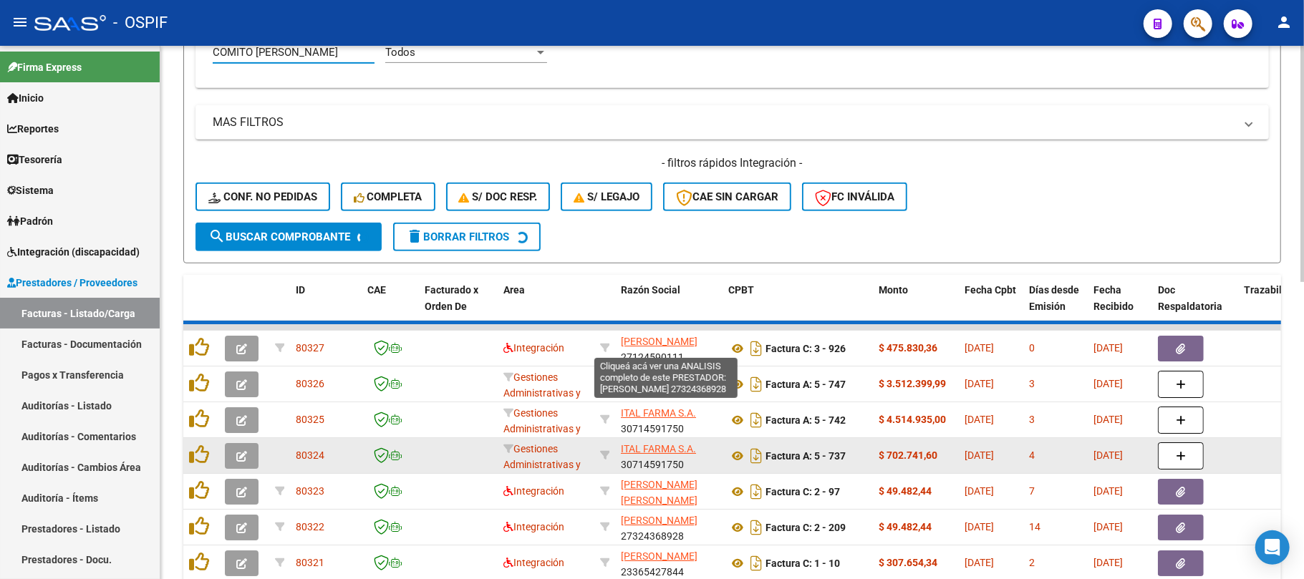
scroll to position [668, 0]
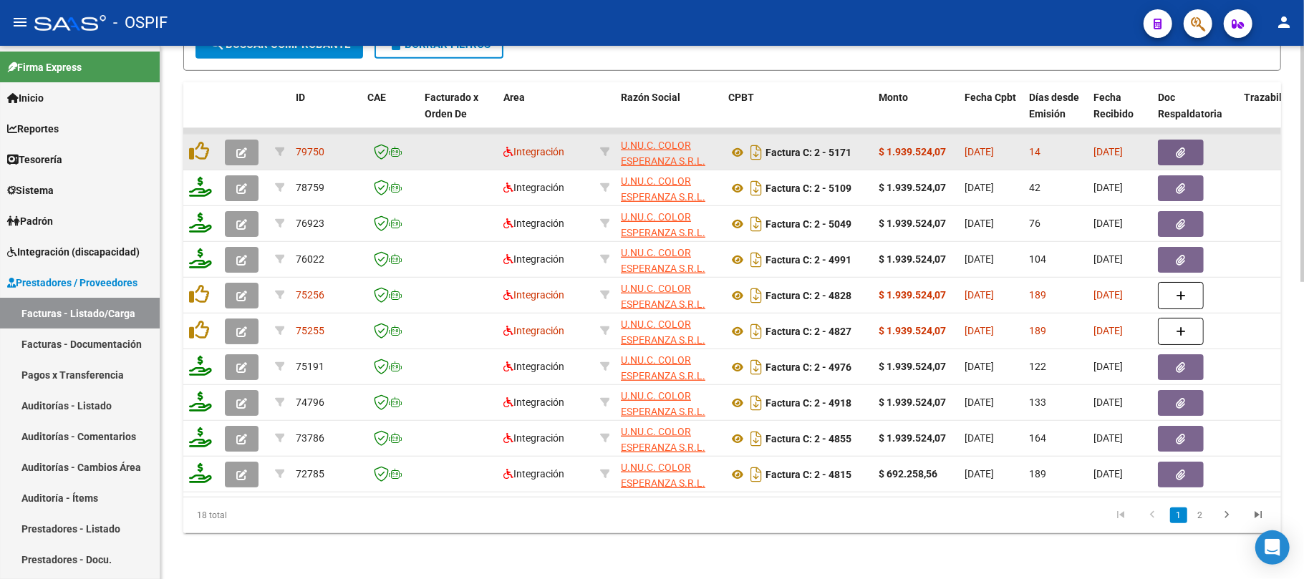
type input "COMITO [PERSON_NAME]"
click at [604, 147] on icon at bounding box center [605, 152] width 10 height 10
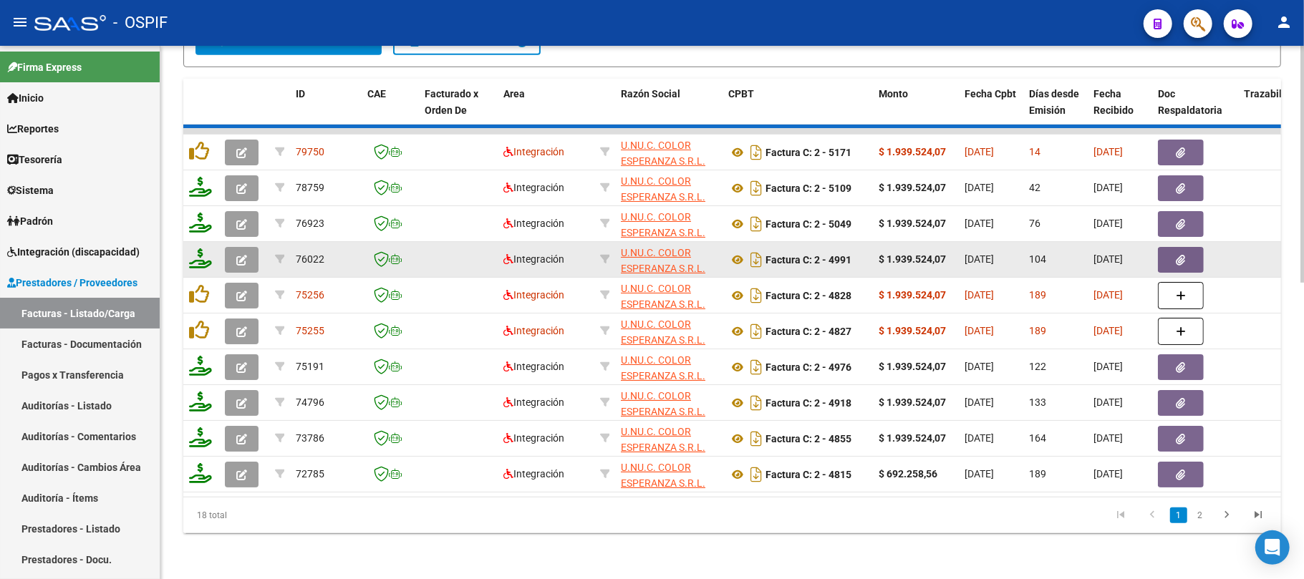
type input "30710484550"
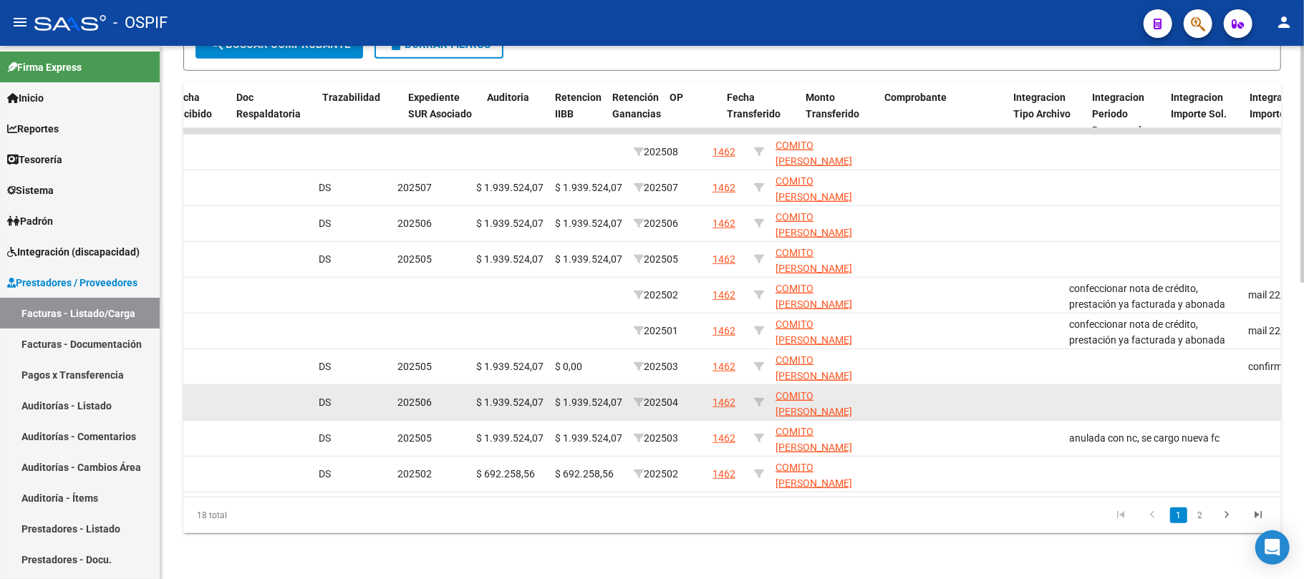
scroll to position [0, 626]
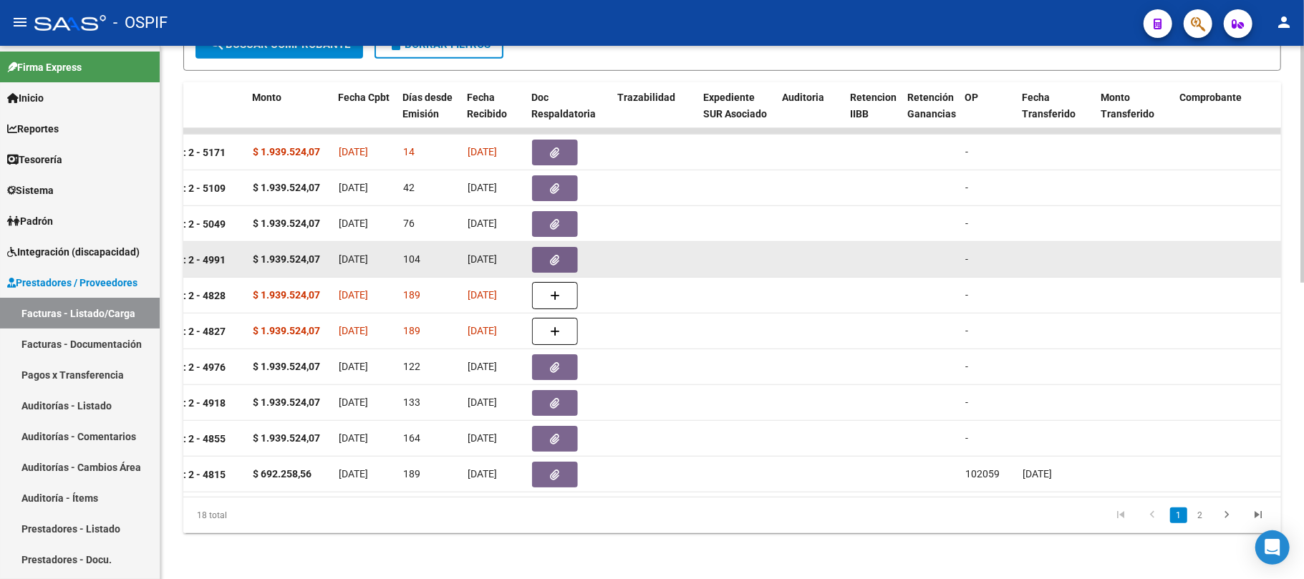
click at [540, 247] on button "button" at bounding box center [555, 260] width 46 height 26
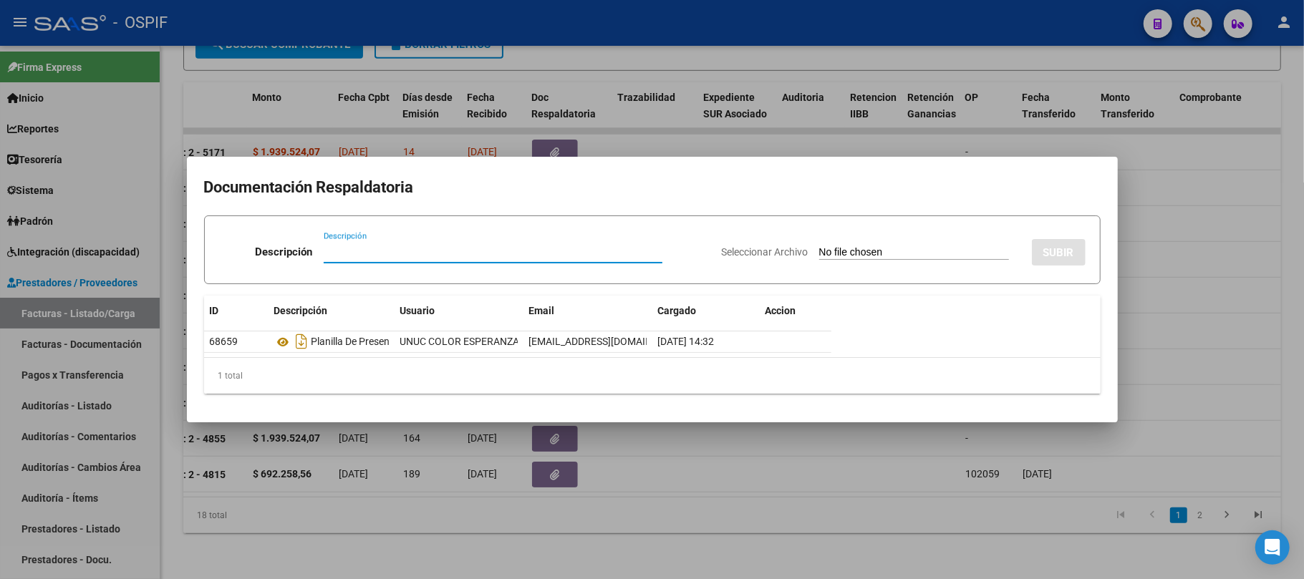
drag, startPoint x: 279, startPoint y: 337, endPoint x: 316, endPoint y: 276, distance: 71.3
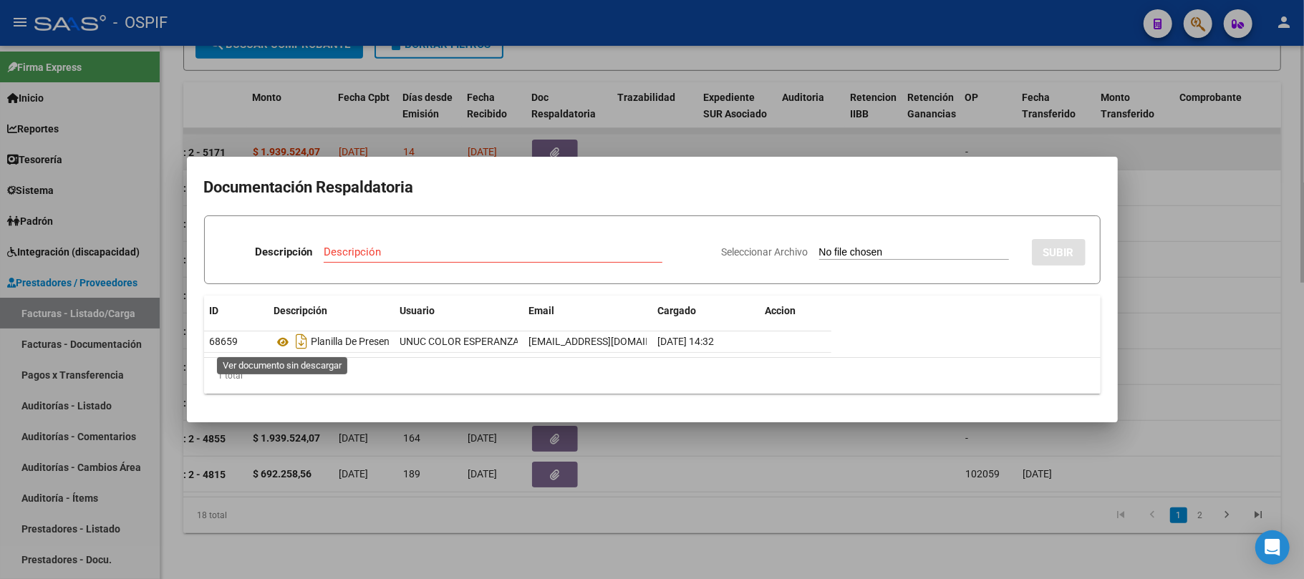
click at [450, 130] on div at bounding box center [652, 289] width 1304 height 579
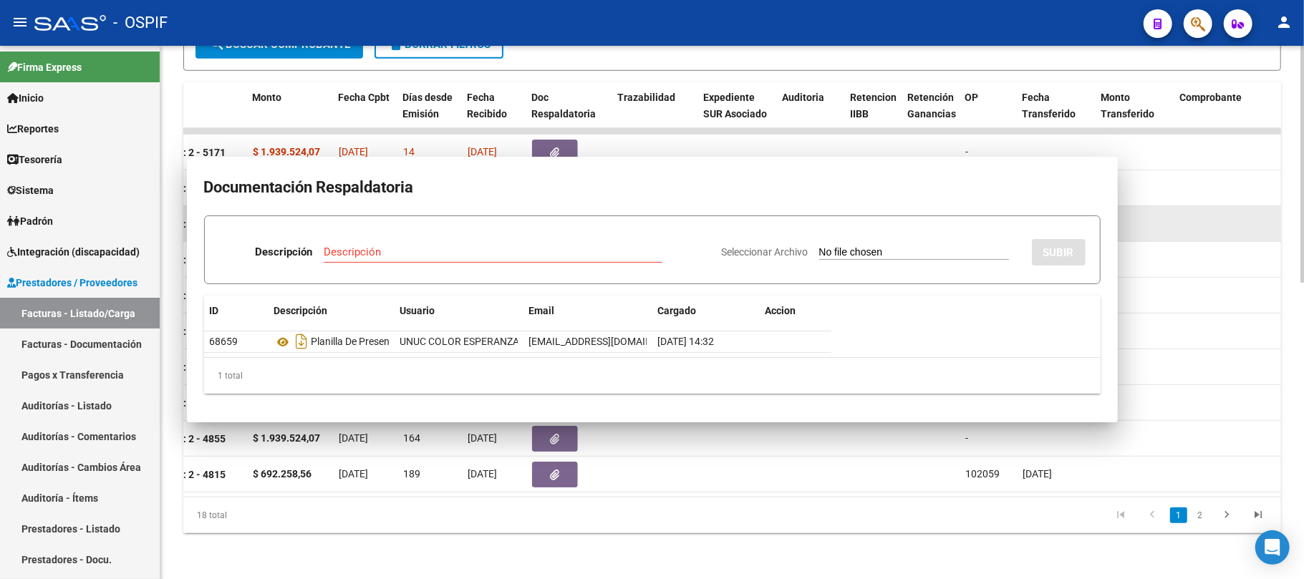
click at [548, 211] on button "button" at bounding box center [555, 224] width 46 height 26
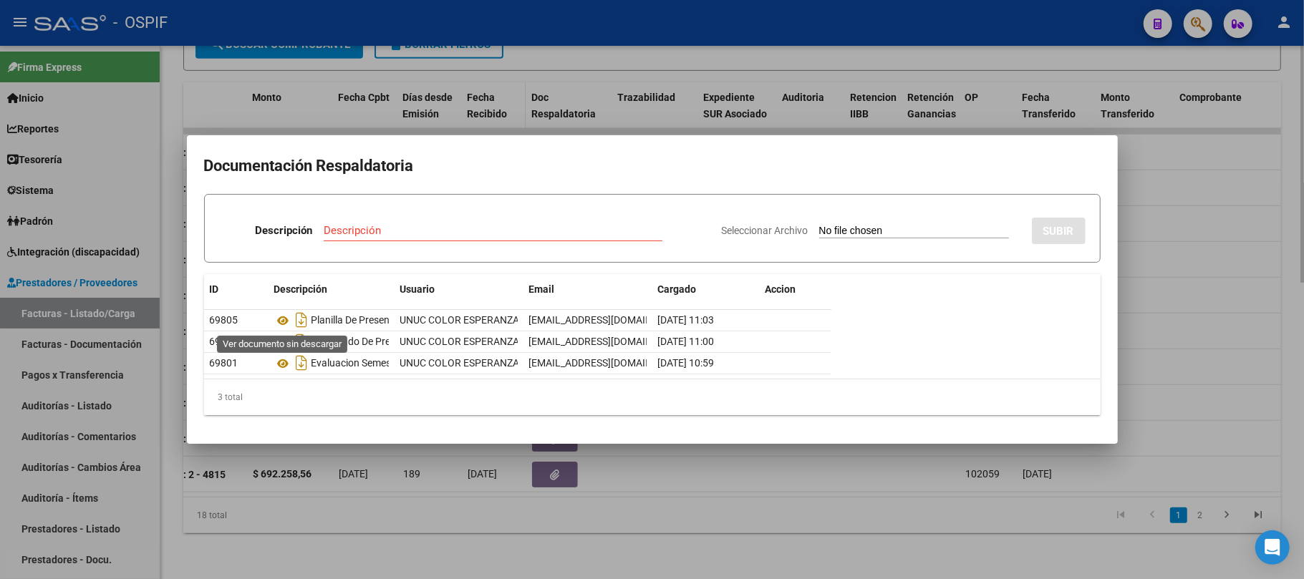
click at [468, 99] on div at bounding box center [652, 289] width 1304 height 579
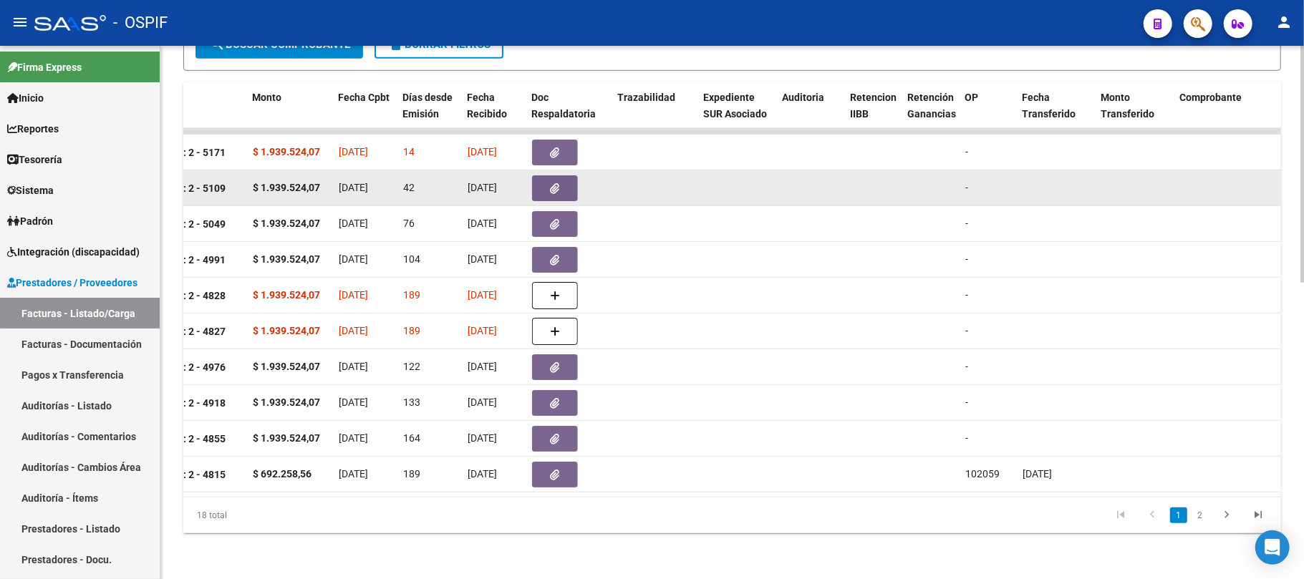
click at [576, 175] on button "button" at bounding box center [555, 188] width 46 height 26
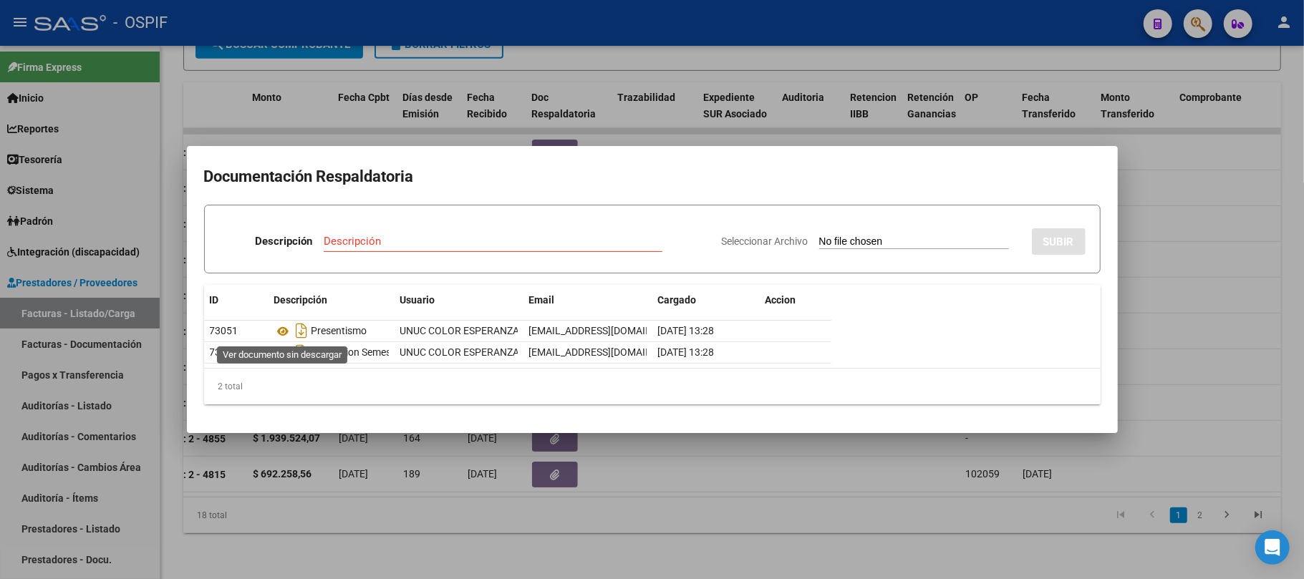
click at [510, 92] on div at bounding box center [652, 289] width 1304 height 579
